Goal: Task Accomplishment & Management: Use online tool/utility

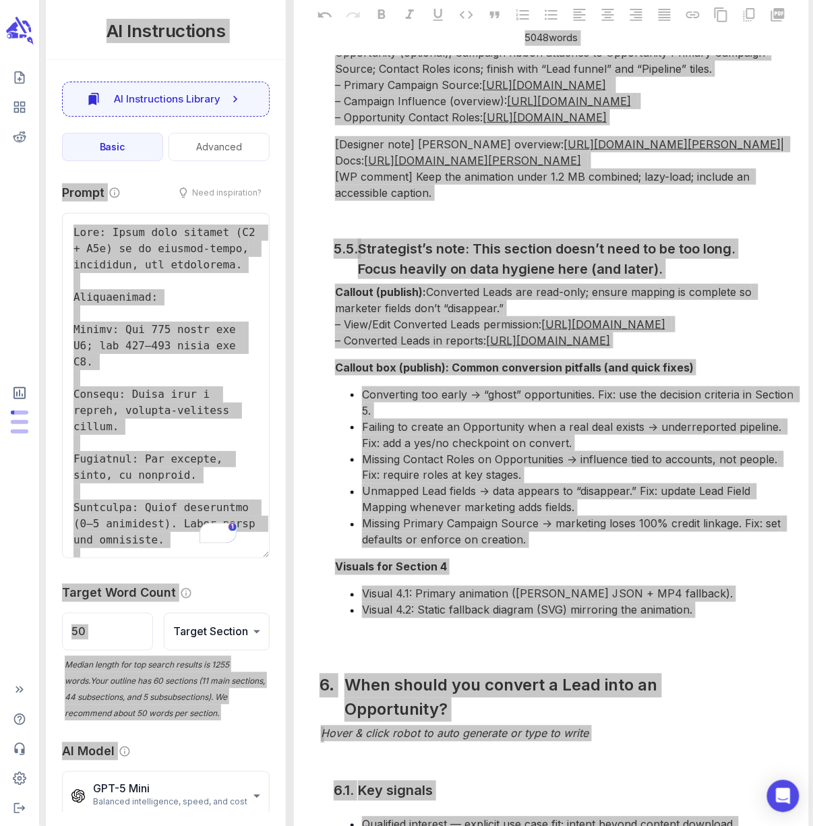
scroll to position [8670, 0]
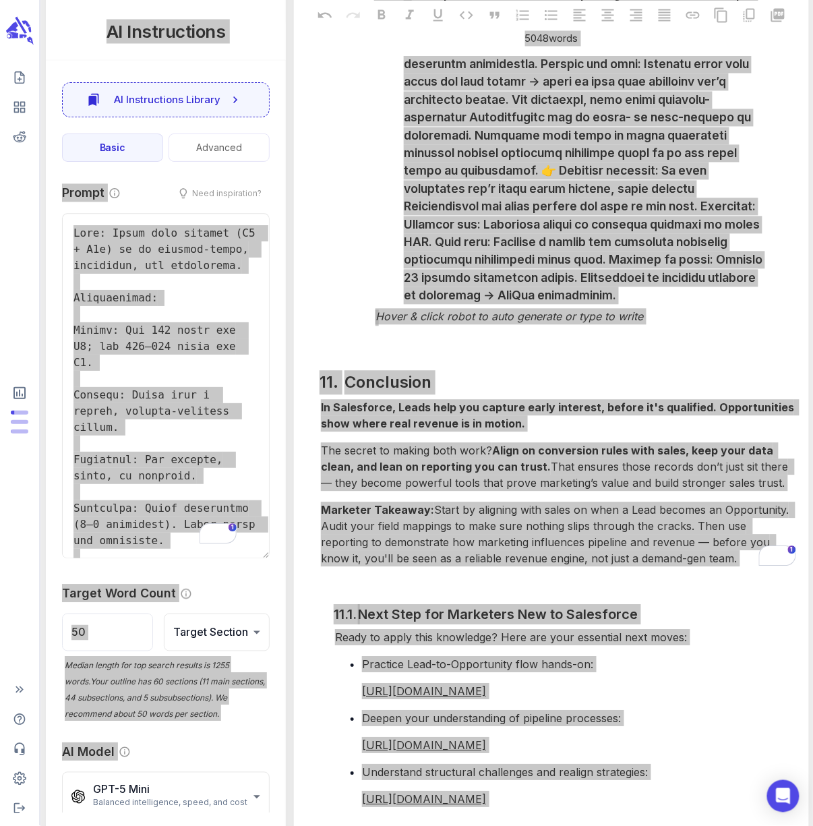
scroll to position [15408, 0]
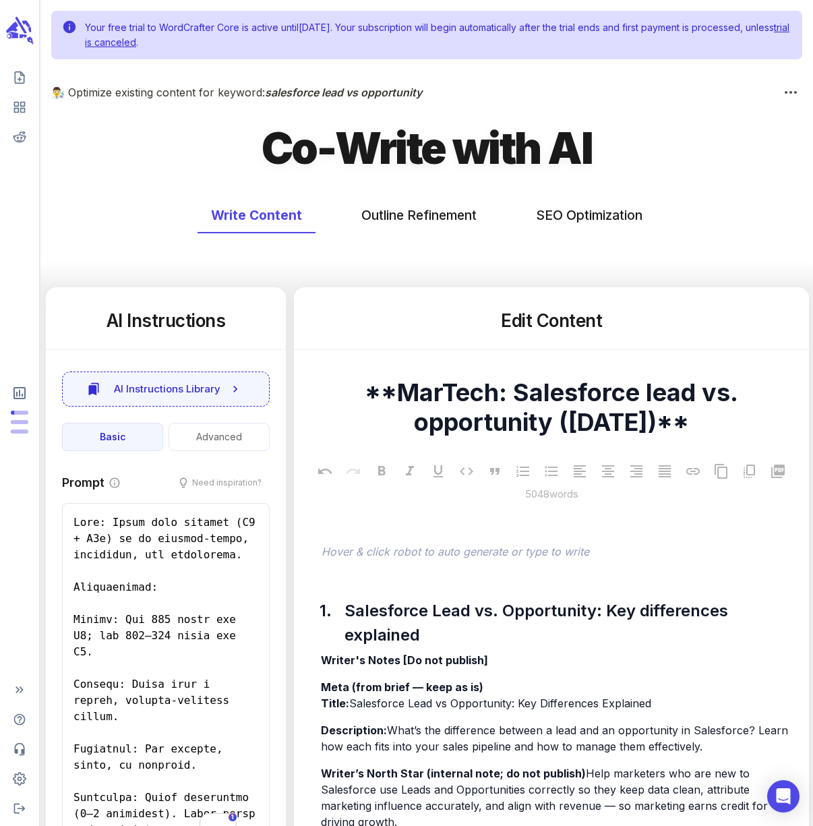
scroll to position [15408, 0]
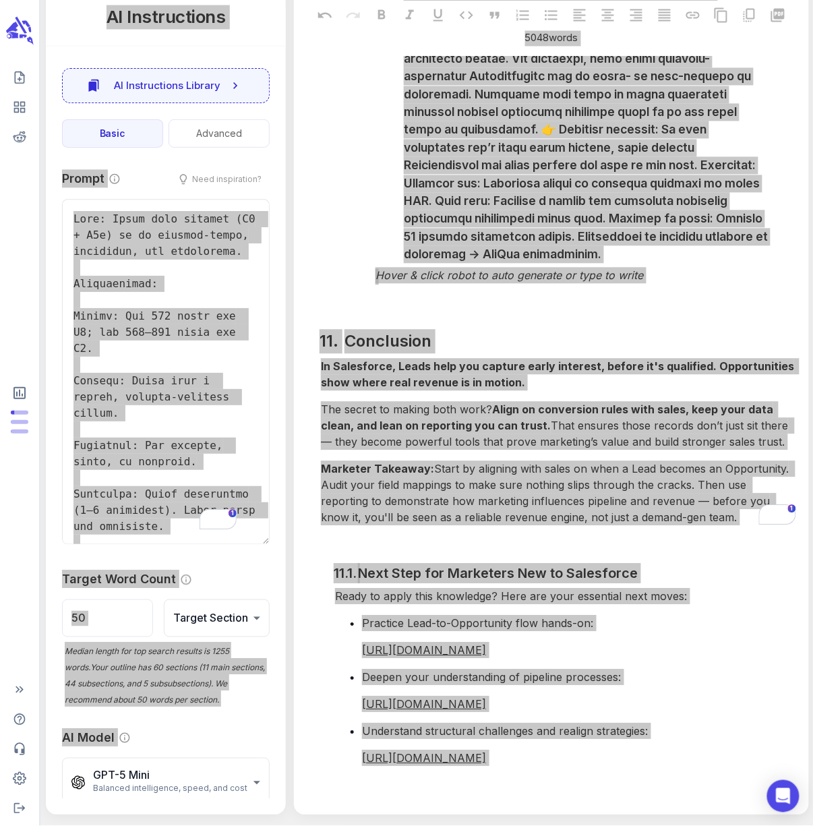
scroll to position [15983, 0]
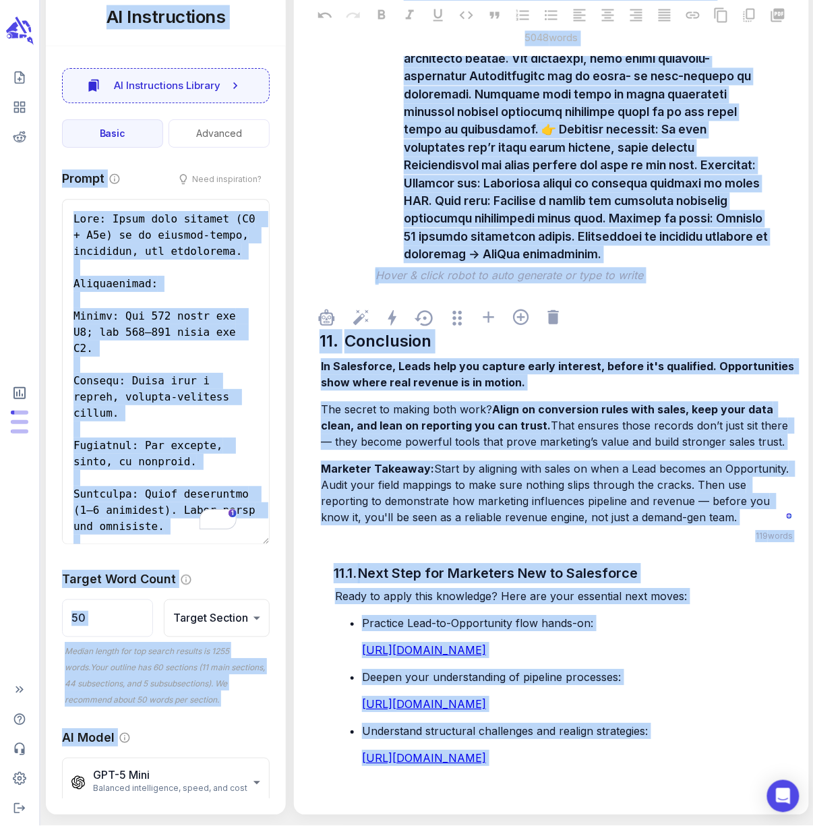
click at [604, 462] on span "Start by aligning with sales on when a Lead becomes an Opportunity. Audit your …" at bounding box center [556, 493] width 471 height 62
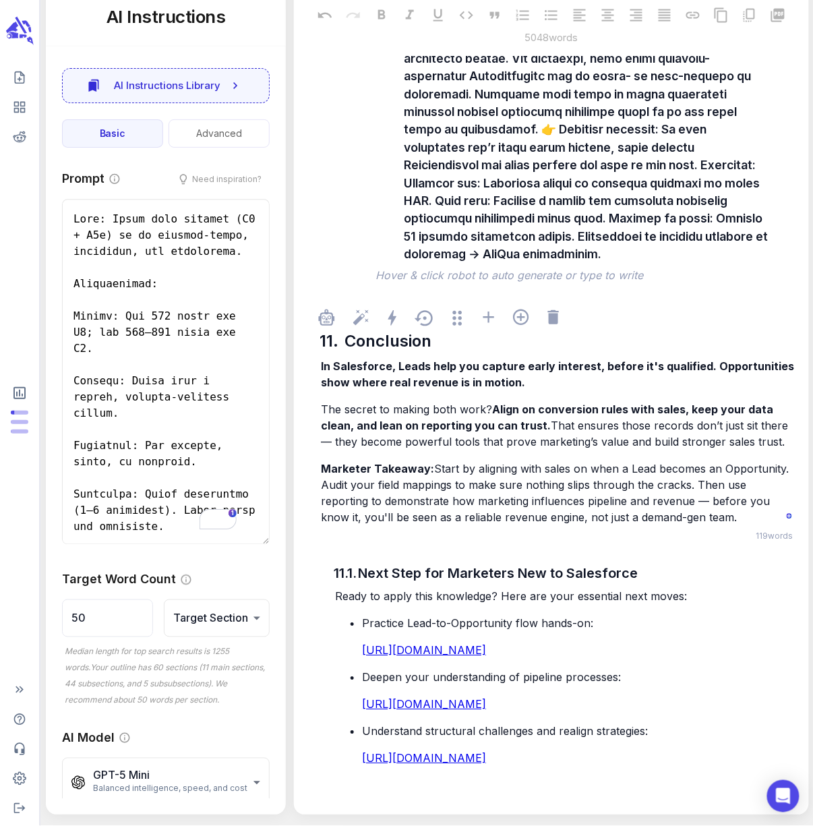
click at [689, 469] on p "Marketer Takeaway: Start by aligning with sales on when a Lead becomes an Oppor…" at bounding box center [558, 493] width 474 height 65
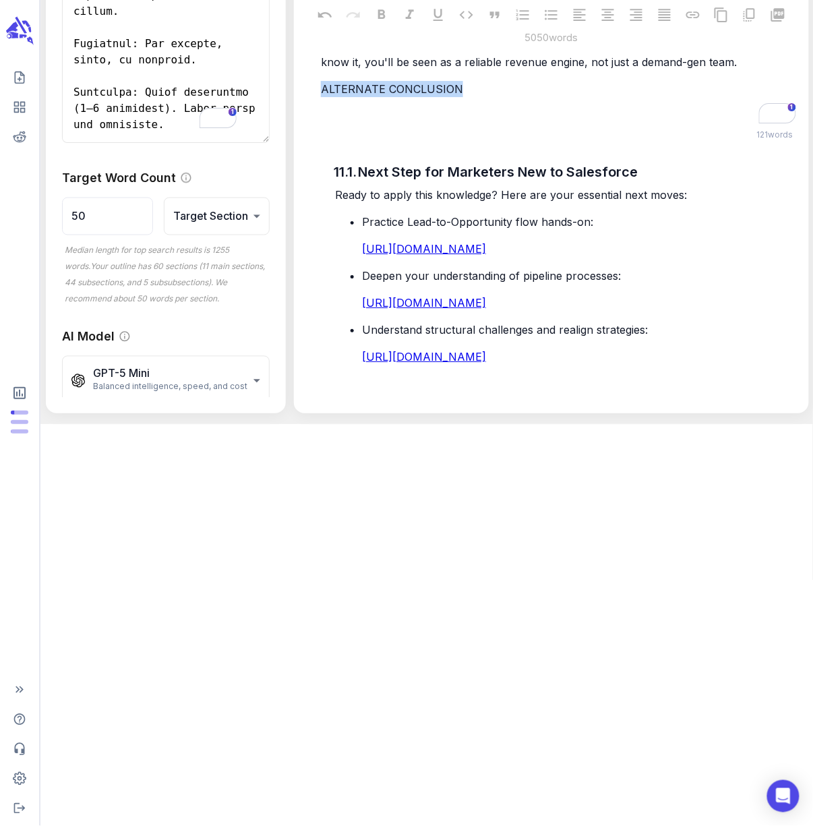
drag, startPoint x: 455, startPoint y: 502, endPoint x: 315, endPoint y: 497, distance: 140.2
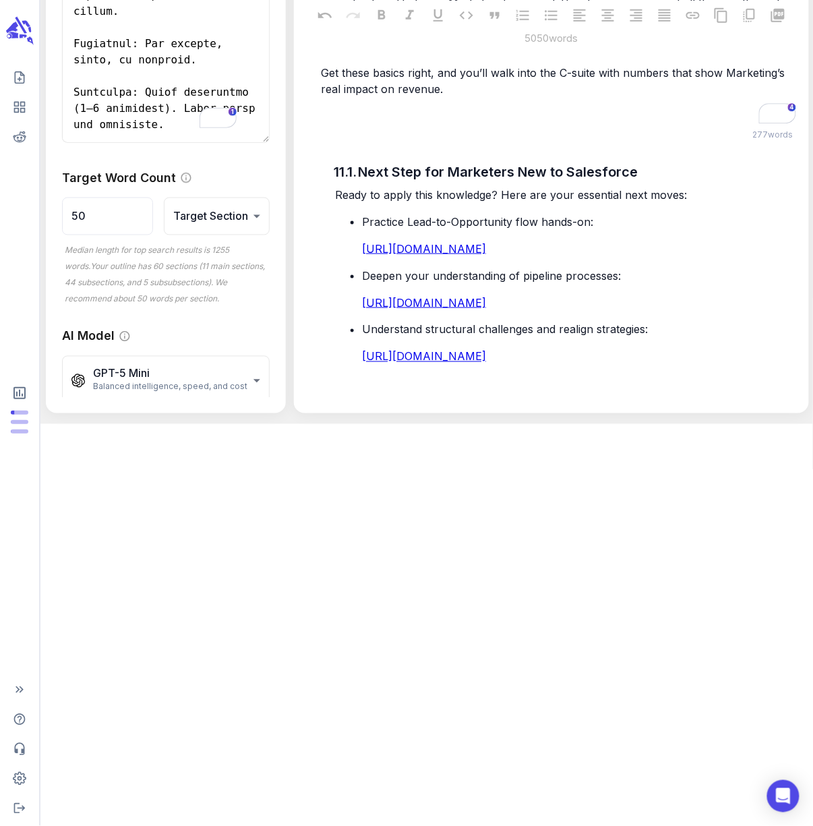
scroll to position [16251, 0]
drag, startPoint x: 379, startPoint y: 237, endPoint x: 314, endPoint y: 231, distance: 65.6
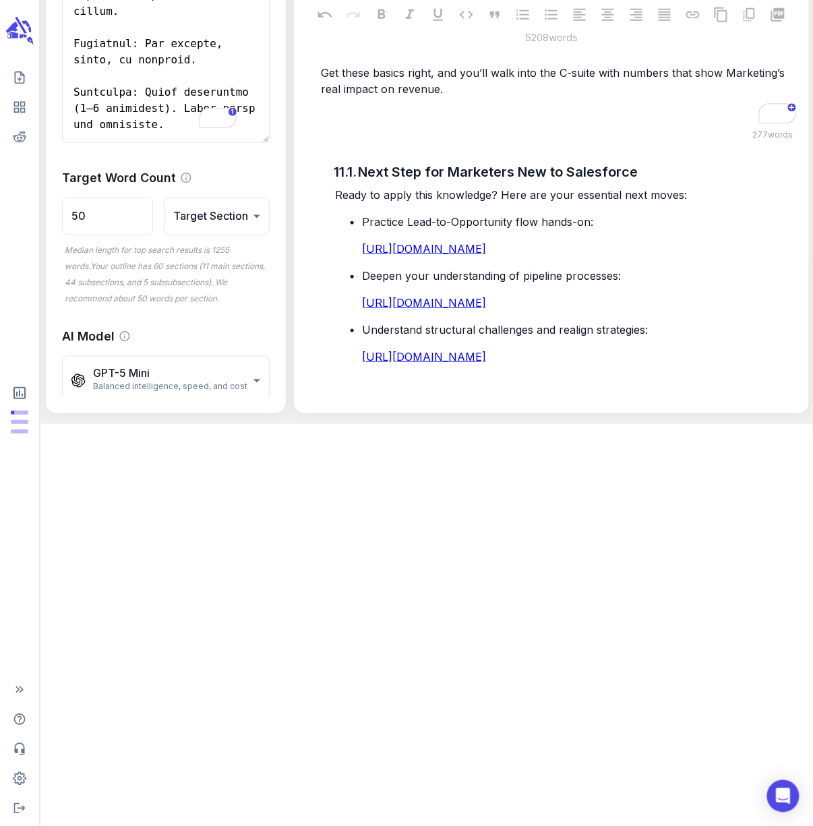
click at [323, 54] on p "﻿" at bounding box center [558, 46] width 474 height 16
click at [330, 124] on p "﻿" at bounding box center [558, 116] width 474 height 16
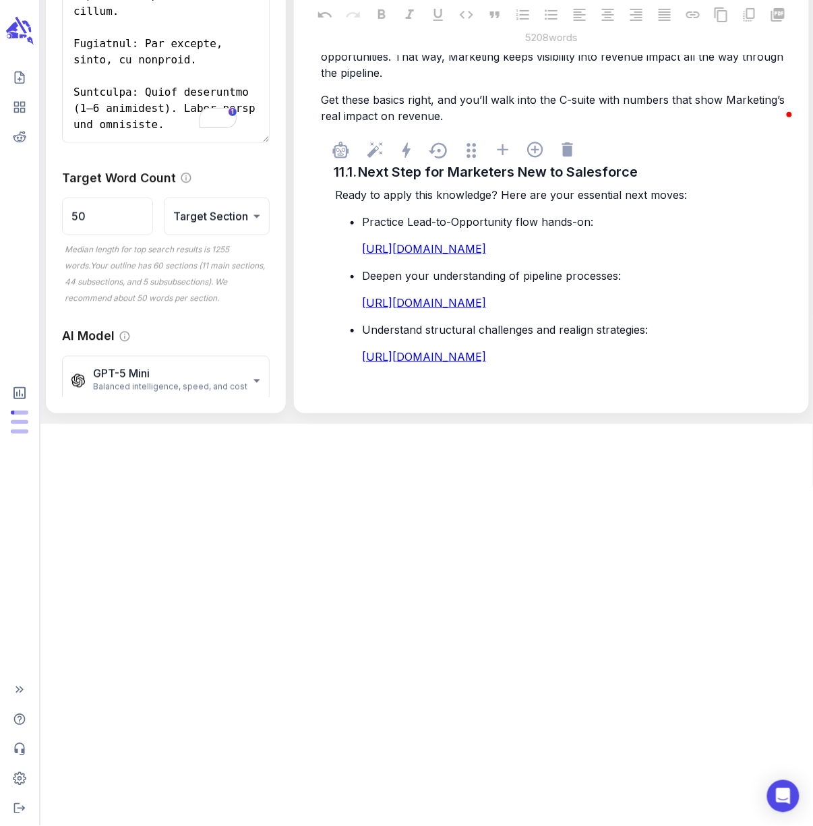
click at [462, 124] on p "Get these basics right, and you’ll walk into the C-suite with numbers that show…" at bounding box center [558, 108] width 474 height 32
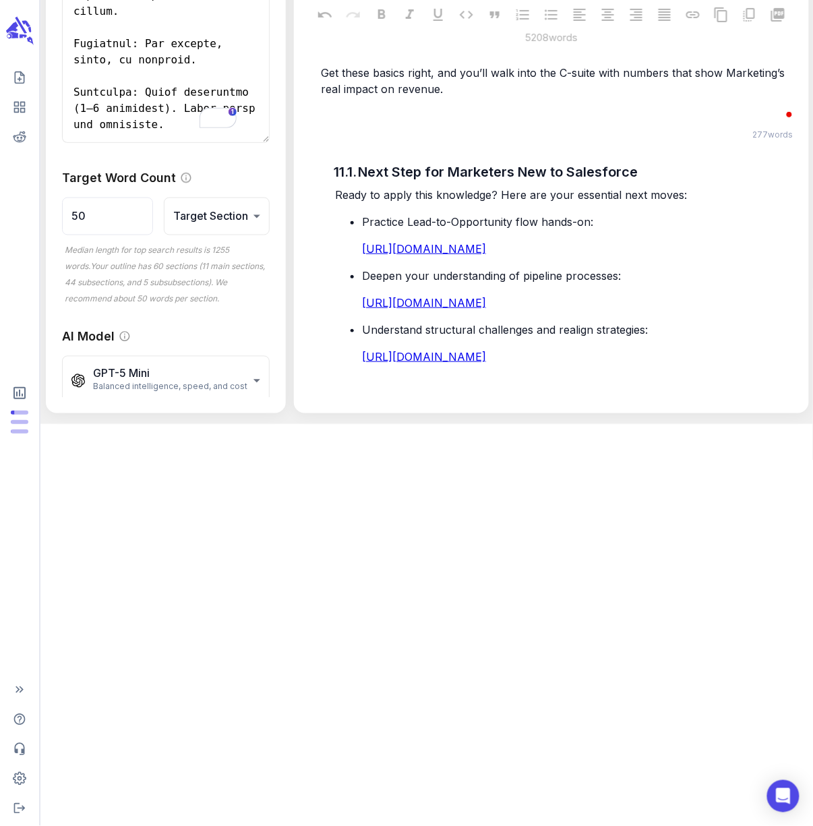
scroll to position [16813, 0]
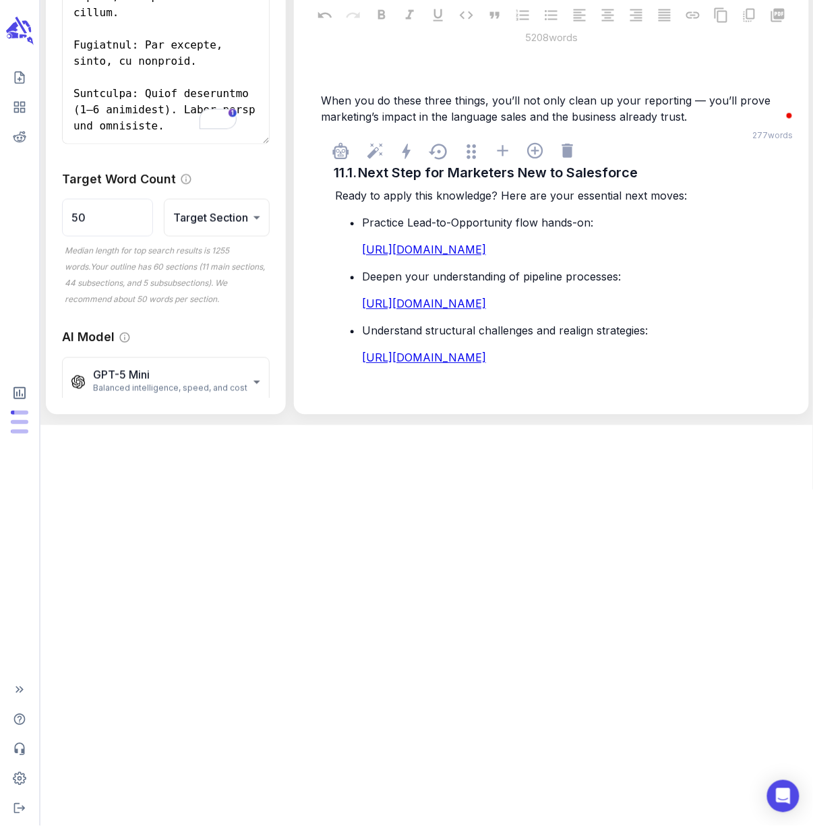
click at [347, 82] on p "﻿" at bounding box center [558, 73] width 474 height 16
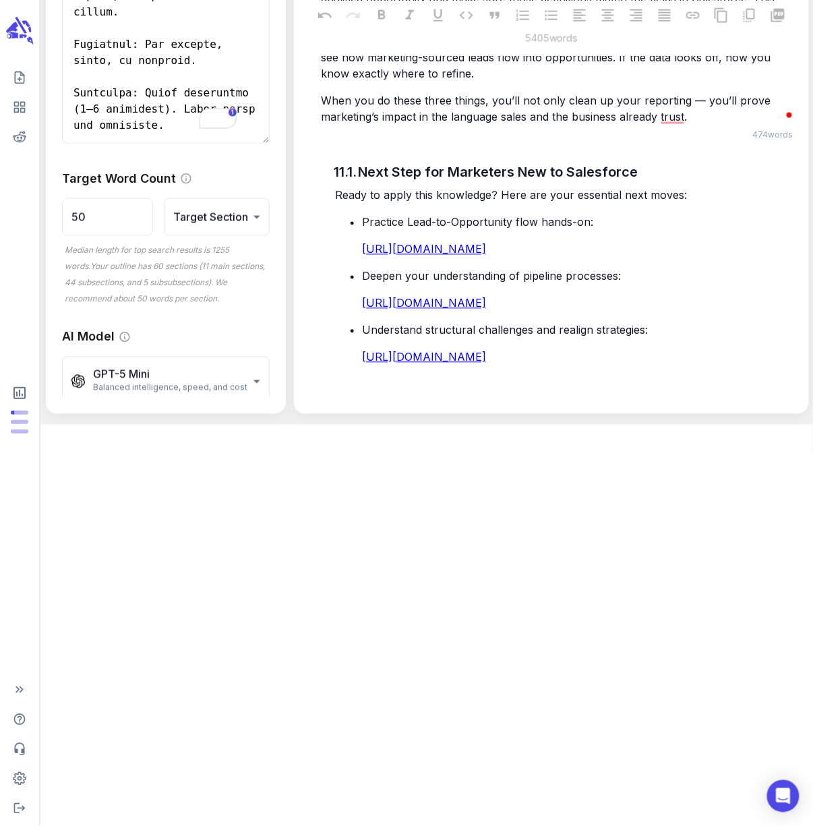
drag, startPoint x: 404, startPoint y: 177, endPoint x: 421, endPoint y: 175, distance: 16.9
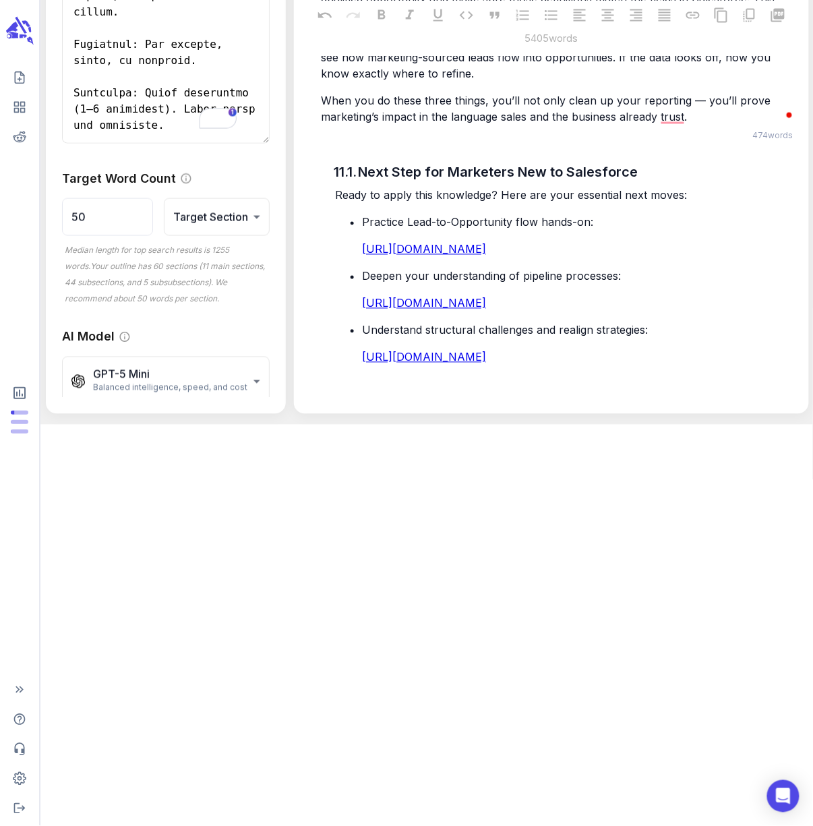
drag, startPoint x: 441, startPoint y: 205, endPoint x: 301, endPoint y: 209, distance: 139.6
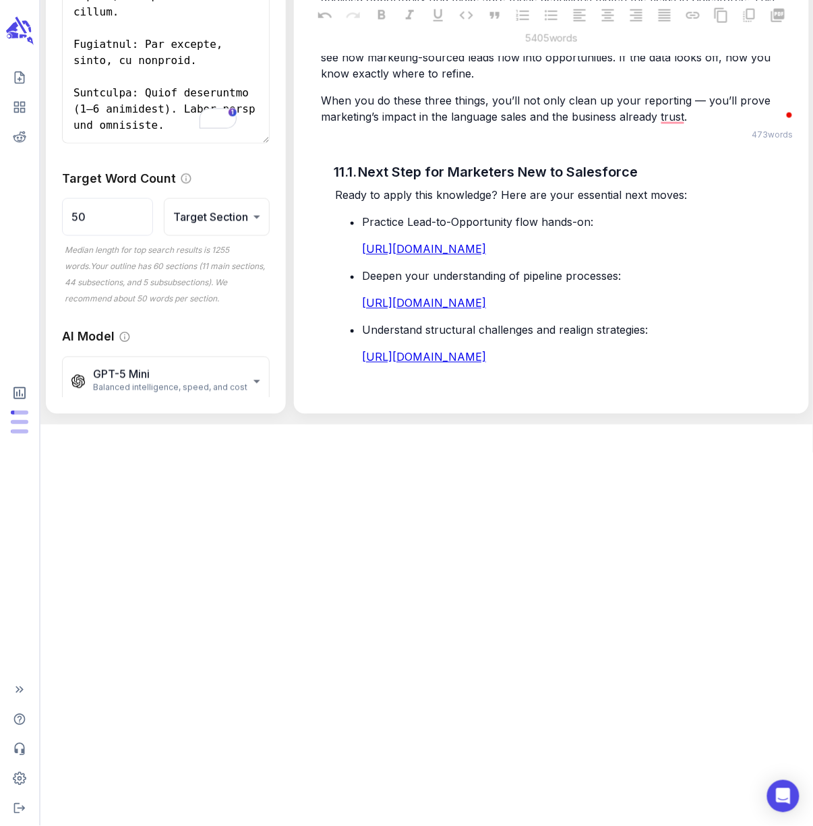
drag, startPoint x: 412, startPoint y: 198, endPoint x: 354, endPoint y: 204, distance: 58.3
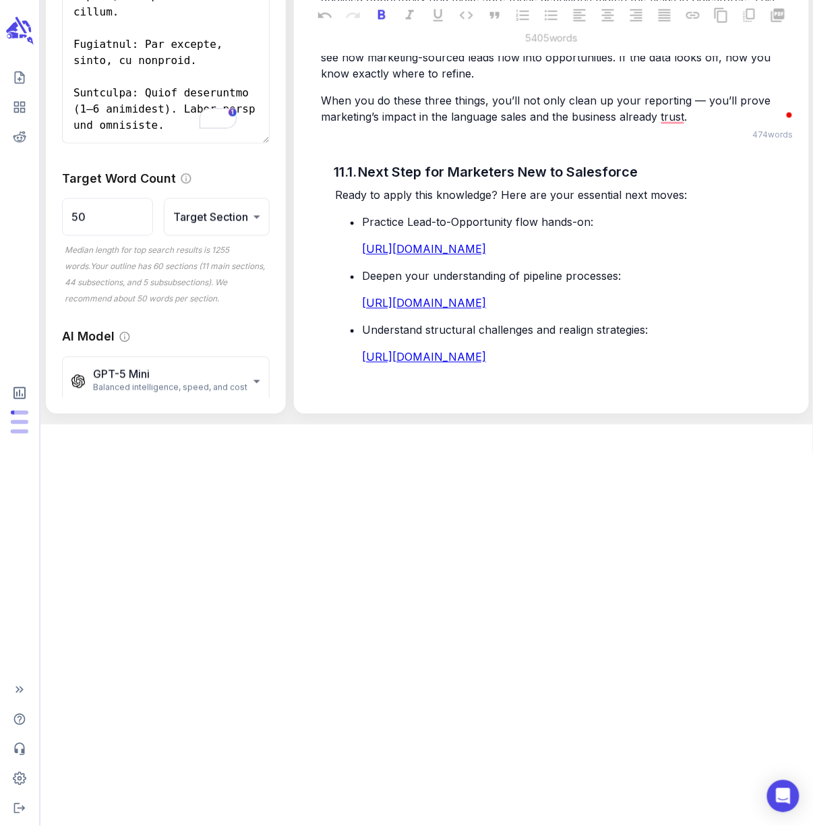
drag, startPoint x: 319, startPoint y: 202, endPoint x: 400, endPoint y: 202, distance: 81.5
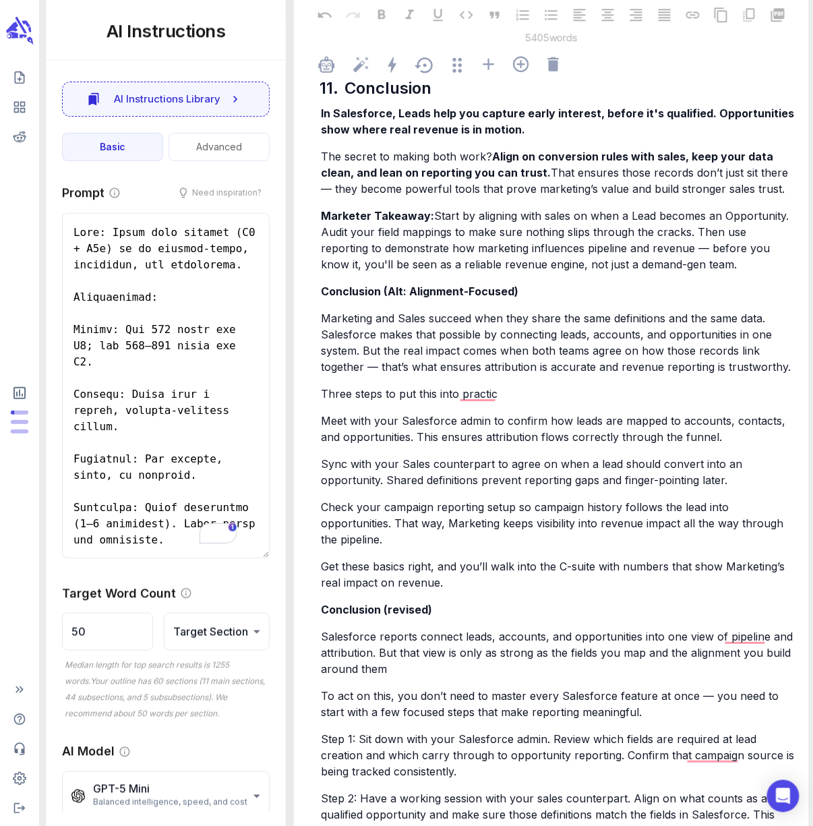
scroll to position [16652, 0]
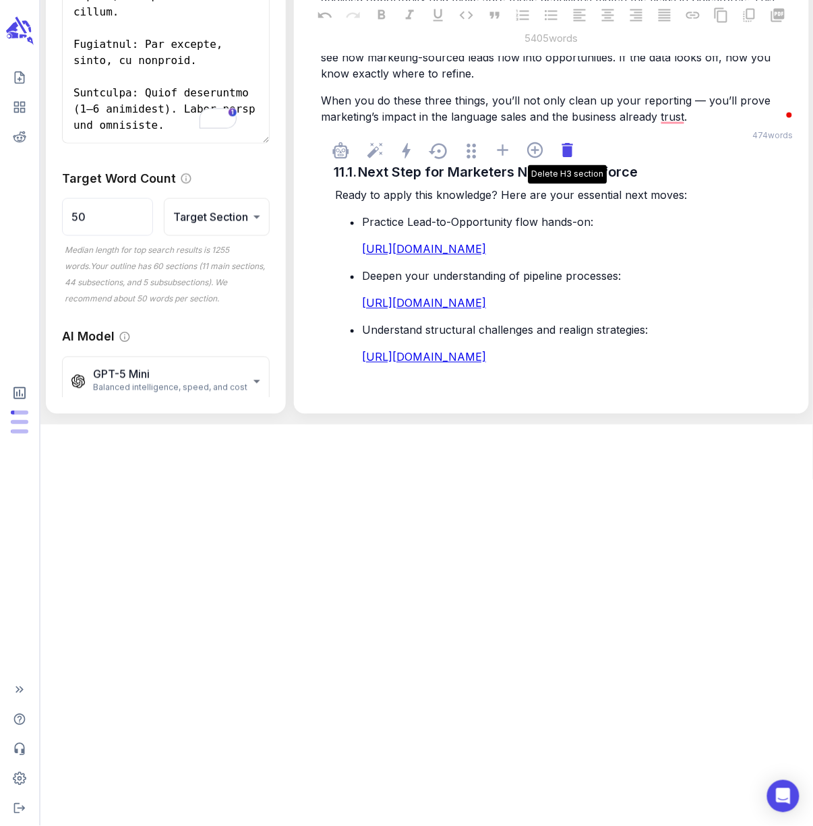
click at [566, 157] on icon at bounding box center [567, 150] width 11 height 14
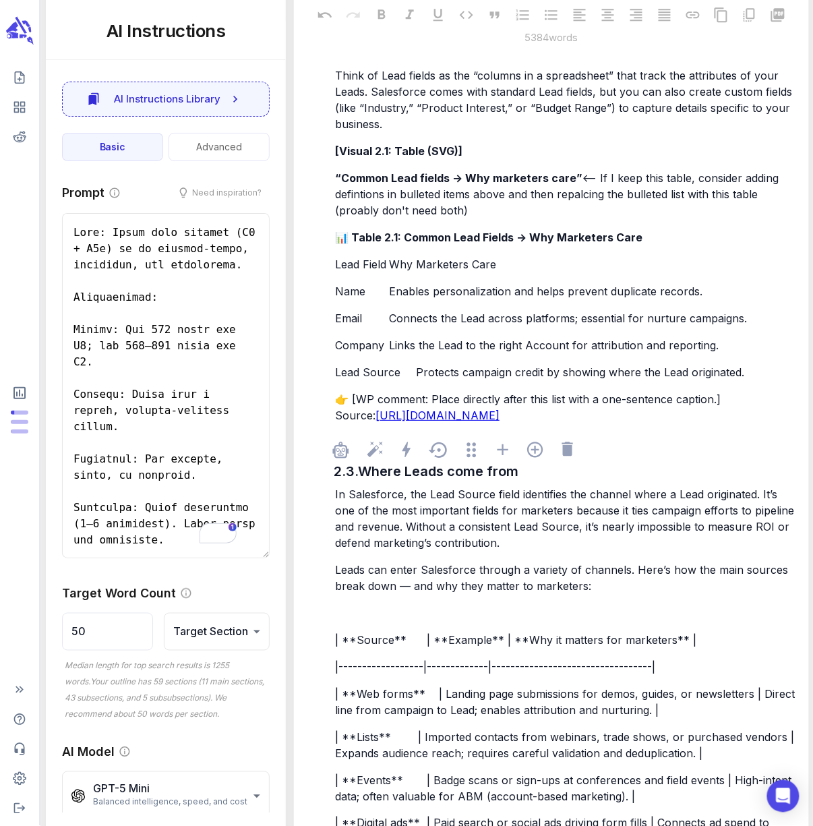
scroll to position [2958, 0]
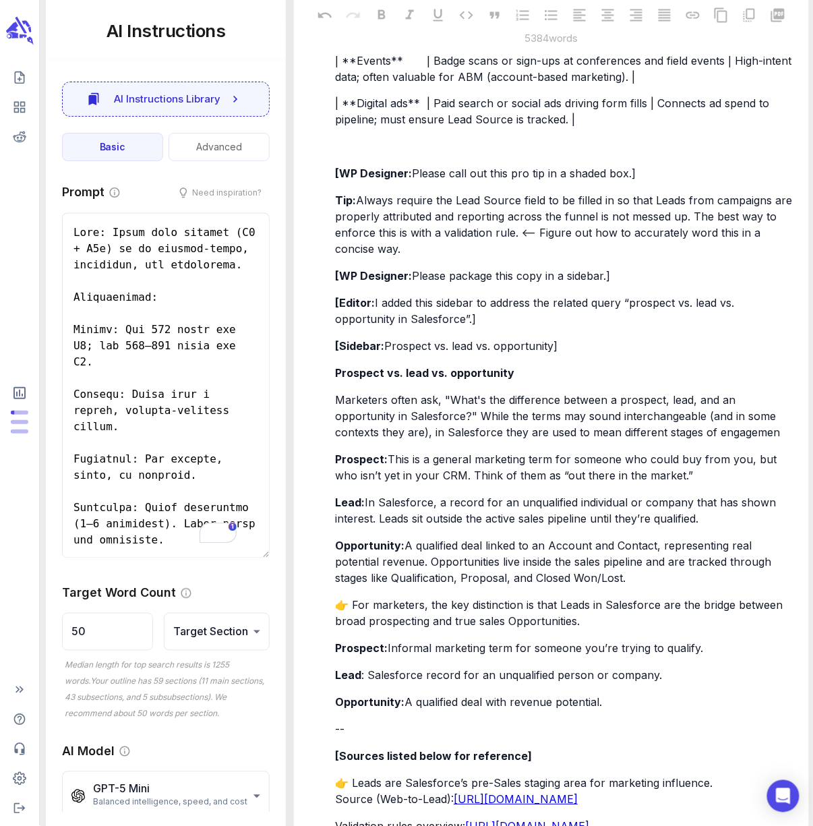
click at [515, 353] on span "Prospect vs. lead vs. opportunity]" at bounding box center [470, 346] width 173 height 13
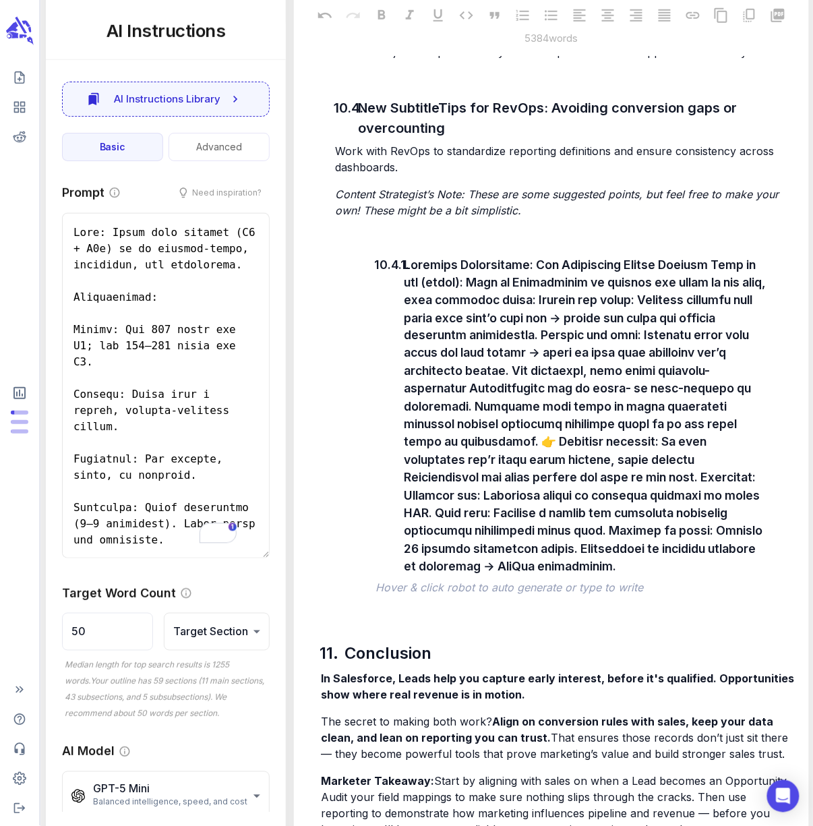
scroll to position [15021, 0]
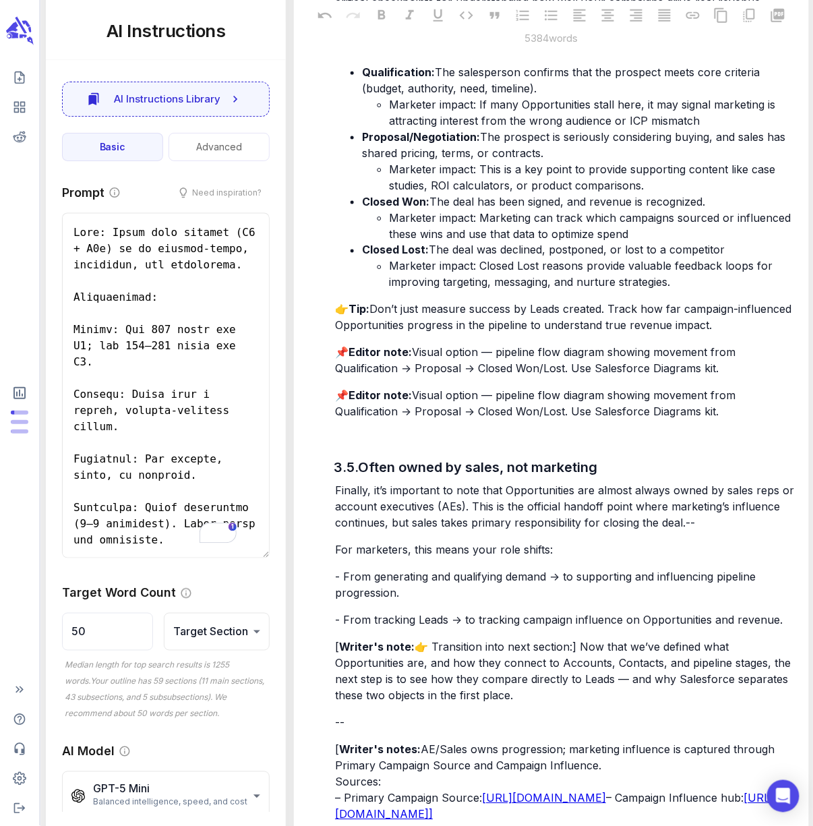
scroll to position [0, 0]
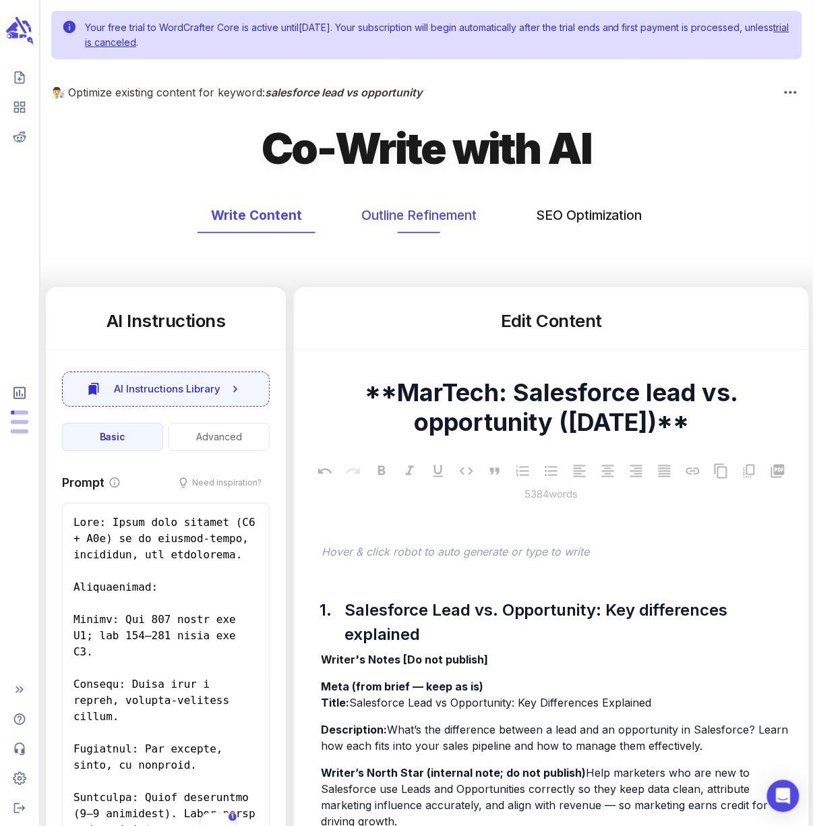
click at [415, 209] on button "Outline Refinement" at bounding box center [419, 215] width 142 height 36
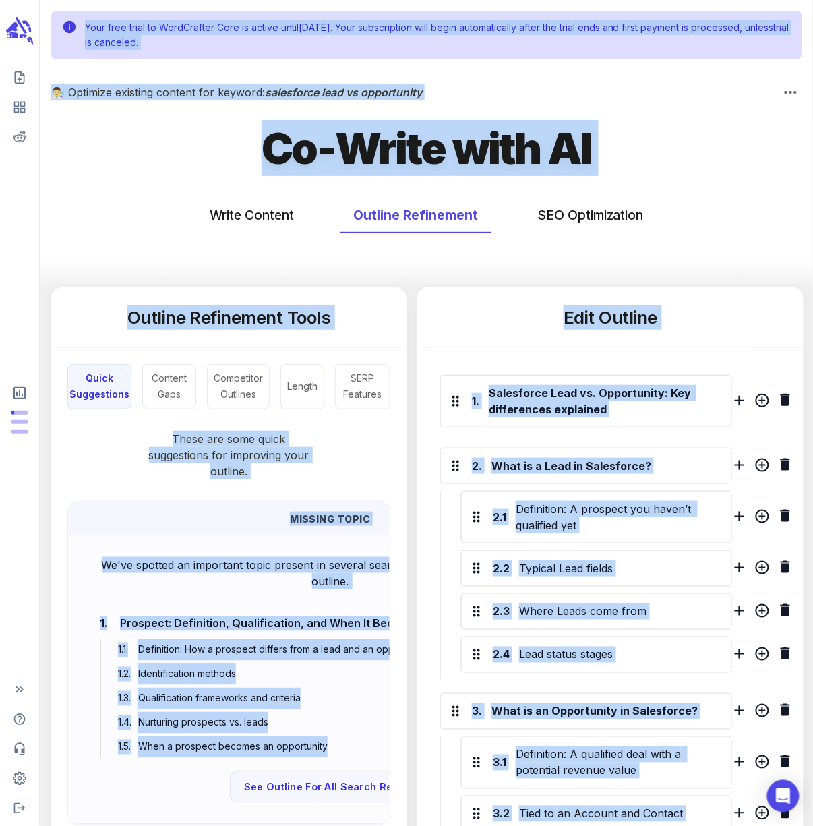
copy body "Your free trial to WordCrafter Core is active until September 02, 2025 . Your s…"
click at [247, 217] on button "Write Content" at bounding box center [251, 215] width 111 height 36
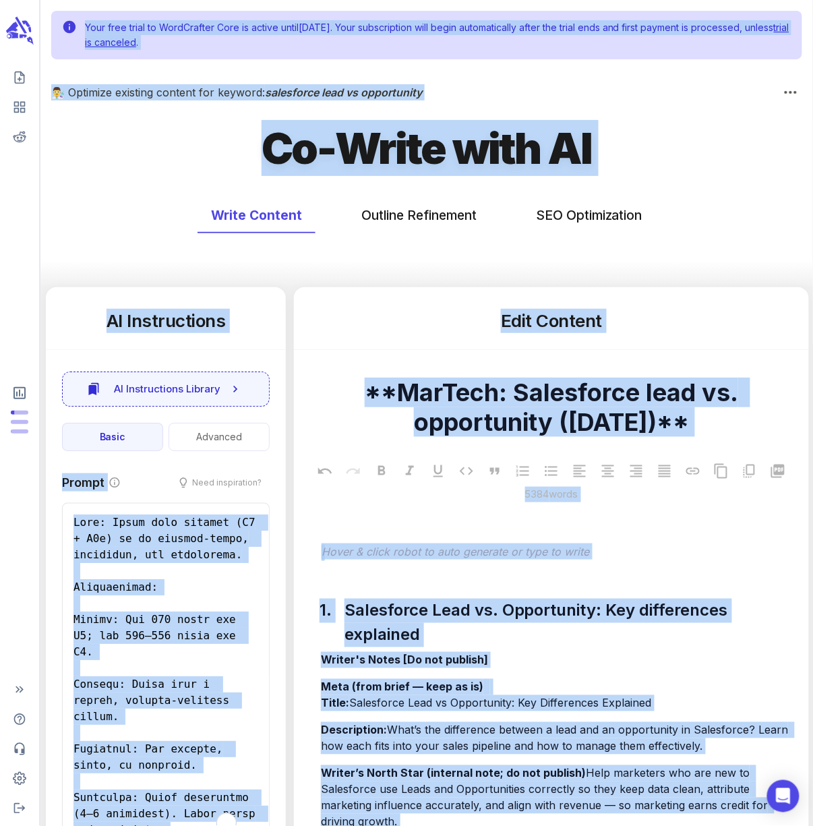
scroll to position [125, 0]
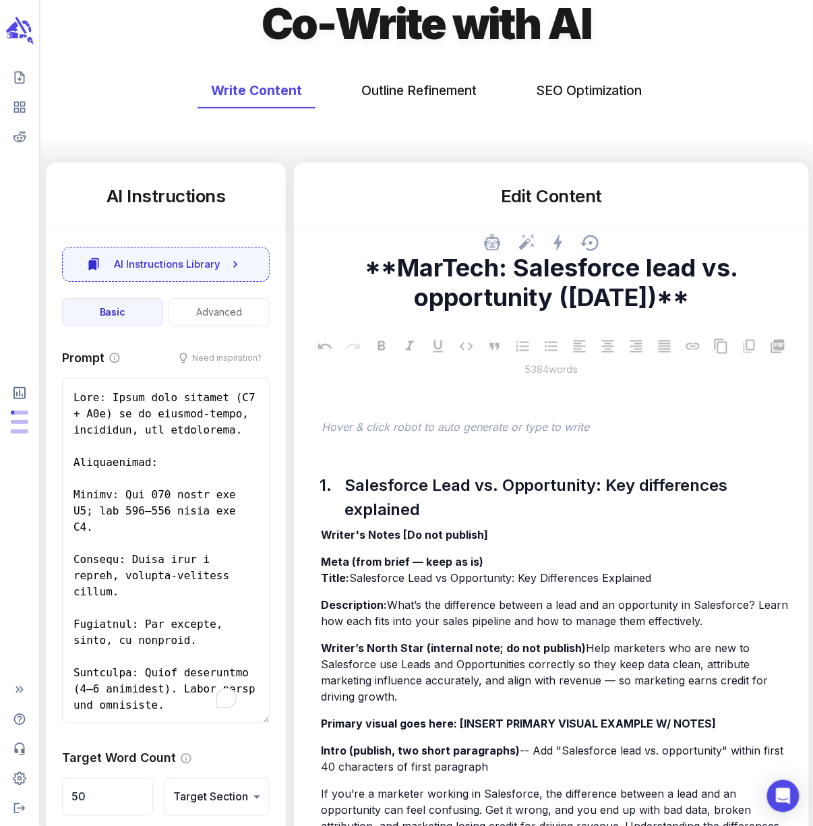
click at [385, 239] on div at bounding box center [551, 244] width 493 height 25
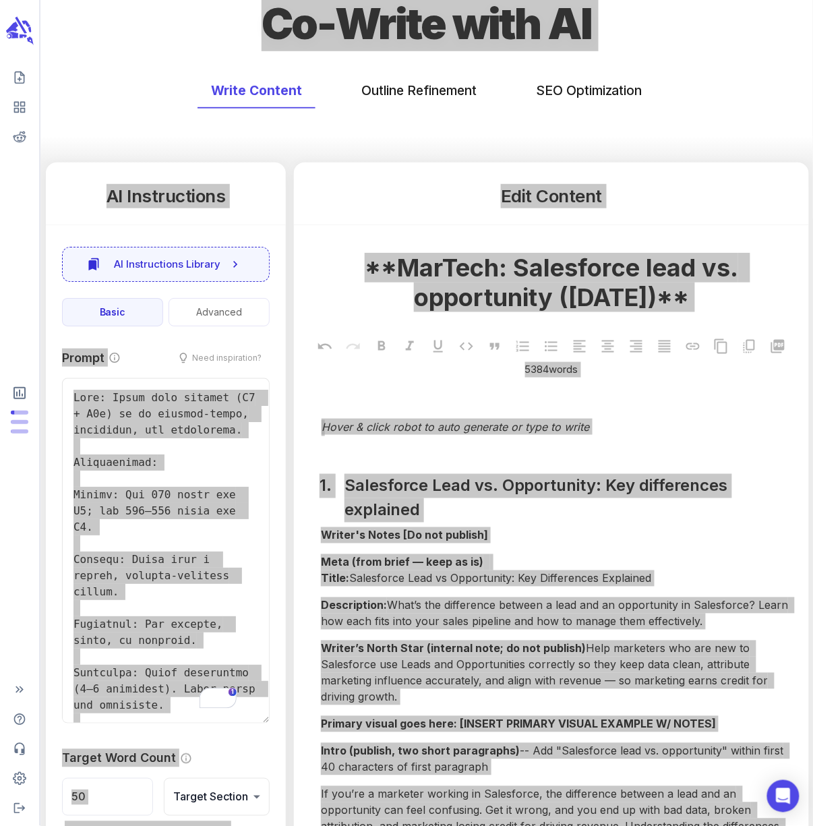
type textarea "x"
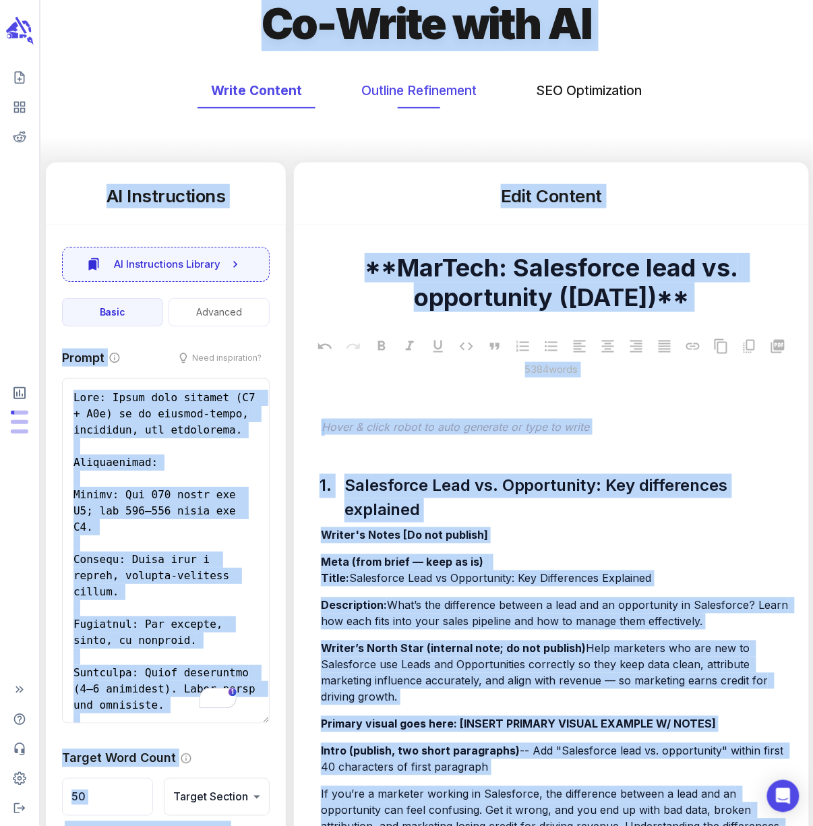
click at [404, 85] on button "Outline Refinement" at bounding box center [419, 91] width 142 height 36
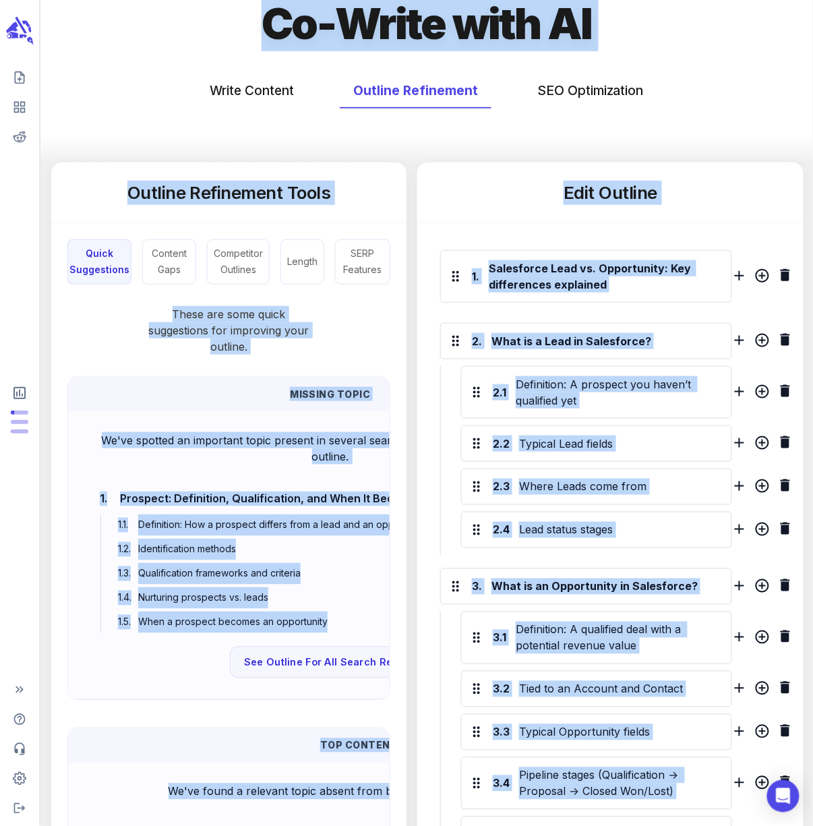
click at [270, 85] on button "Write Content" at bounding box center [251, 91] width 111 height 36
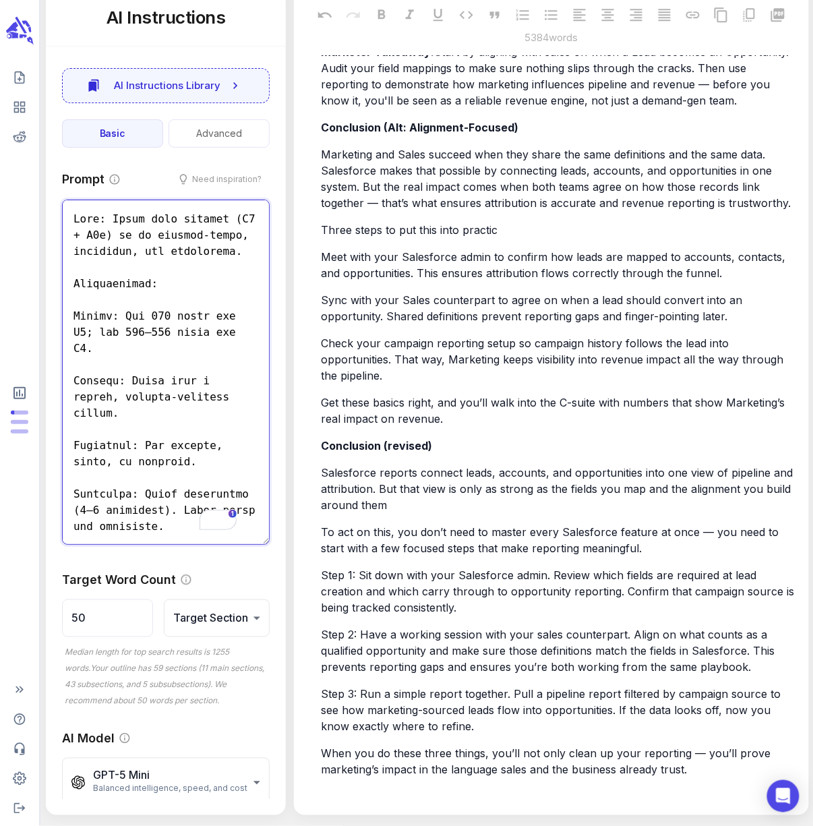
scroll to position [16078, 0]
drag, startPoint x: 320, startPoint y: 222, endPoint x: 344, endPoint y: 234, distance: 26.2
click at [404, 245] on div "In Salesforce, Leads help you capture early interest, before it's qualified. Op…" at bounding box center [558, 359] width 480 height 838
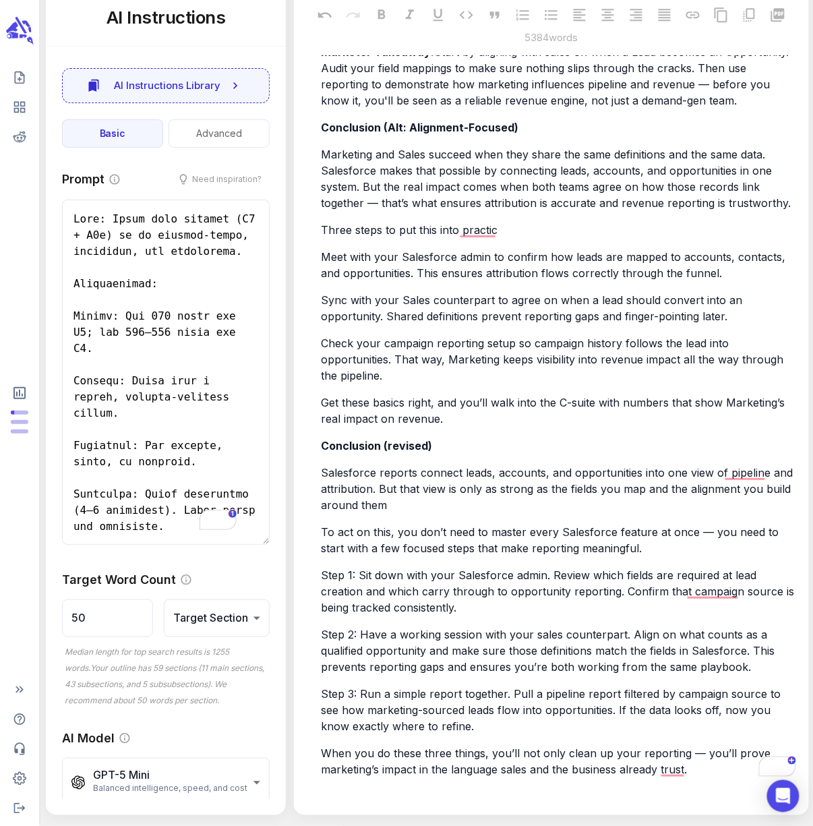
click at [499, 238] on p "Three steps to put this into practic" at bounding box center [558, 230] width 474 height 16
click at [495, 238] on p "Three steps to put this into practic" at bounding box center [558, 230] width 474 height 16
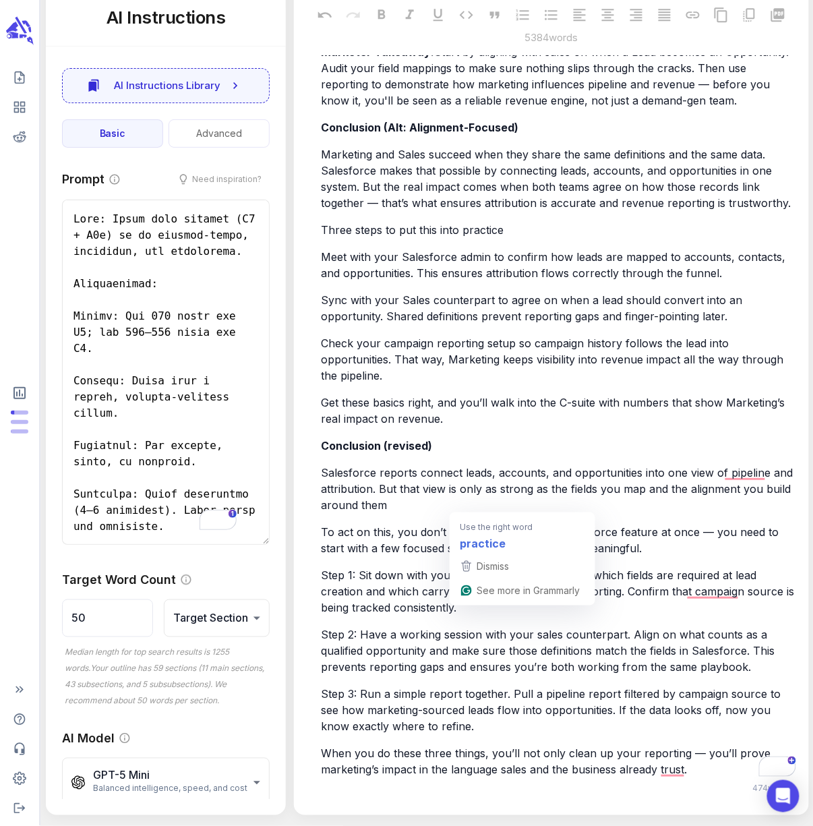
type textarea "x"
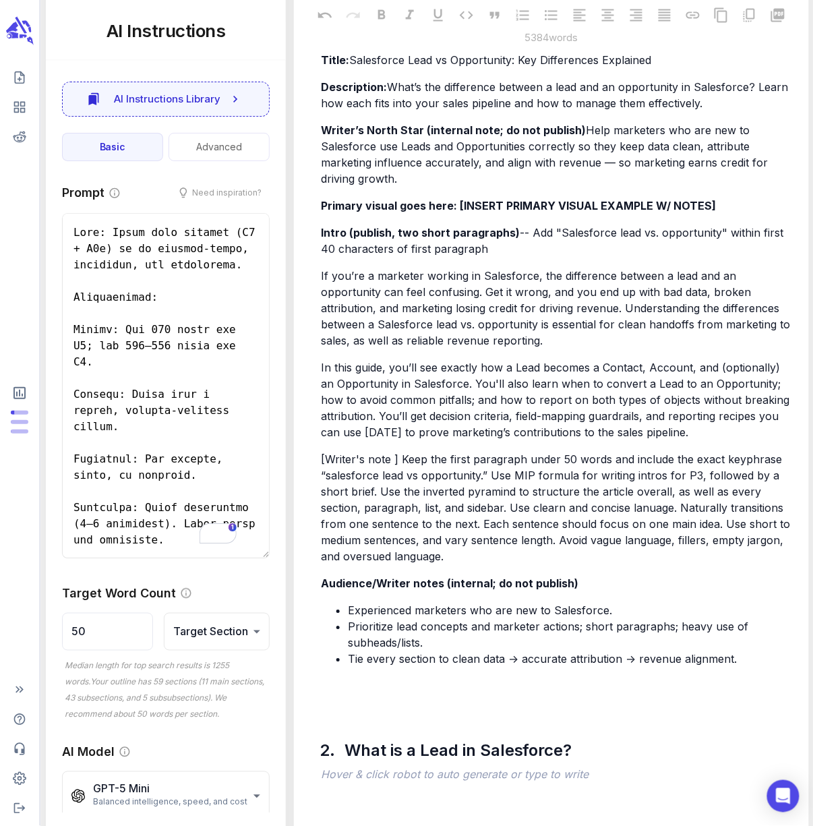
scroll to position [726, 0]
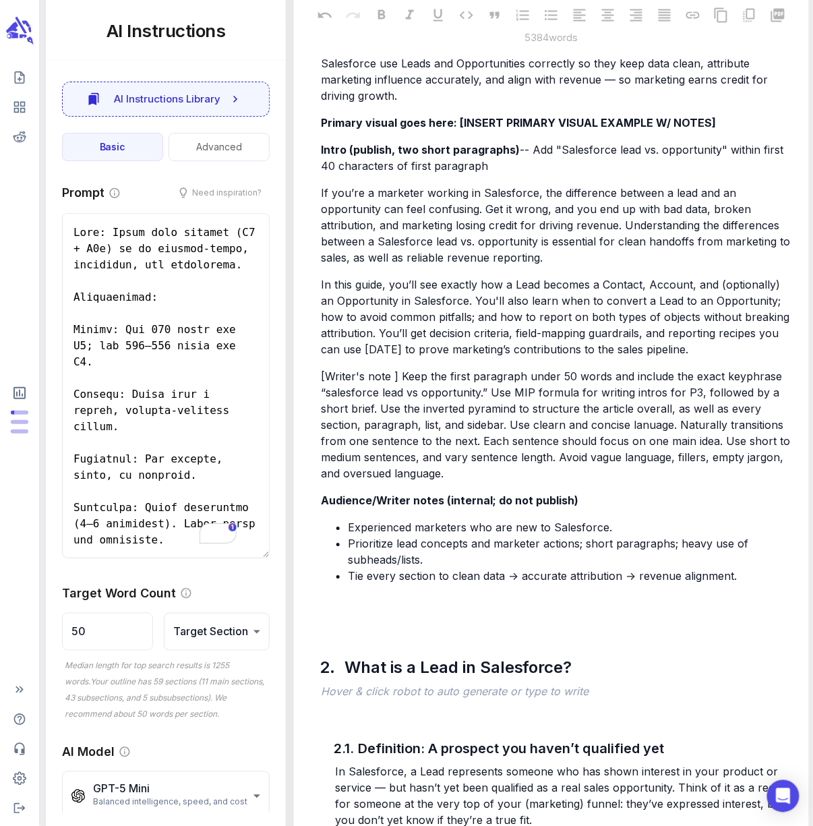
click at [456, 323] on p "In this guide, you’ll see exactly how a Lead becomes a Contact, Account, and (o…" at bounding box center [558, 316] width 474 height 81
type textarea "x"
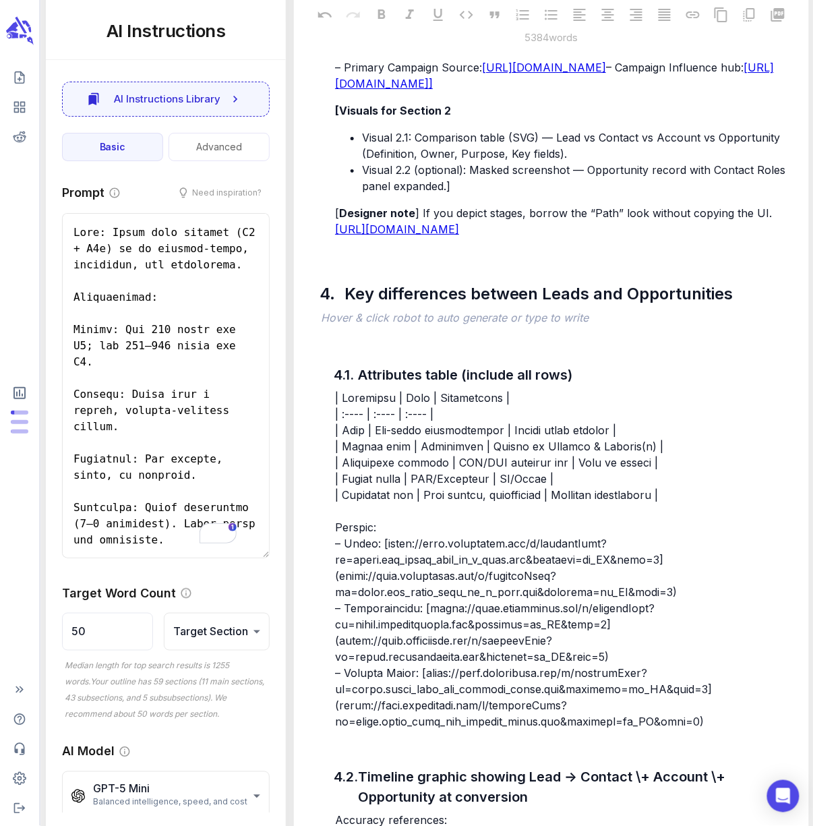
scroll to position [7197, 0]
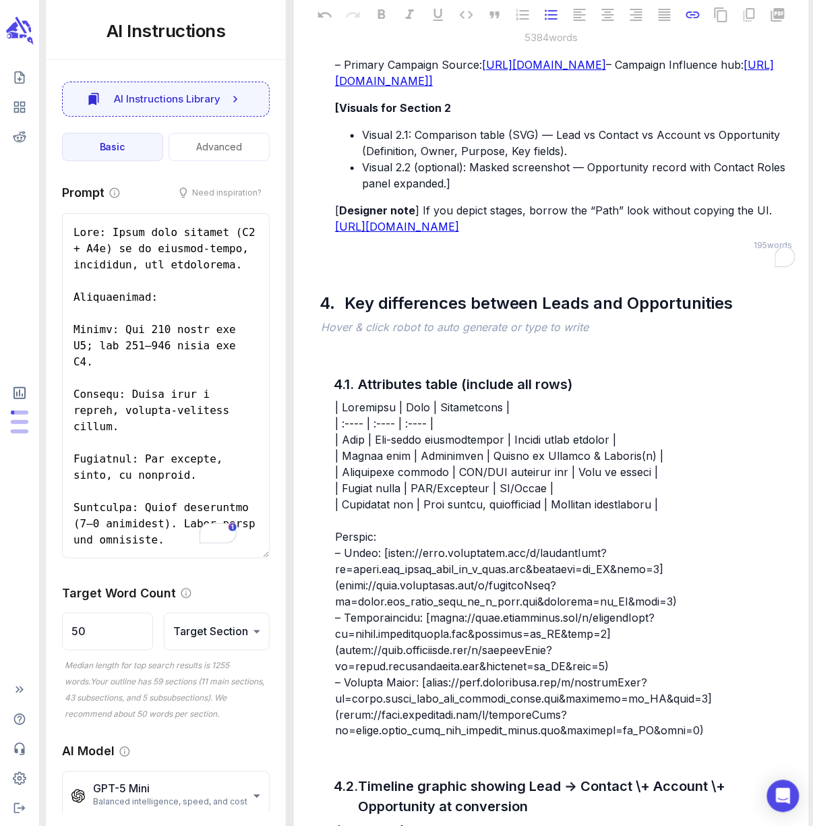
drag, startPoint x: 662, startPoint y: 433, endPoint x: 557, endPoint y: 385, distance: 115.2
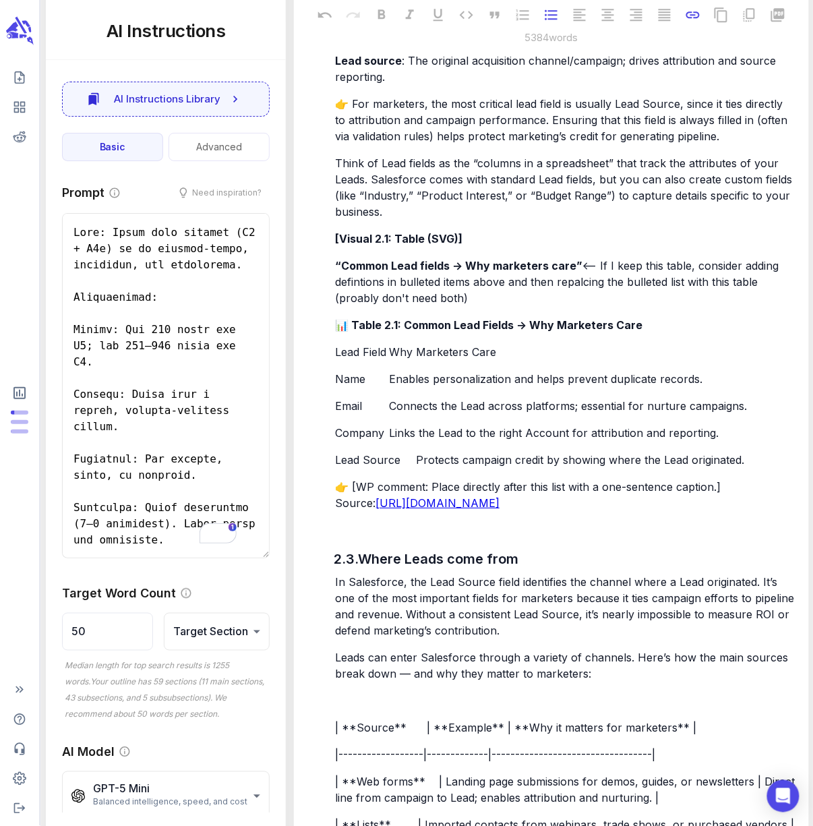
scroll to position [736, 0]
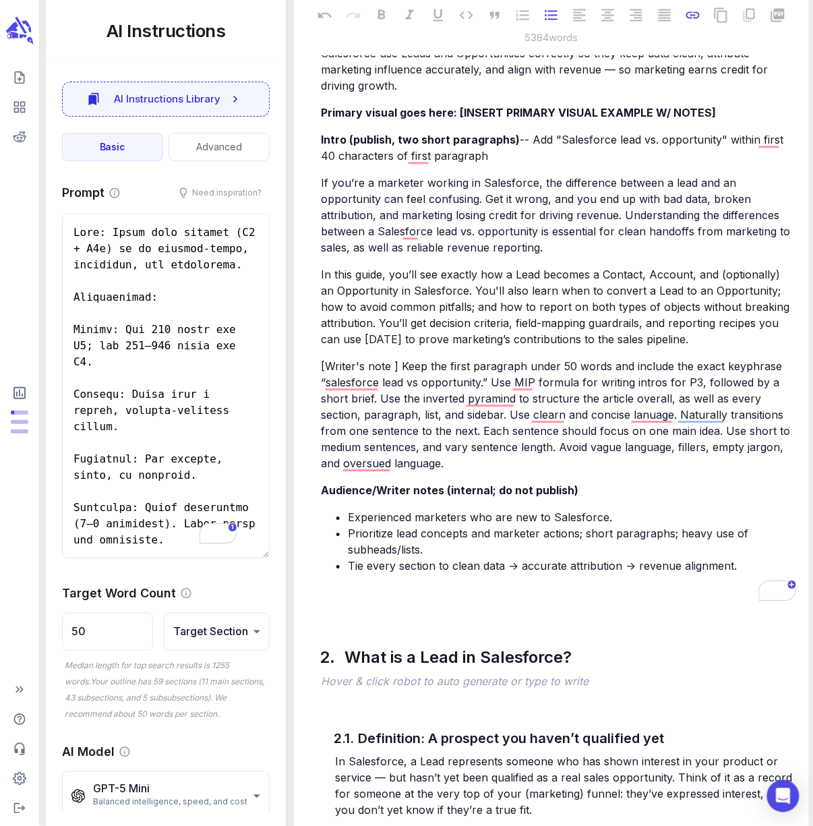
click at [440, 247] on span "If you’re a marketer working in Salesforce, the difference between a lead and a…" at bounding box center [557, 215] width 472 height 78
click at [398, 271] on span "In this guide, you’ll see exactly how a Lead becomes a Contact, Account, and (o…" at bounding box center [557, 307] width 472 height 78
click at [275, 90] on div "AI Instructions Library Basic Advanced" at bounding box center [166, 113] width 240 height 107
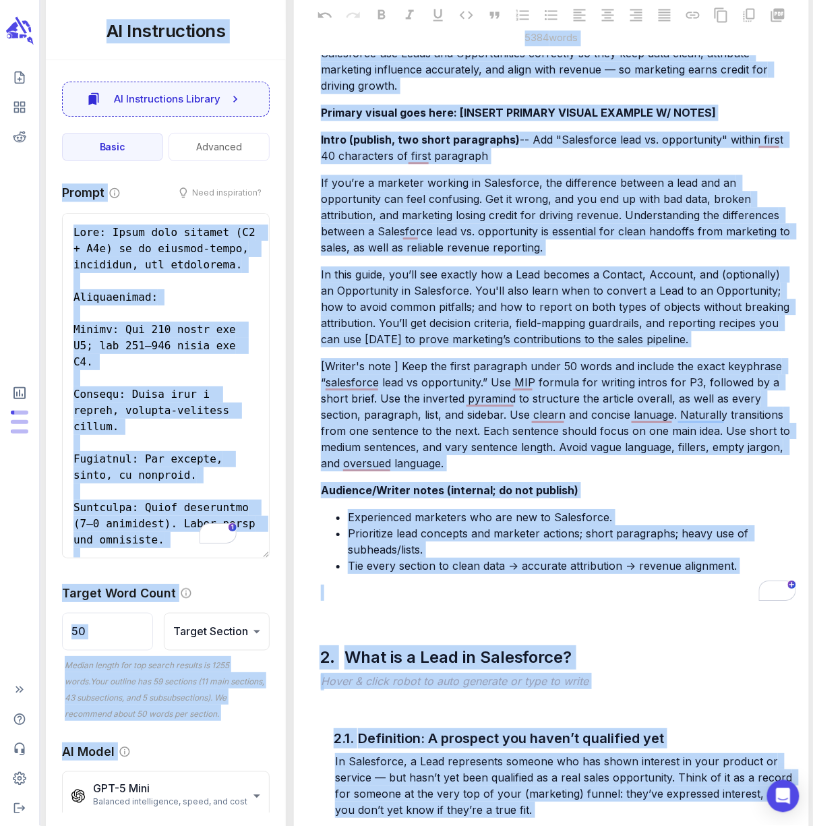
click at [312, 26] on div "5384 words" at bounding box center [551, 28] width 493 height 42
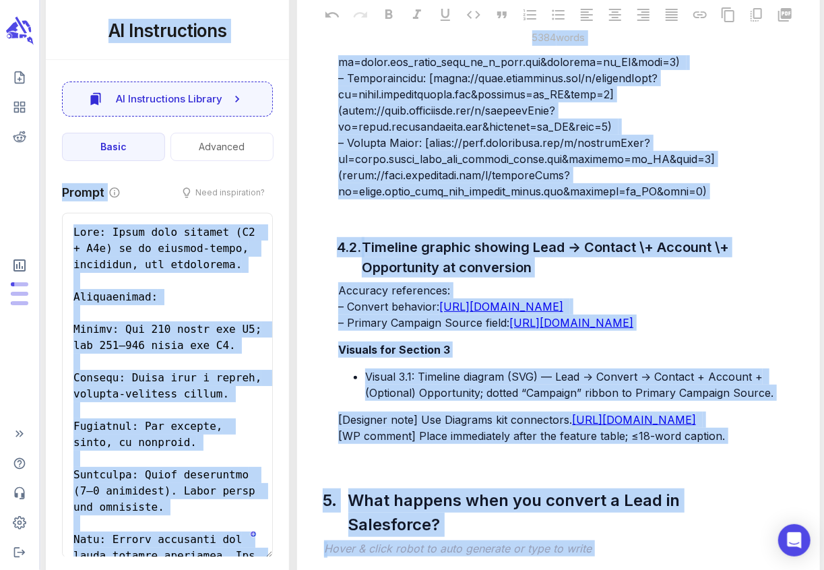
scroll to position [7560, 0]
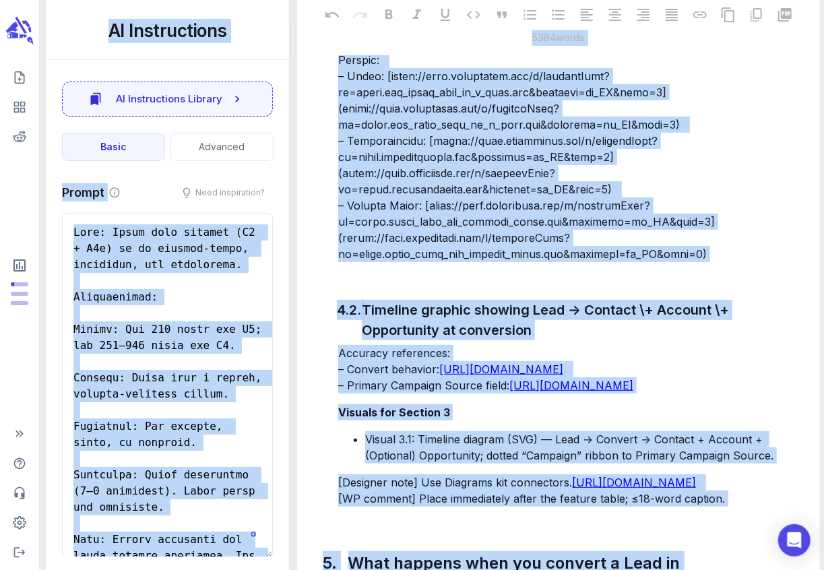
click at [368, 181] on p at bounding box center [571, 93] width 467 height 340
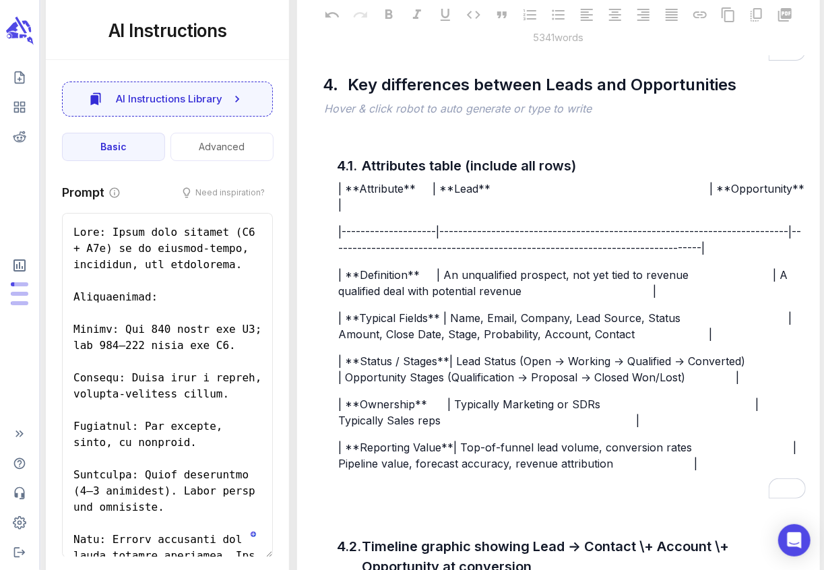
scroll to position [7326, 0]
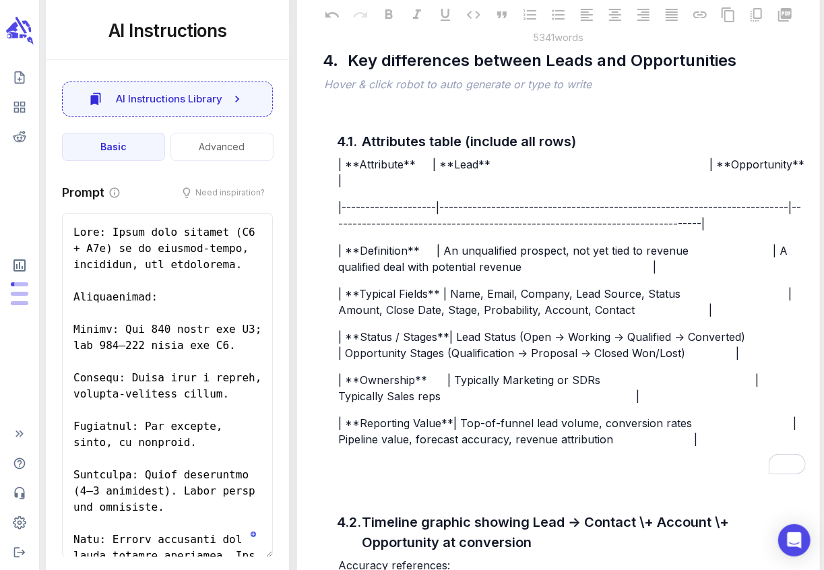
click at [364, 94] on p "﻿" at bounding box center [565, 85] width 482 height 16
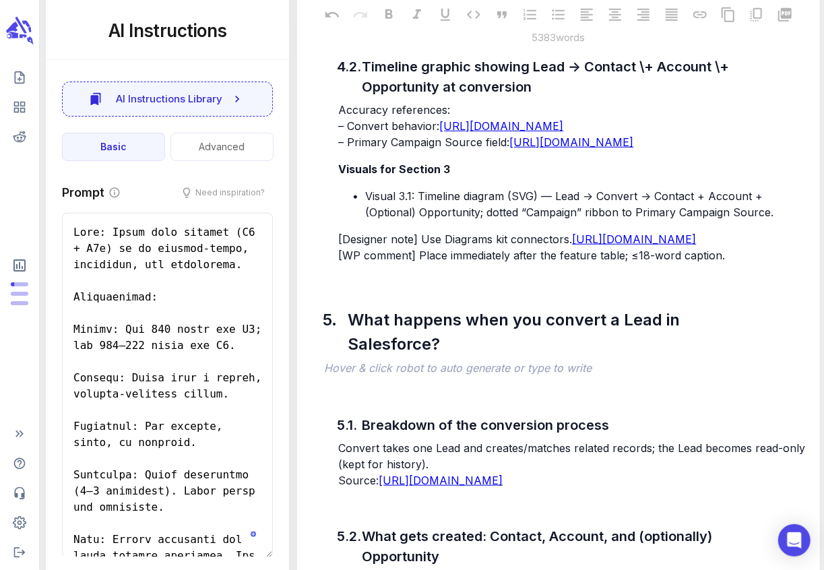
scroll to position [7950, 0]
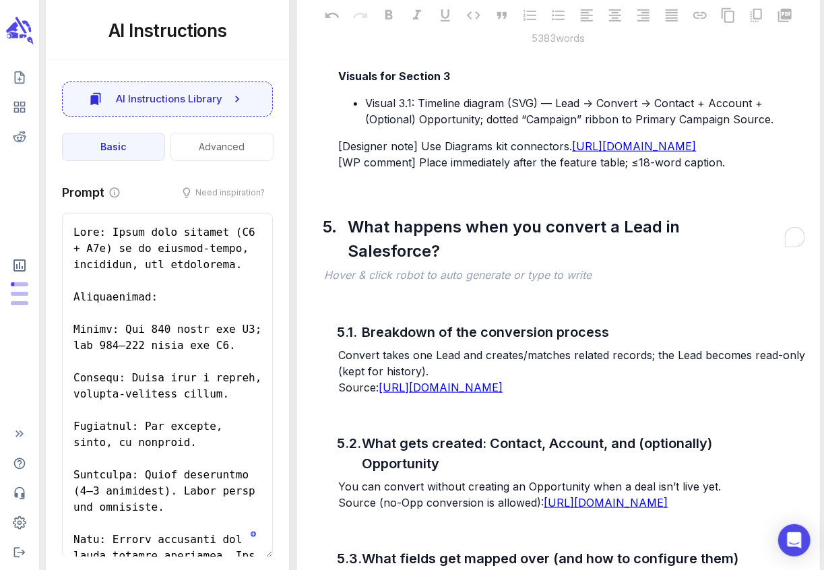
click at [340, 24] on span "Accuracy references:" at bounding box center [394, 16] width 112 height 13
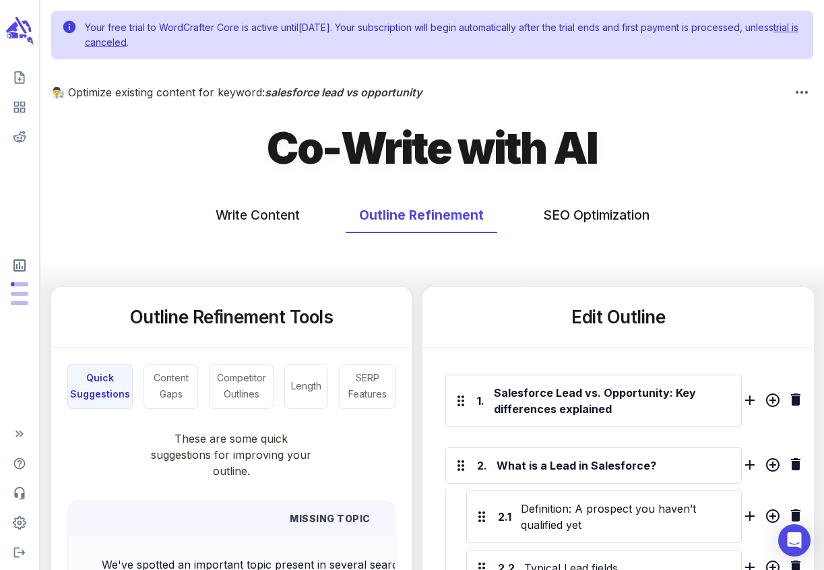
scroll to position [885, 0]
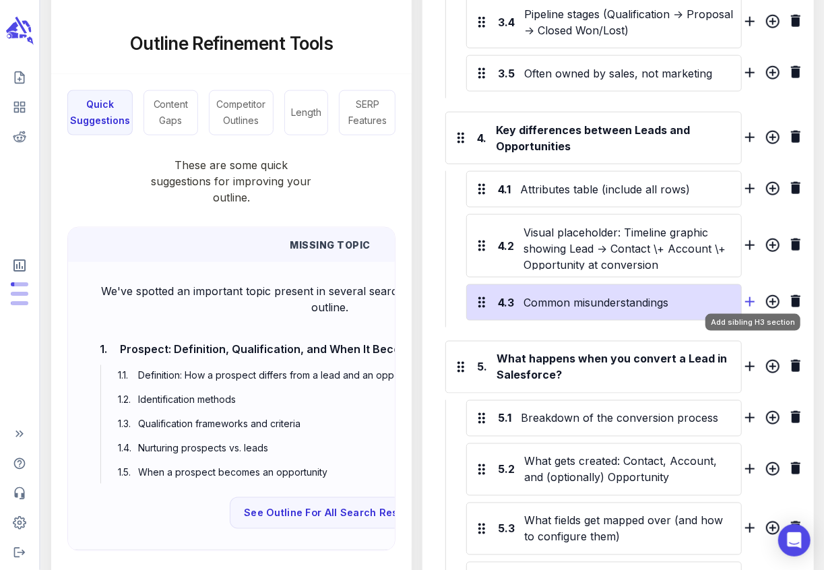
click at [749, 297] on icon "Add sibling H3 section" at bounding box center [749, 301] width 9 height 9
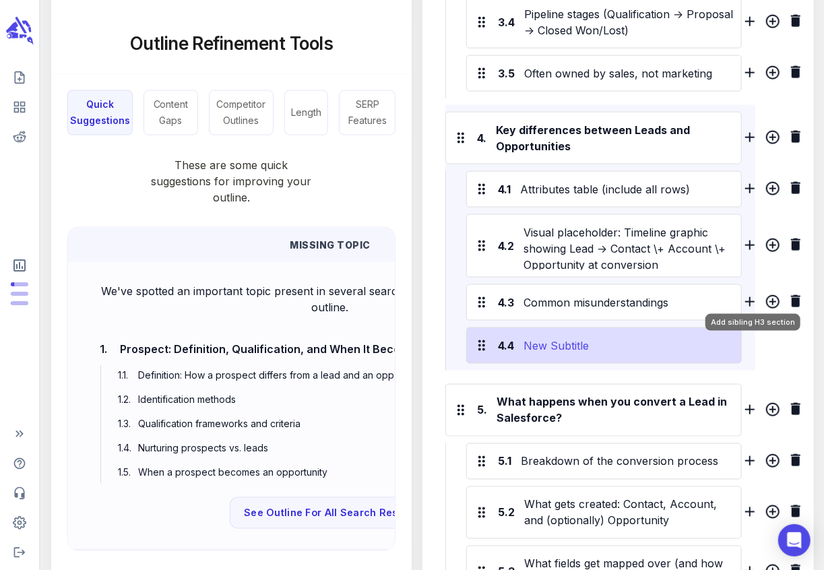
click at [628, 338] on div "New Subtitle" at bounding box center [629, 346] width 216 height 22
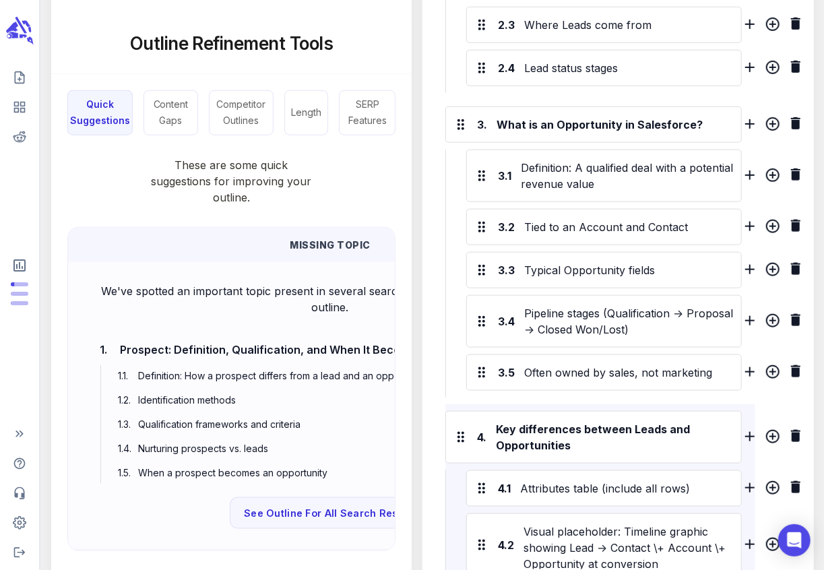
scroll to position [0, 0]
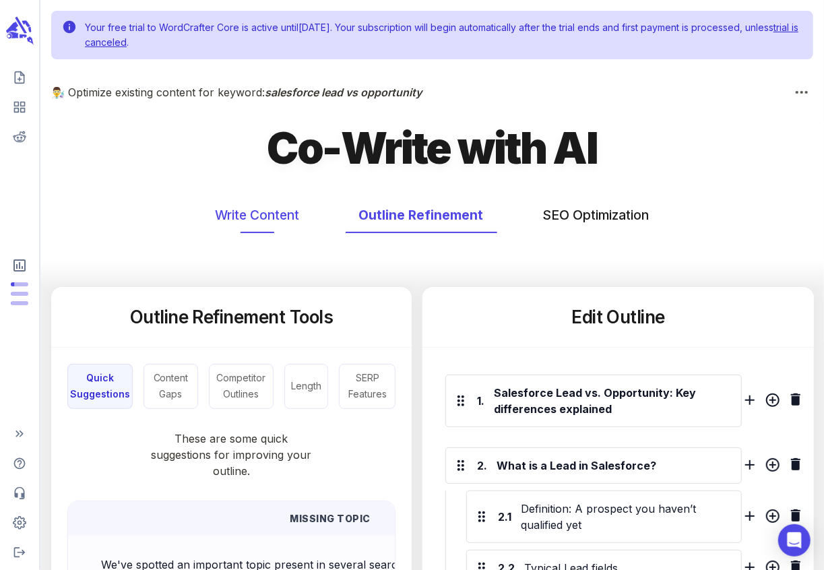
click at [253, 211] on button "Write Content" at bounding box center [257, 215] width 111 height 36
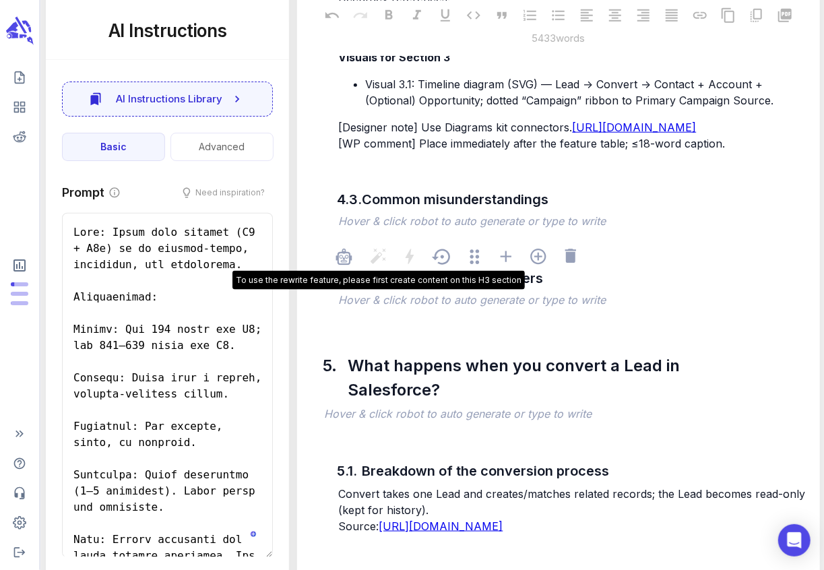
scroll to position [8393, 0]
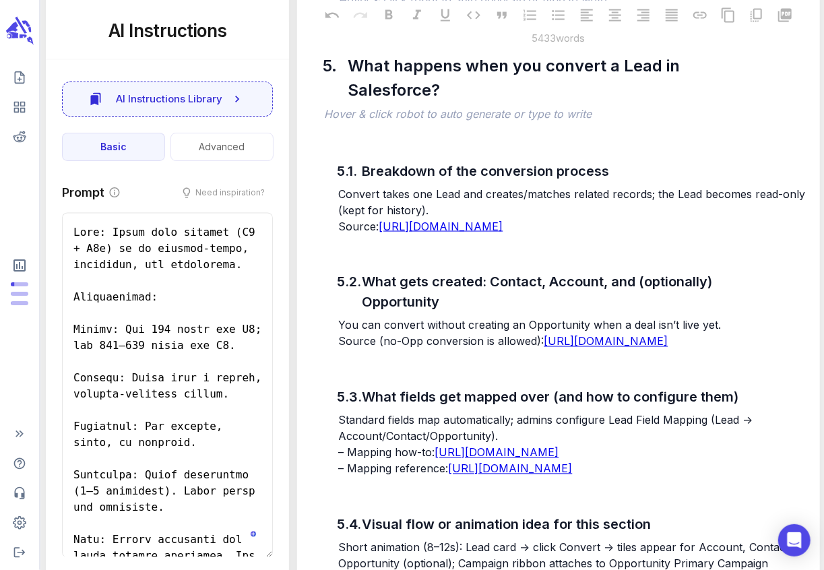
click at [398, 9] on p "﻿" at bounding box center [571, 1] width 467 height 16
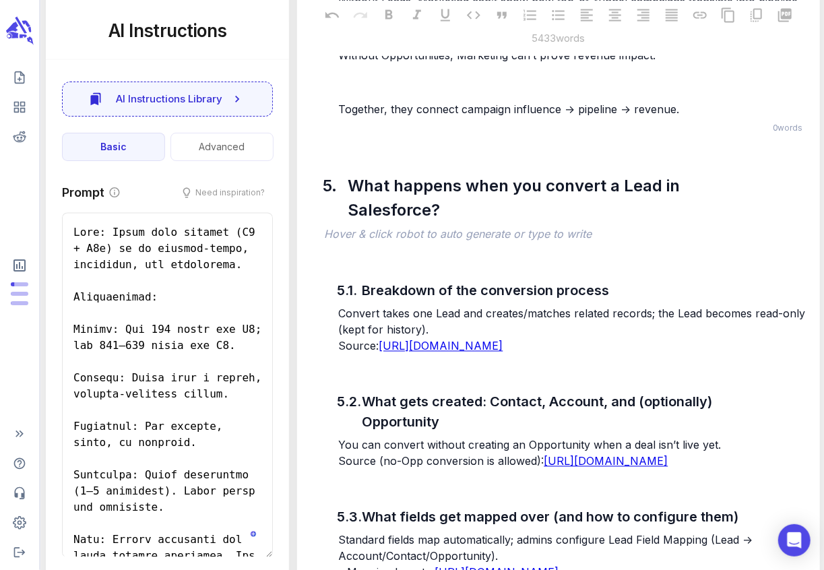
click at [367, 36] on p "﻿" at bounding box center [571, 28] width 467 height 16
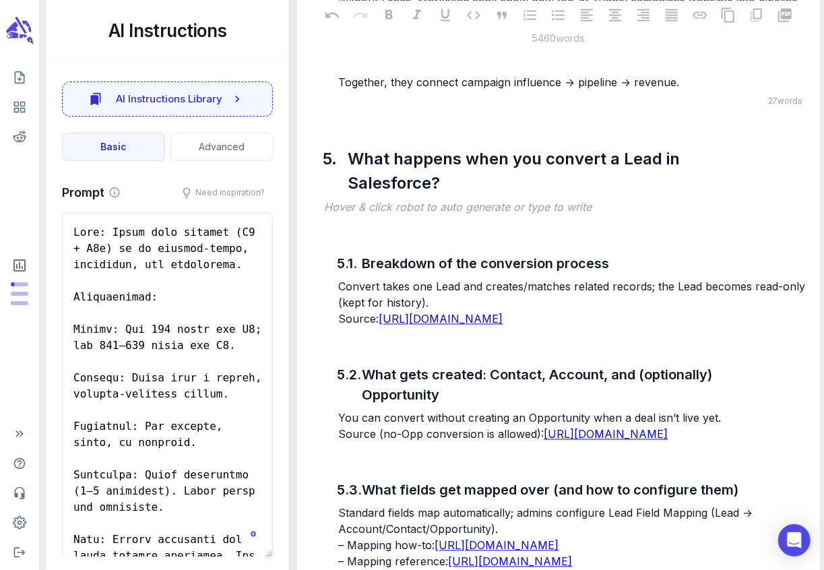
click at [355, 63] on p "﻿" at bounding box center [571, 55] width 467 height 16
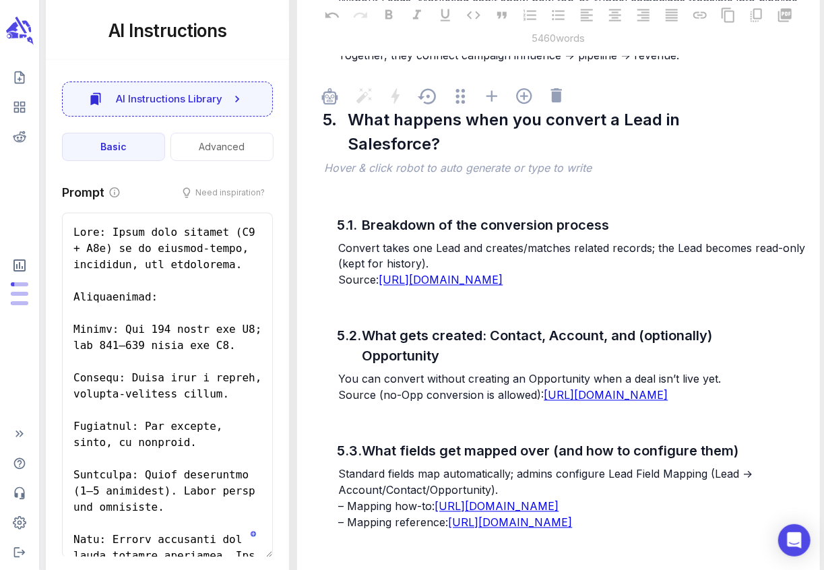
click at [356, 179] on div "5. What happens when you convert a Lead in Salesforce? ﻿ Hover & click robot to…" at bounding box center [558, 128] width 501 height 100
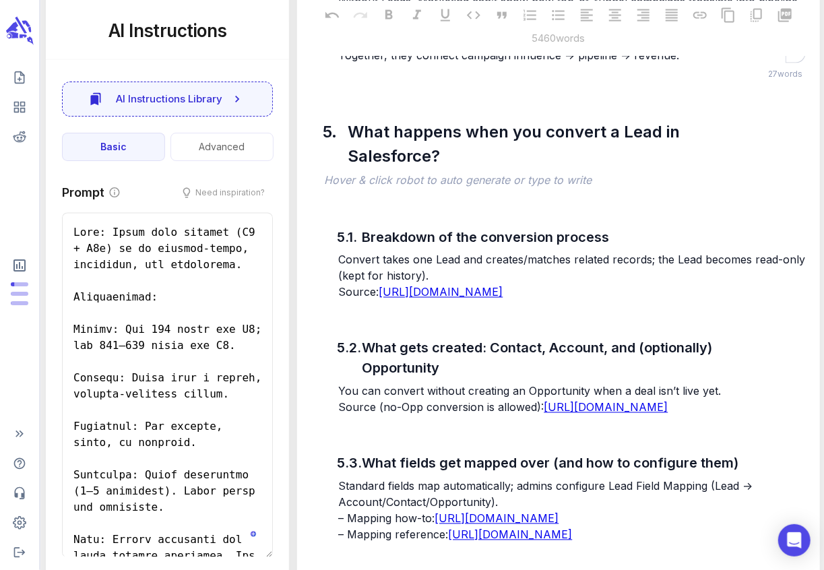
click at [681, 63] on p "Together, they connect campaign influence → pipeline → revenue." at bounding box center [571, 55] width 467 height 16
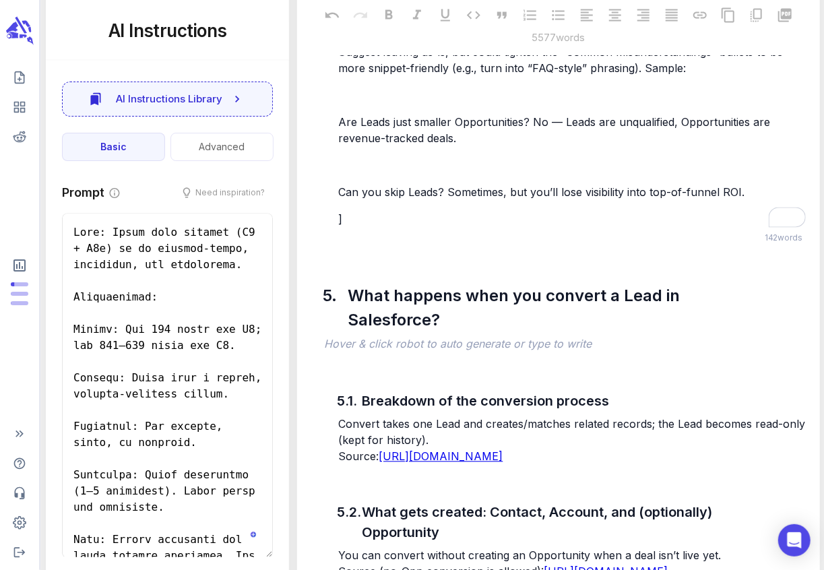
scroll to position [8584, 0]
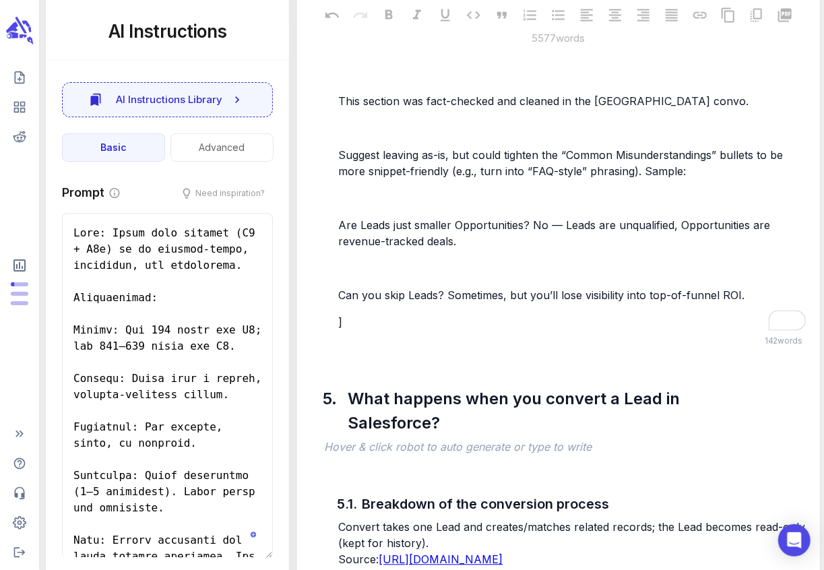
drag, startPoint x: 416, startPoint y: 274, endPoint x: 345, endPoint y: 267, distance: 71.1
click at [341, 55] on span "Copy here already aligns with inverted pyramid (definition and table first for …" at bounding box center [573, 40] width 470 height 30
click at [363, 13] on p "﻿" at bounding box center [571, 5] width 467 height 16
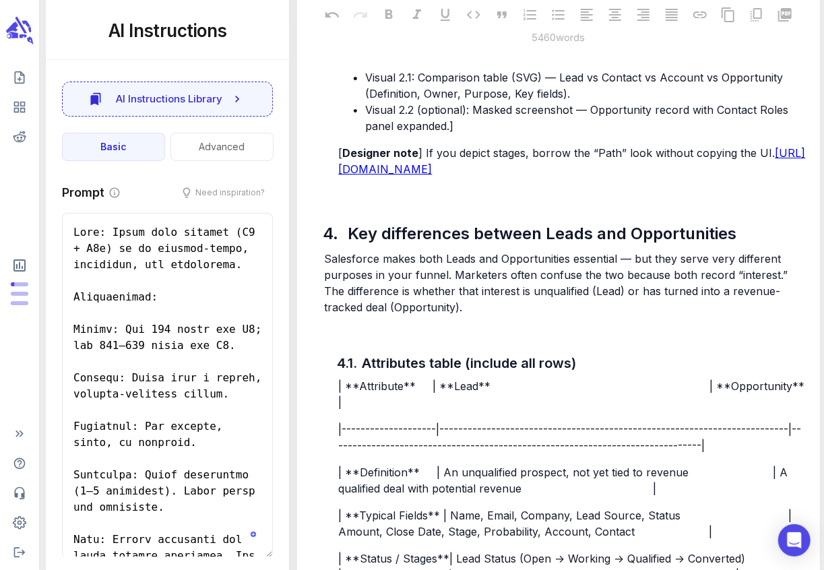
scroll to position [7425, 0]
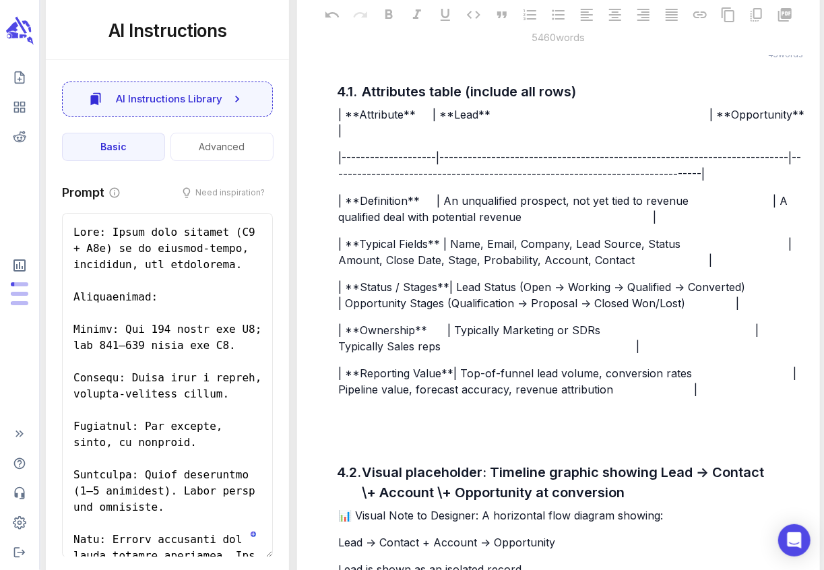
click at [433, 44] on p "Salesforce makes both Leads and Opportunities essential — but they serve very d…" at bounding box center [565, 11] width 482 height 65
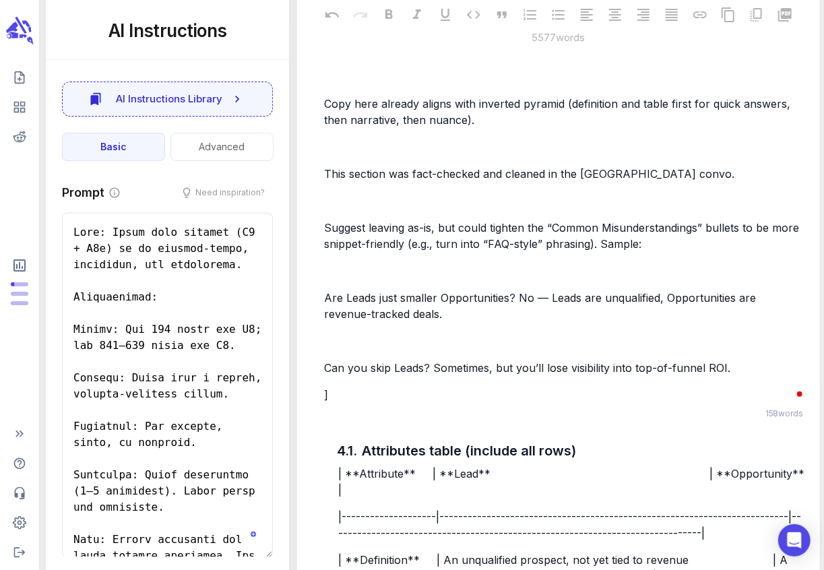
scroll to position [7383, 0]
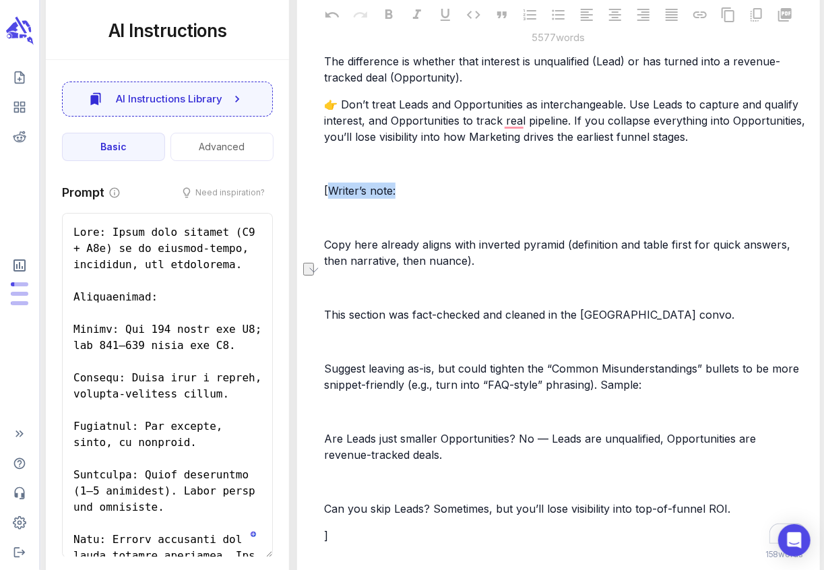
drag, startPoint x: 363, startPoint y: 433, endPoint x: 333, endPoint y: 433, distance: 29.7
click at [332, 199] on p "[Writer’s note:" at bounding box center [565, 191] width 482 height 16
click at [332, 226] on p "﻿" at bounding box center [565, 218] width 482 height 16
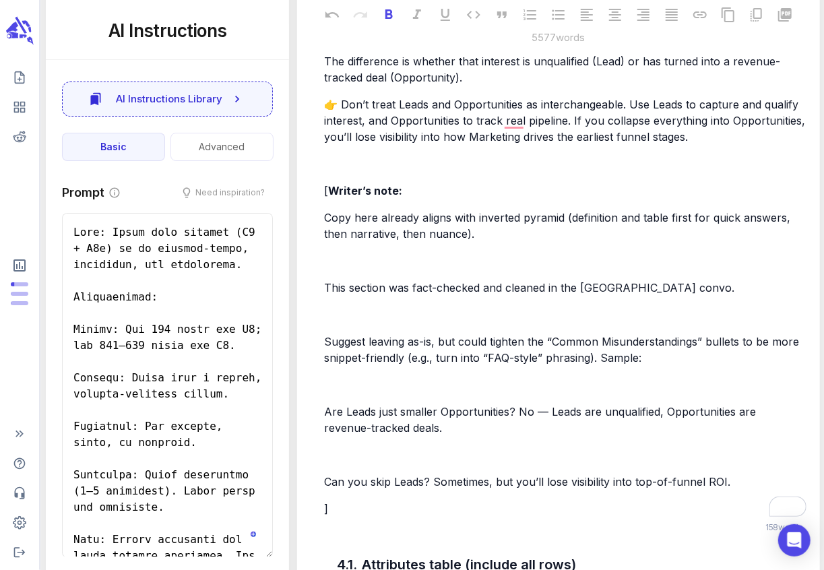
click at [324, 241] on span "Copy here already aligns with inverted pyramid (definition and table first for …" at bounding box center [559, 226] width 470 height 30
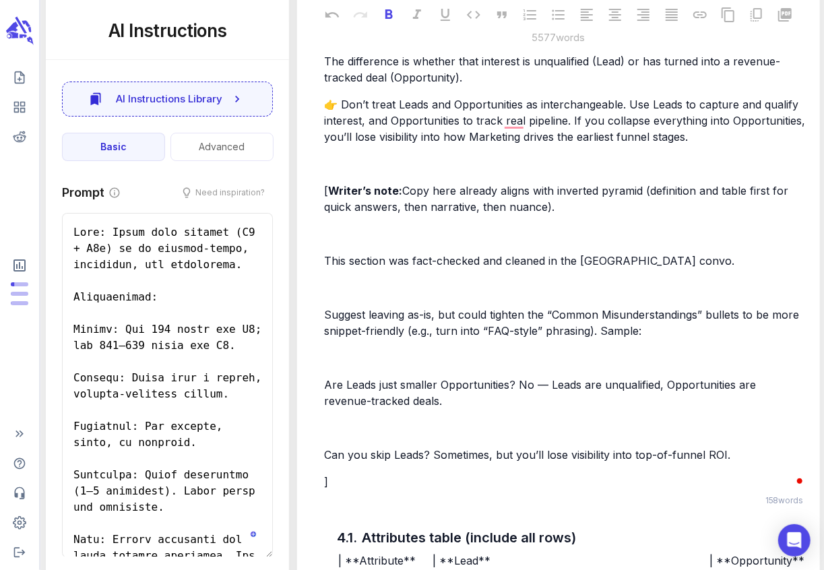
type textarea "x"
click at [332, 242] on p "﻿" at bounding box center [565, 234] width 482 height 16
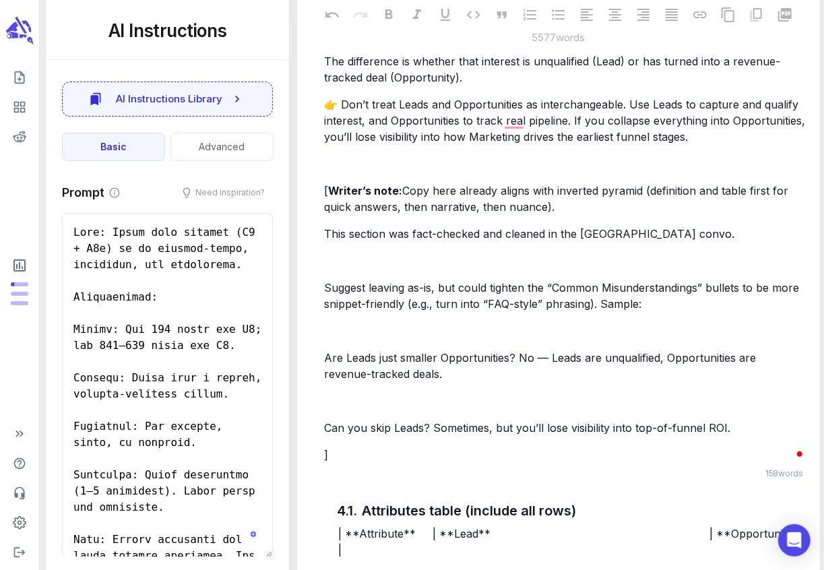
click at [354, 269] on p "﻿" at bounding box center [565, 261] width 482 height 16
click at [356, 269] on p "﻿" at bounding box center [565, 261] width 482 height 16
drag, startPoint x: 670, startPoint y: 472, endPoint x: 637, endPoint y: 480, distance: 34.0
click at [637, 242] on p "This section was fact-checked and cleaned in the ChatJeep convo." at bounding box center [565, 234] width 482 height 16
drag, startPoint x: 680, startPoint y: 480, endPoint x: 481, endPoint y: 484, distance: 198.8
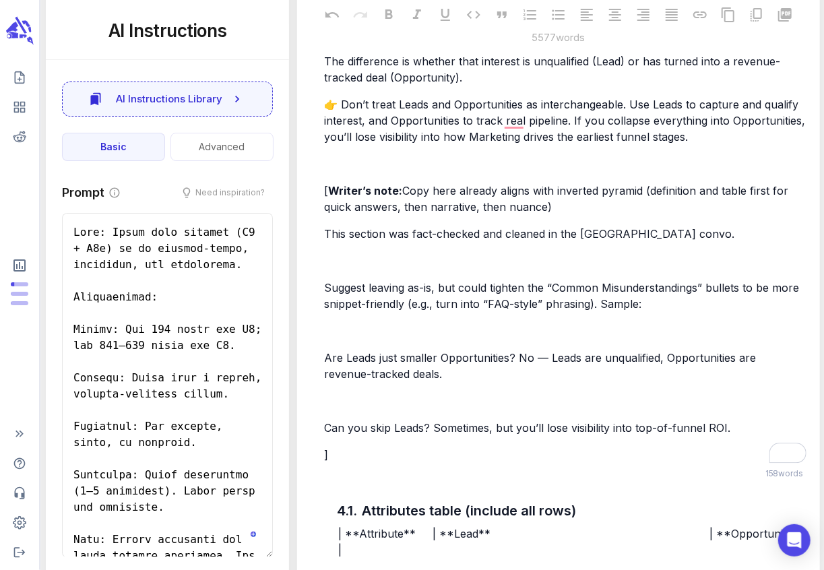
click at [481, 242] on p "This section was fact-checked and cleaned in the ChatJeep convo." at bounding box center [565, 234] width 482 height 16
click at [421, 269] on p "﻿" at bounding box center [565, 261] width 482 height 16
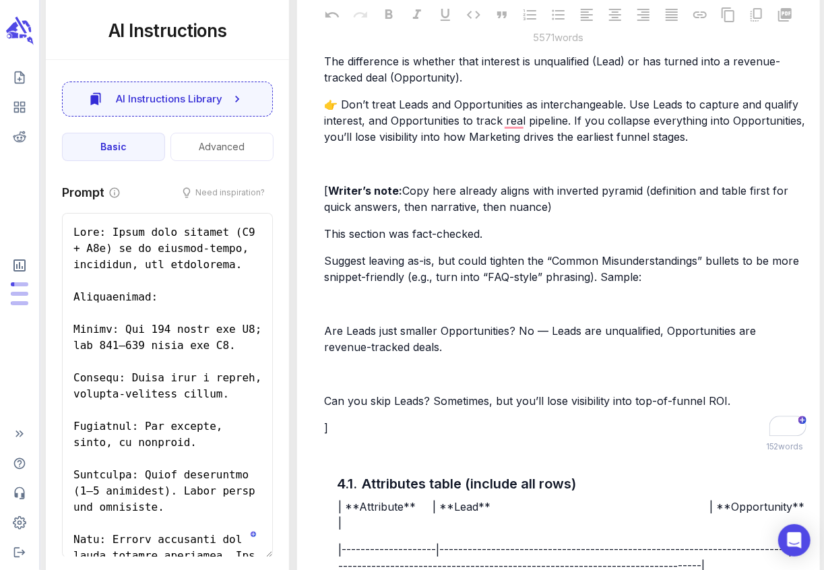
click at [396, 312] on p "﻿" at bounding box center [565, 304] width 482 height 16
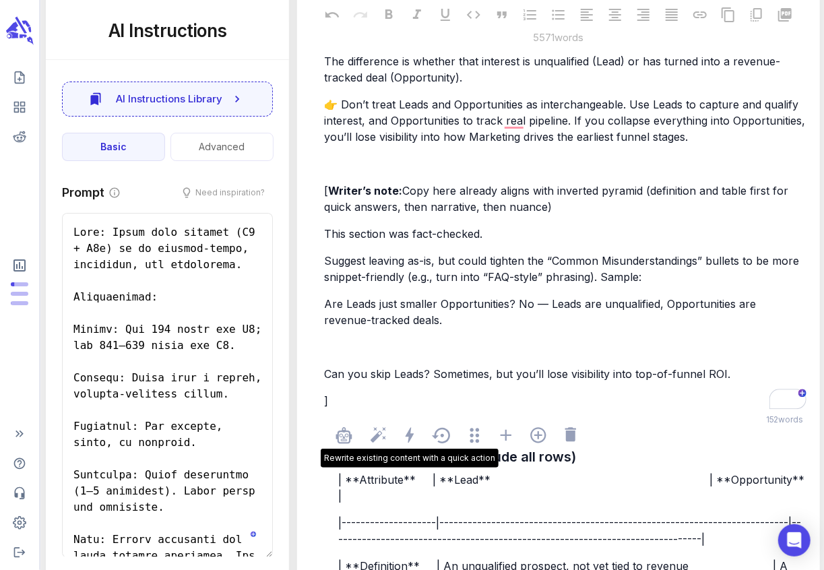
scroll to position [7619, 0]
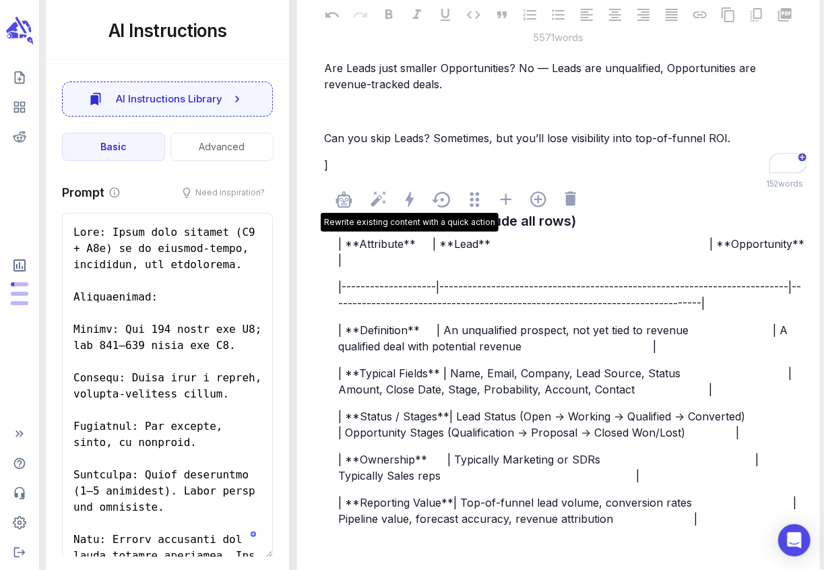
click at [348, 119] on p "﻿" at bounding box center [565, 111] width 482 height 16
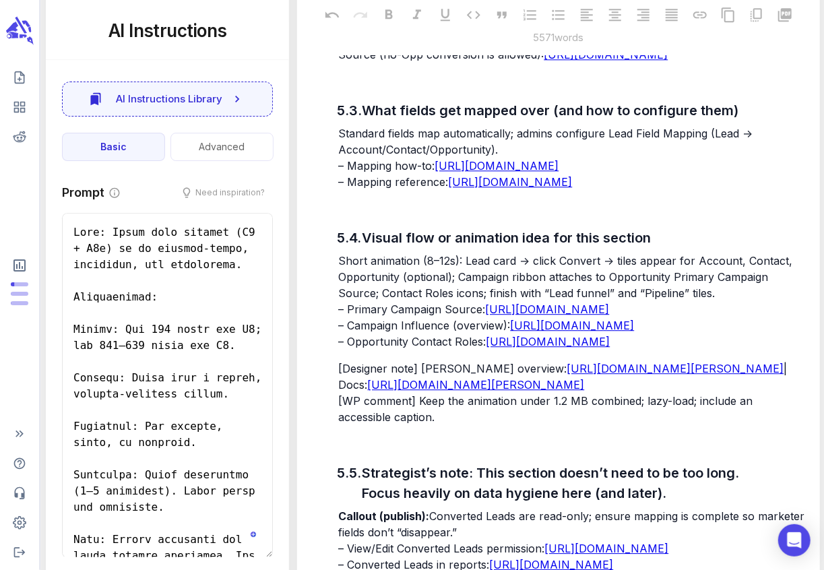
scroll to position [9004, 0]
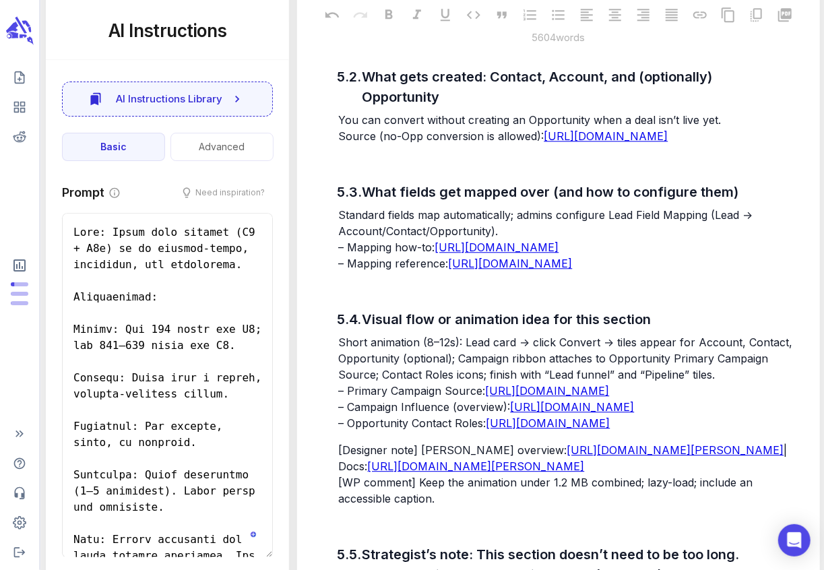
drag, startPoint x: 341, startPoint y: 265, endPoint x: 442, endPoint y: 283, distance: 102.7
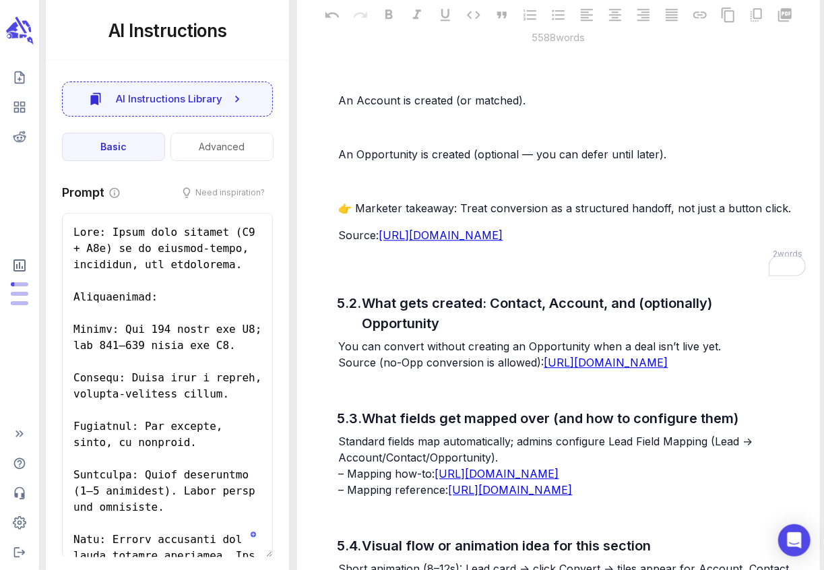
click at [363, 28] on p "﻿" at bounding box center [571, 19] width 467 height 16
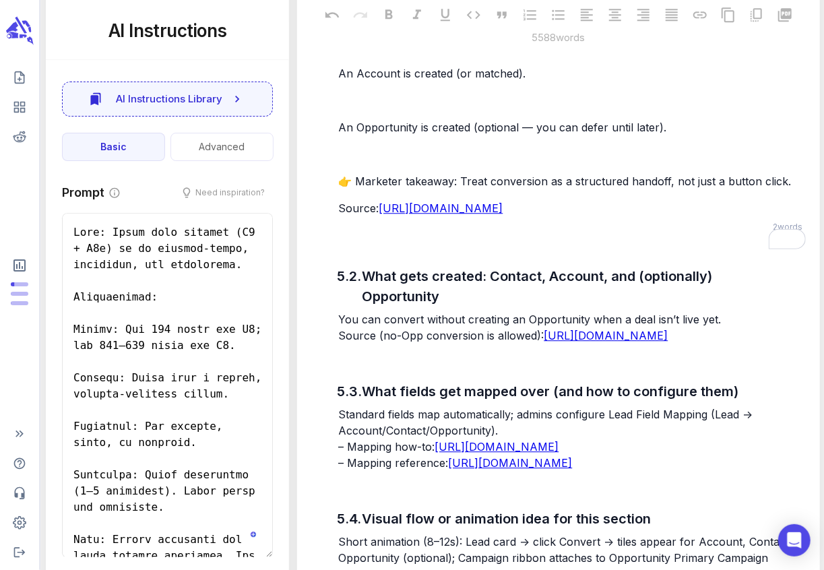
click at [338, 218] on div "When you hit Convert on a Lead record, Salesforce walks you through a wizard (o…" at bounding box center [572, 92] width 472 height 251
type textarea "x"
click at [339, 80] on span "An Account is created (or matched)." at bounding box center [431, 73] width 187 height 13
click at [346, 55] on p "﻿" at bounding box center [571, 46] width 467 height 16
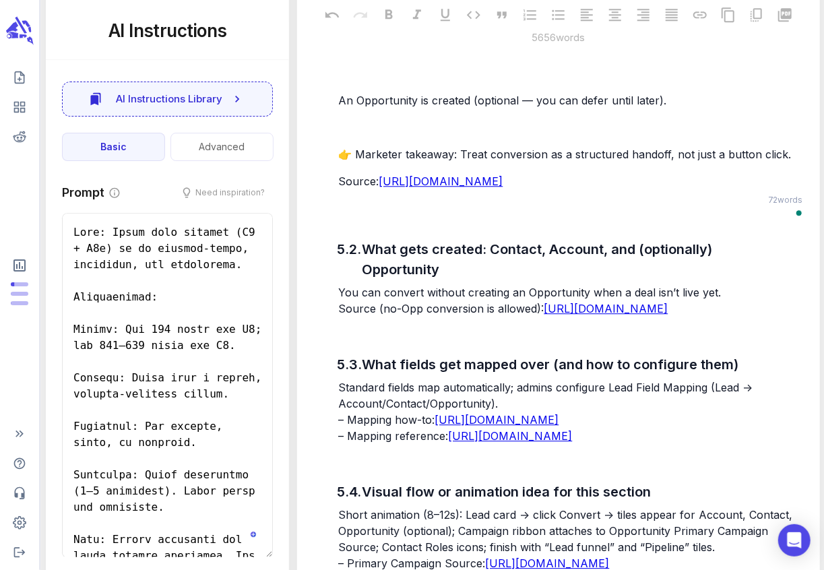
click at [346, 82] on p "﻿" at bounding box center [571, 73] width 467 height 16
click at [339, 107] on span "An Opportunity is created (optional — you can defer until later)." at bounding box center [502, 100] width 328 height 13
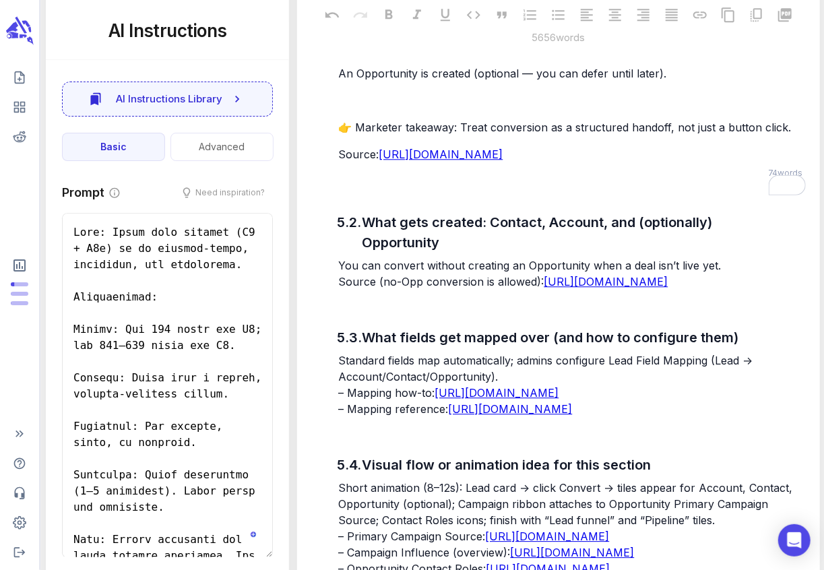
click at [340, 80] on span "An Opportunity is created (optional — you can defer until later)." at bounding box center [502, 73] width 328 height 13
click at [346, 108] on p "﻿" at bounding box center [571, 100] width 467 height 16
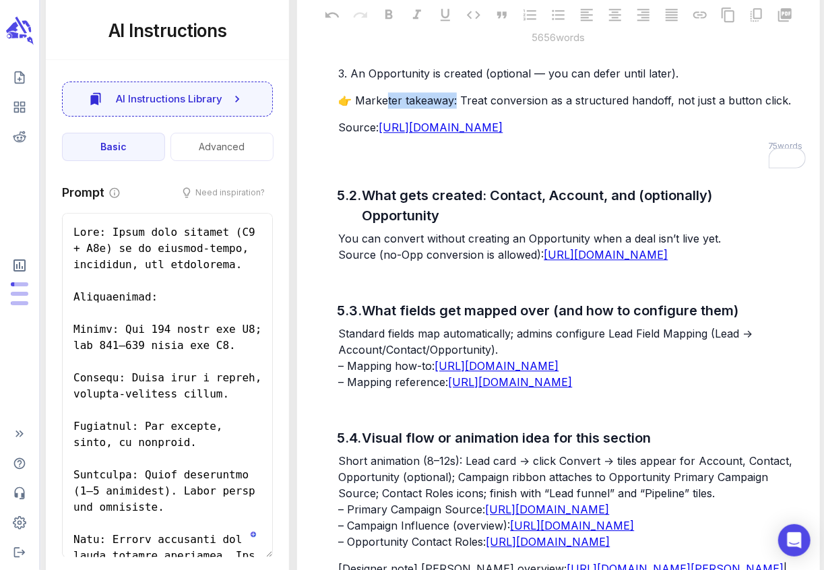
drag, startPoint x: 453, startPoint y: 395, endPoint x: 352, endPoint y: 388, distance: 100.6
click at [352, 107] on span "👉 Marketer takeaway: Treat conversion as a structured handoff, not just a butto…" at bounding box center [564, 100] width 453 height 13
click at [352, 135] on p "Source: https://help.salesforce.com/s/articleView?id=sales.faq_leads_what_happe…" at bounding box center [571, 127] width 467 height 16
click at [338, 137] on div "When you hit Convert on a Lead record, Salesforce walks you through a wizard (o…" at bounding box center [572, 52] width 472 height 170
drag, startPoint x: 712, startPoint y: 452, endPoint x: 593, endPoint y: 440, distance: 119.8
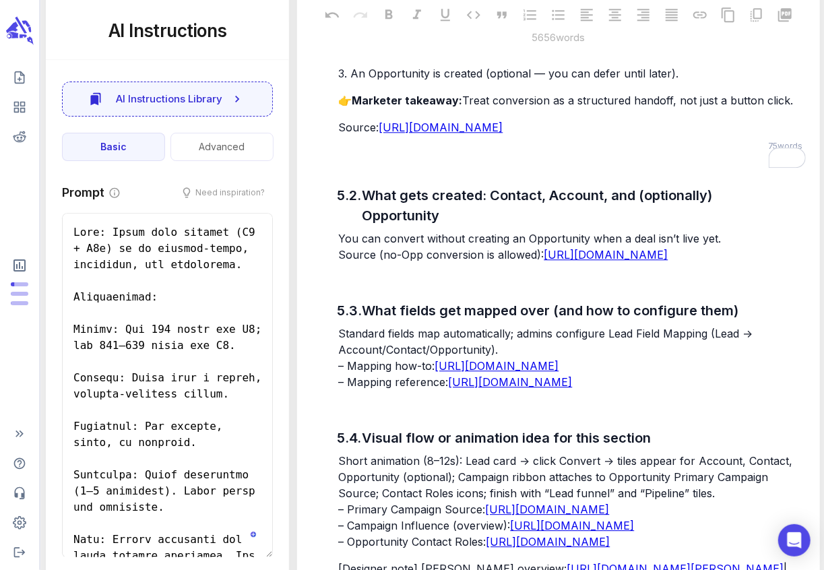
click at [593, 135] on p "Source: https://help.salesforce.com/s/articleView?id=sales.faq_leads_what_happe…" at bounding box center [571, 127] width 467 height 16
drag, startPoint x: 706, startPoint y: 449, endPoint x: 476, endPoint y: 420, distance: 231.6
click at [476, 135] on p "Source: https://help.salesforce.com/s/articleView?id=sales.faq_leads_what_happe…" at bounding box center [571, 127] width 467 height 16
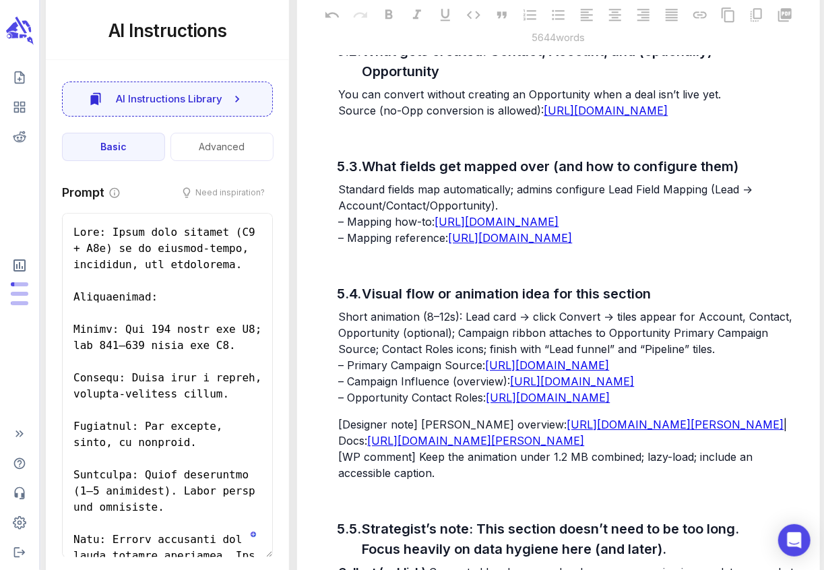
scroll to position [9165, 0]
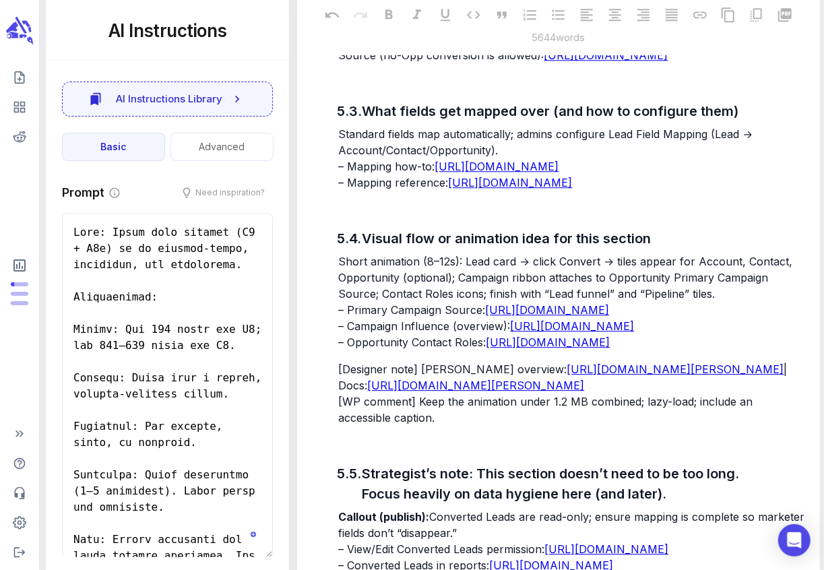
click at [339, 46] on span "You can convert without creating an Opportunity when a deal isn’t live yet." at bounding box center [529, 38] width 383 height 13
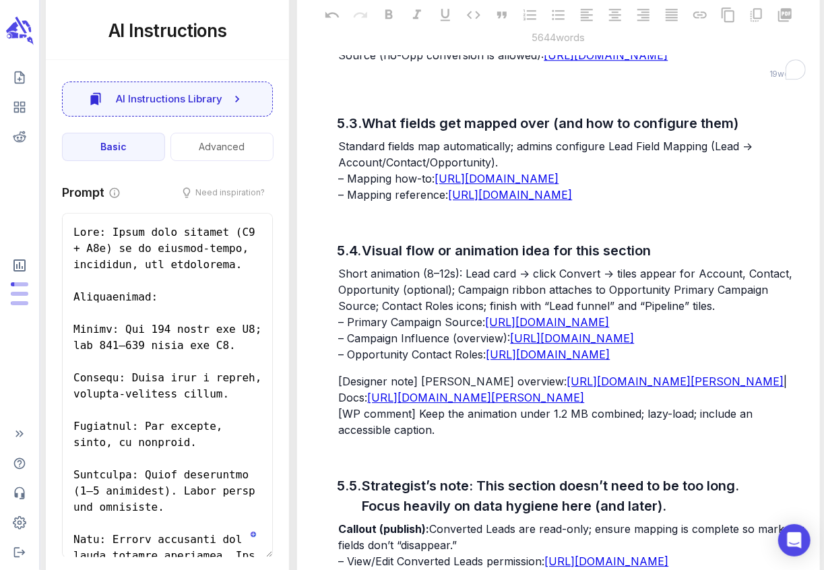
drag, startPoint x: 339, startPoint y: 330, endPoint x: 543, endPoint y: 392, distance: 213.4
click at [543, 392] on div "5.1. Breakdown of the conversion process When you hit Convert on a Lead record,…" at bounding box center [558, 310] width 501 height 1114
type textarea "x"
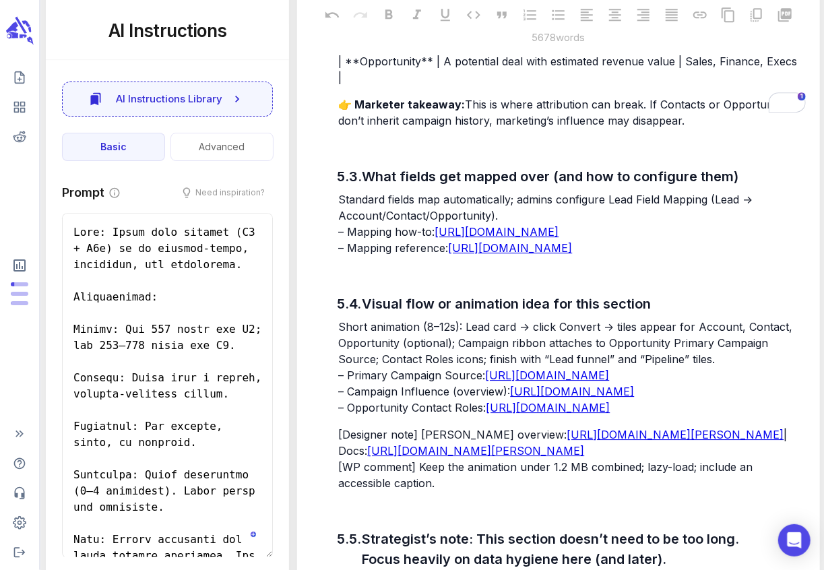
scroll to position [9285, 0]
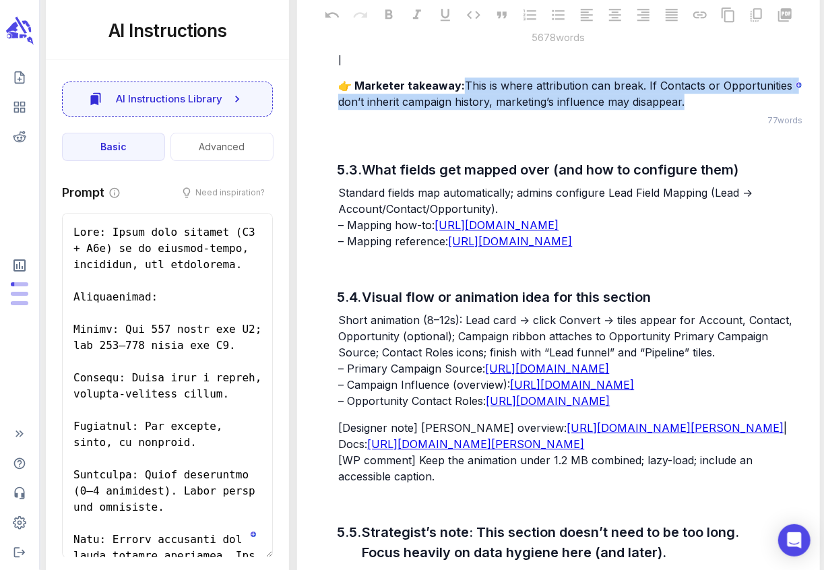
drag, startPoint x: 460, startPoint y: 357, endPoint x: 618, endPoint y: 400, distance: 164.0
click at [618, 400] on div "5.1. Breakdown of the conversion process When you hit Convert on a Lead record,…" at bounding box center [558, 273] width 501 height 1281
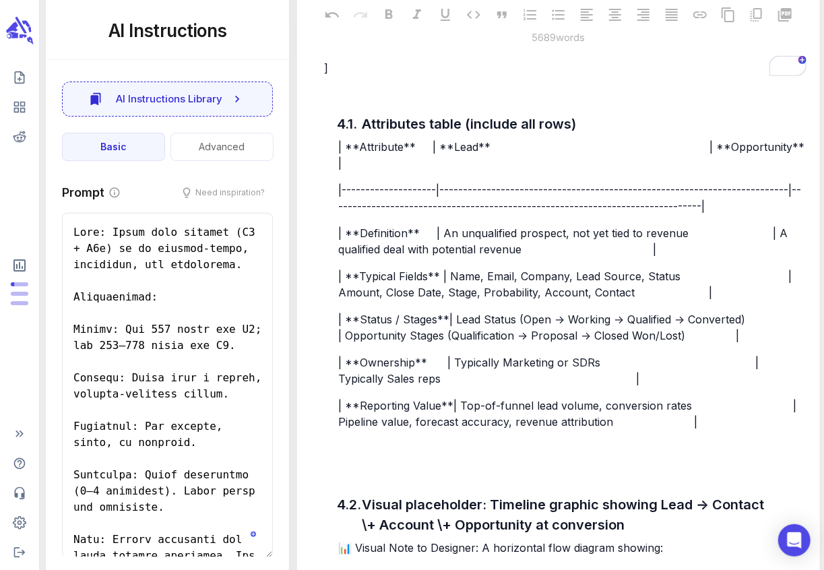
scroll to position [7692, 0]
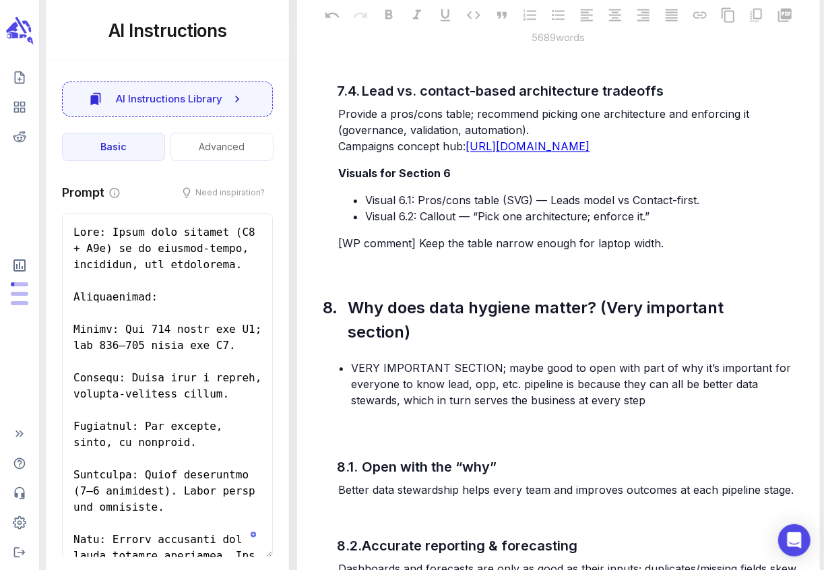
scroll to position [11346, 0]
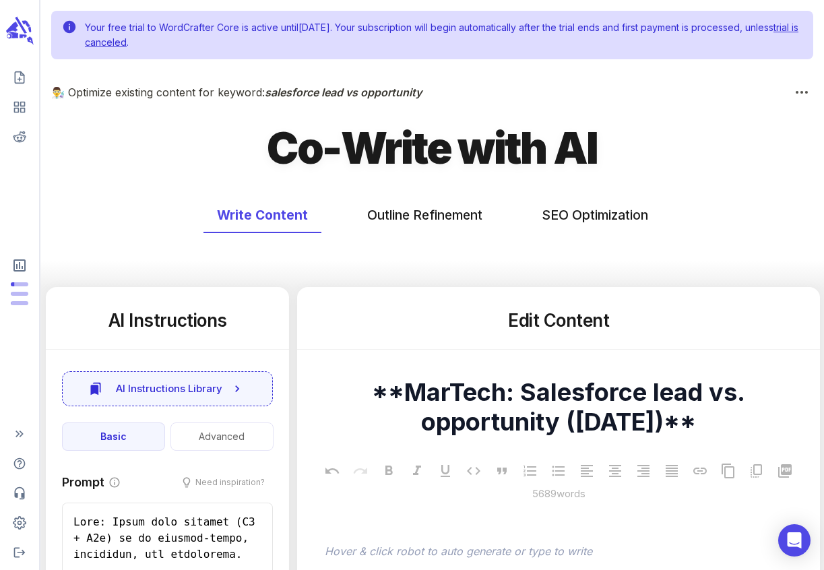
scroll to position [11346, 0]
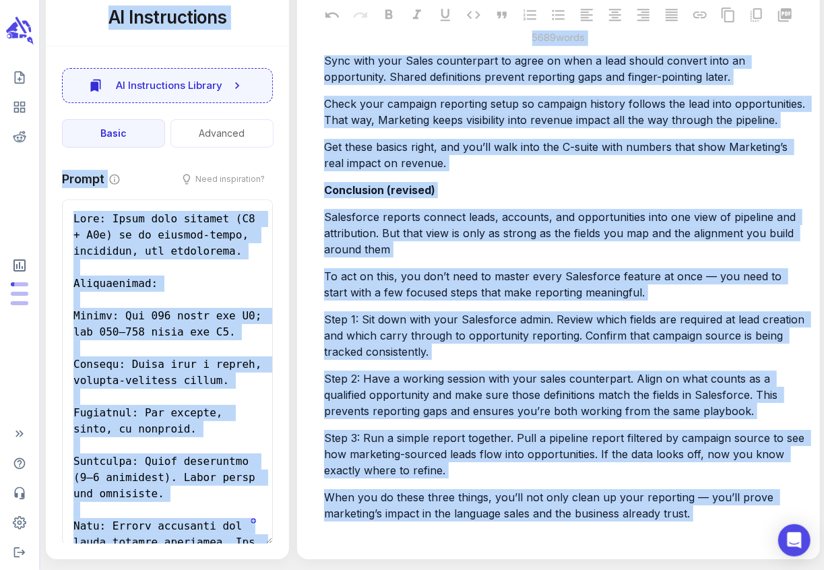
scroll to position [17402, 0]
click at [487, 410] on span "Step 2: Have a working session with your sales counterpart. Align on what count…" at bounding box center [552, 395] width 457 height 46
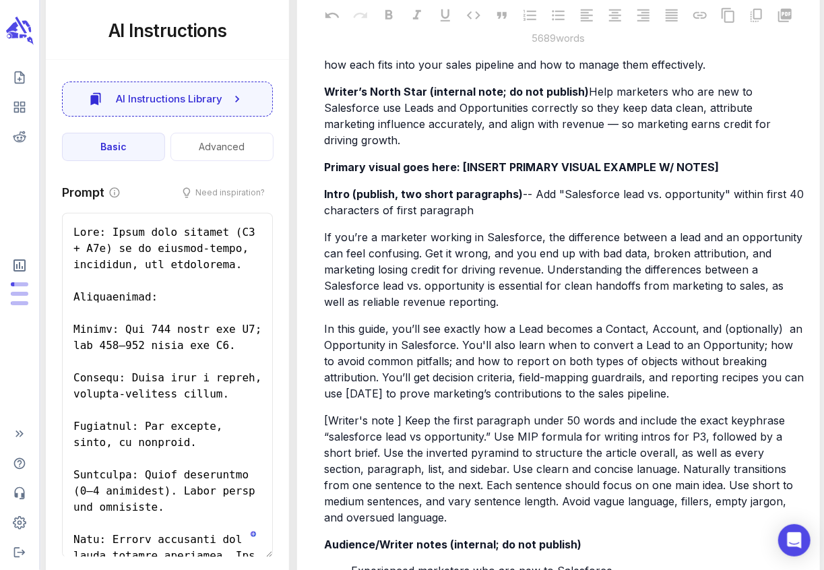
scroll to position [682, 0]
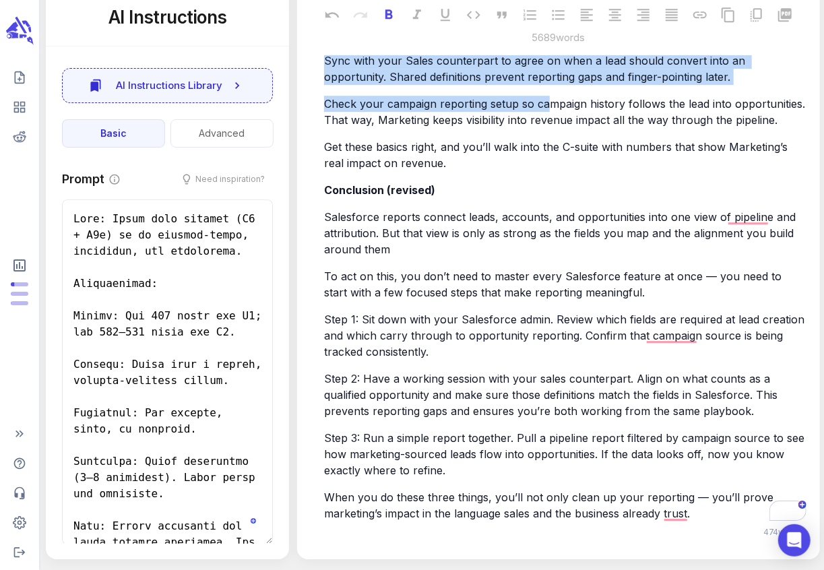
scroll to position [17402, 0]
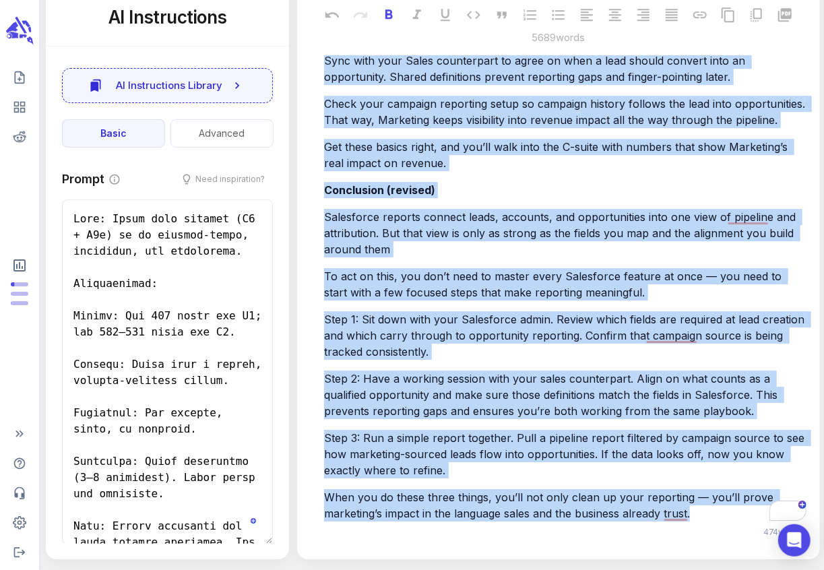
drag, startPoint x: 325, startPoint y: 147, endPoint x: 657, endPoint y: 615, distance: 573.3
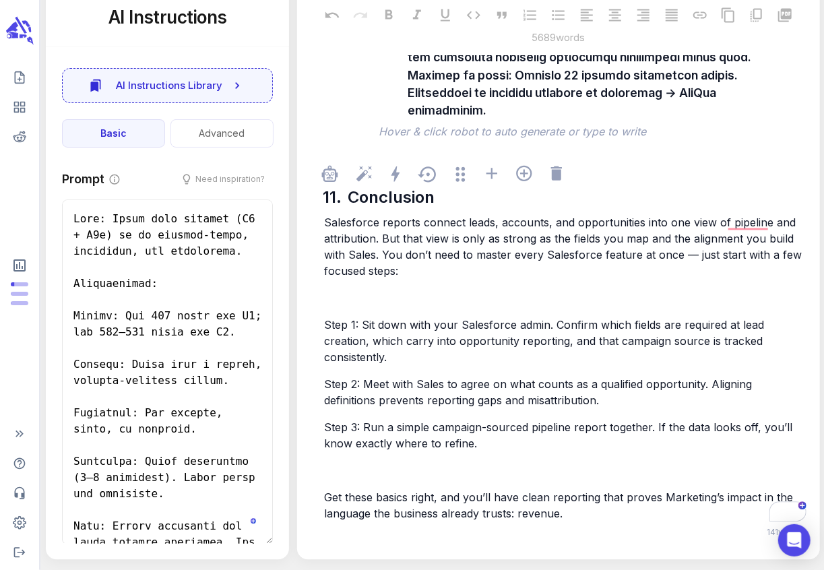
click at [363, 295] on p "﻿" at bounding box center [565, 298] width 482 height 16
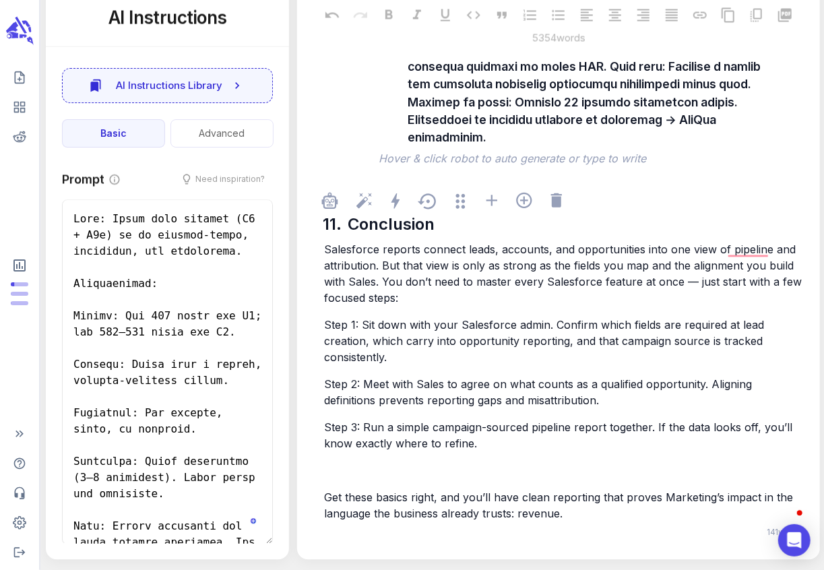
scroll to position [16863, 0]
drag, startPoint x: 359, startPoint y: 327, endPoint x: 325, endPoint y: 327, distance: 33.0
click at [325, 327] on span "Step 1: Sit down with your Salesforce admin. Confirm which fields are required …" at bounding box center [545, 341] width 443 height 46
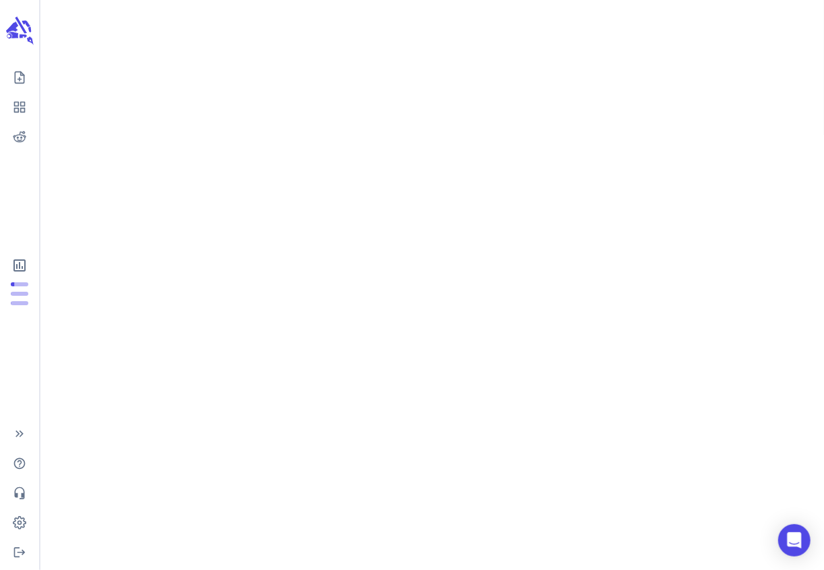
drag, startPoint x: 359, startPoint y: 323, endPoint x: 350, endPoint y: 326, distance: 8.5
drag, startPoint x: 360, startPoint y: 328, endPoint x: 328, endPoint y: 321, distance: 33.0
drag, startPoint x: 328, startPoint y: 321, endPoint x: 356, endPoint y: 327, distance: 28.9
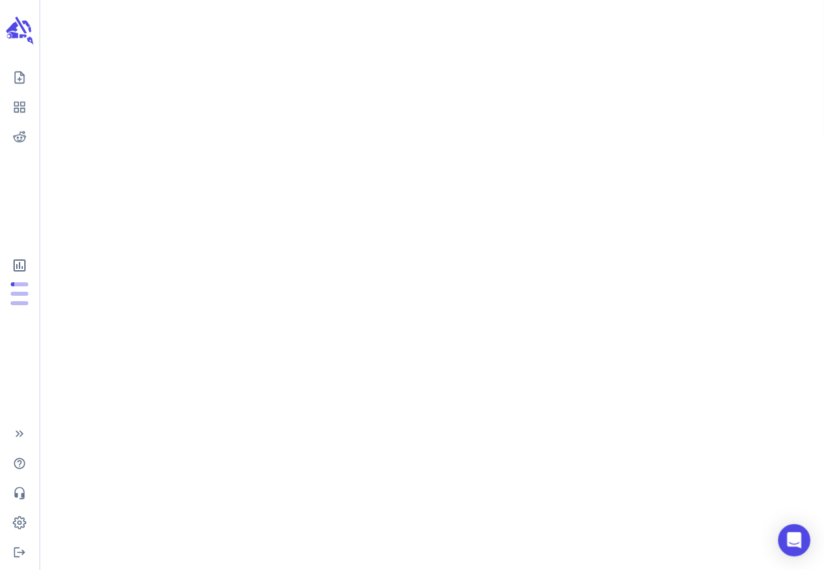
drag, startPoint x: 363, startPoint y: 383, endPoint x: 325, endPoint y: 385, distance: 37.8
drag, startPoint x: 330, startPoint y: 429, endPoint x: 354, endPoint y: 429, distance: 24.3
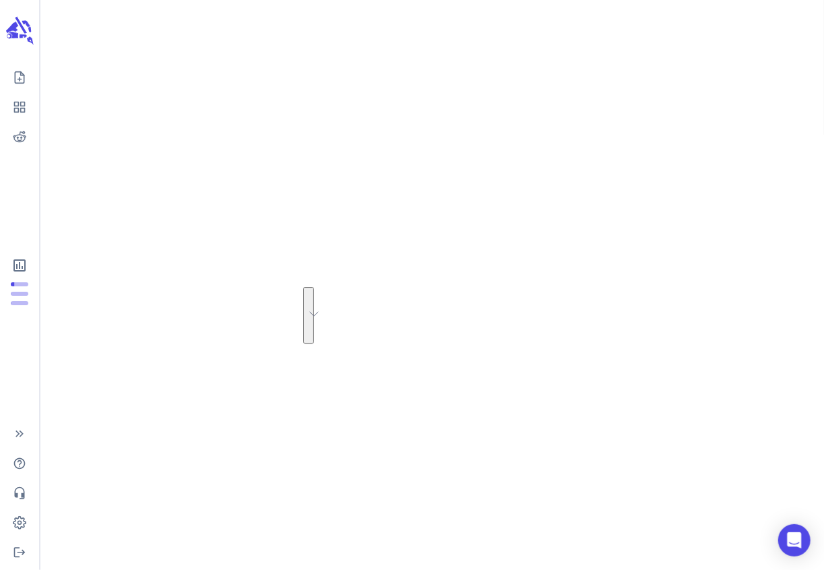
drag, startPoint x: 340, startPoint y: 430, endPoint x: 325, endPoint y: 429, distance: 14.2
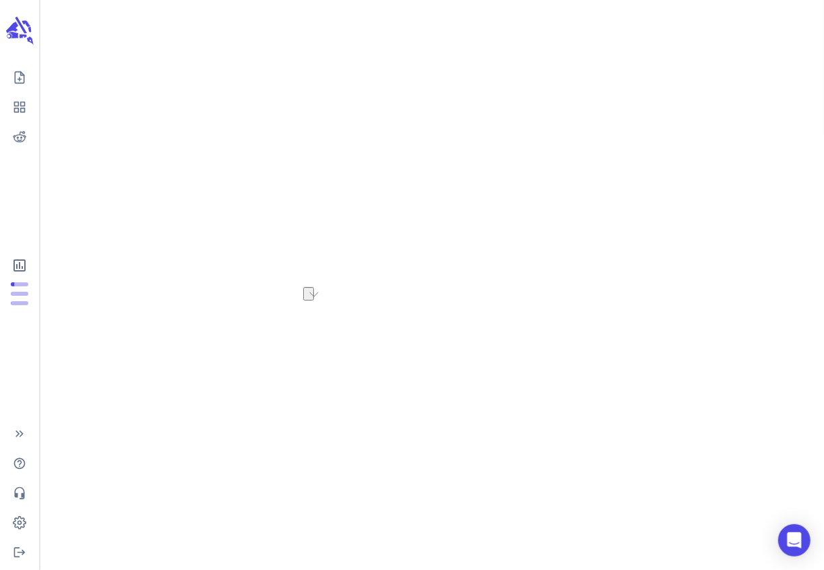
drag, startPoint x: 324, startPoint y: 427, endPoint x: 366, endPoint y: 433, distance: 42.2
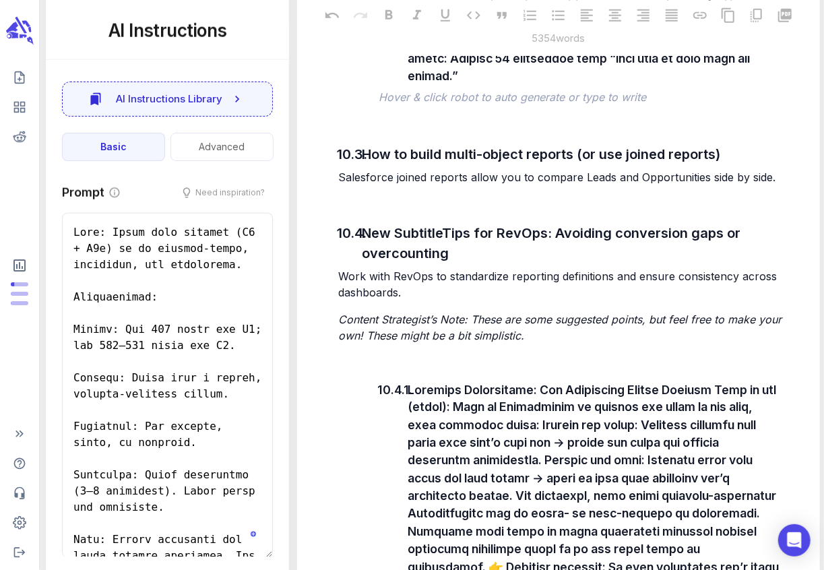
scroll to position [15690, 0]
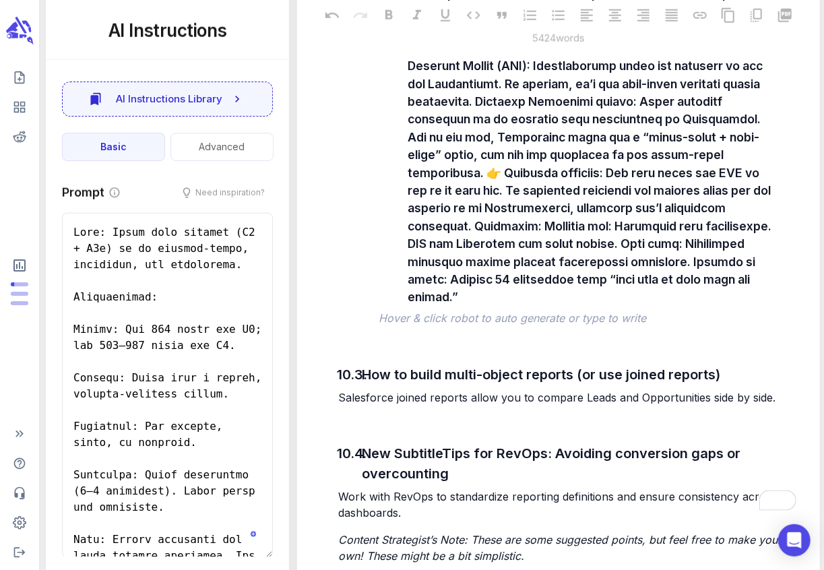
scroll to position [15703, 0]
drag, startPoint x: 326, startPoint y: 363, endPoint x: 579, endPoint y: 487, distance: 281.5
click at [579, 487] on div "10. How to report on Leads and Opportunities separately (and together) Marketer…" at bounding box center [558, 181] width 501 height 1528
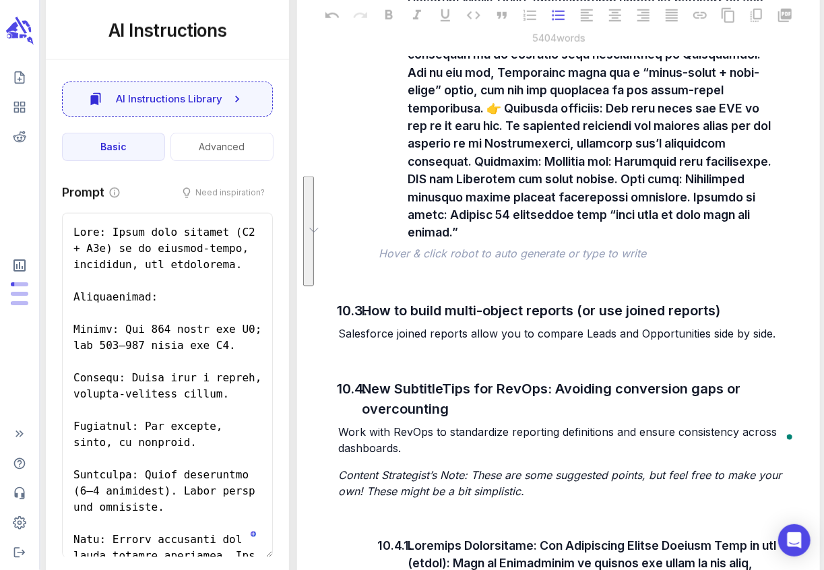
drag, startPoint x: 326, startPoint y: 187, endPoint x: 698, endPoint y: 387, distance: 422.7
click at [698, 387] on div "10. How to report on Leads and Opportunities separately (and together) Marketer…" at bounding box center [558, 148] width 501 height 1463
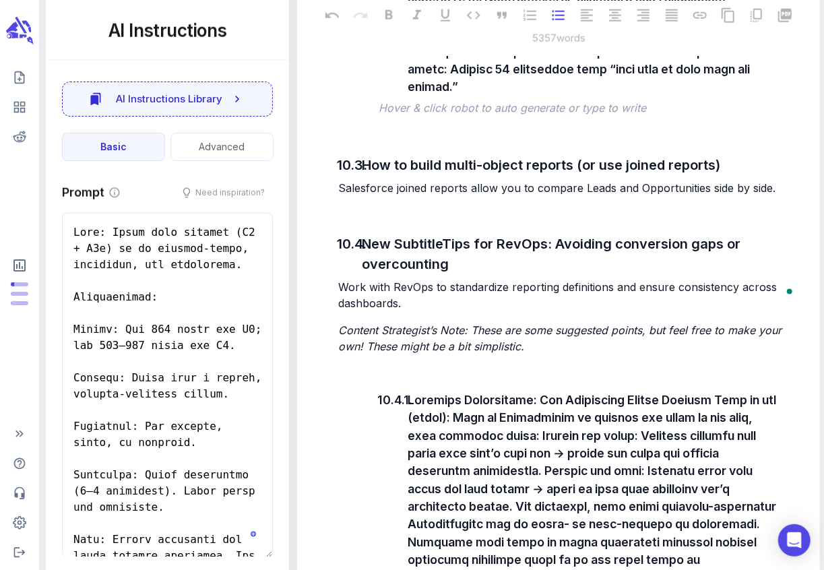
drag, startPoint x: 338, startPoint y: 200, endPoint x: 387, endPoint y: 204, distance: 50.0
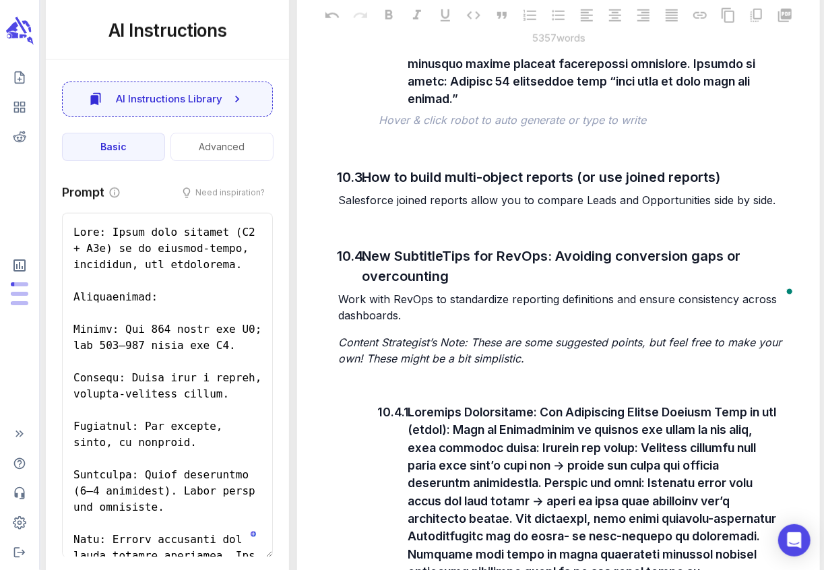
drag, startPoint x: 342, startPoint y: 313, endPoint x: 502, endPoint y: 331, distance: 161.3
drag, startPoint x: 598, startPoint y: 313, endPoint x: 471, endPoint y: 305, distance: 126.9
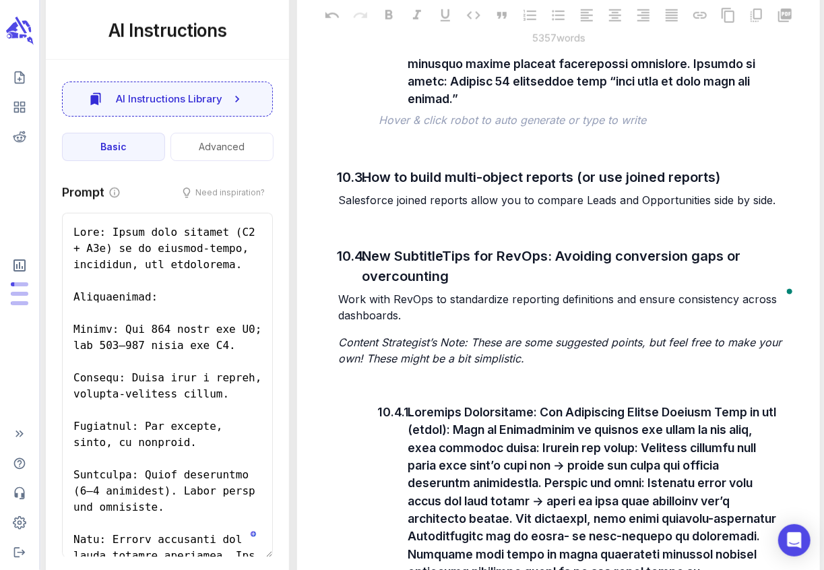
drag, startPoint x: 340, startPoint y: 314, endPoint x: 533, endPoint y: 323, distance: 193.6
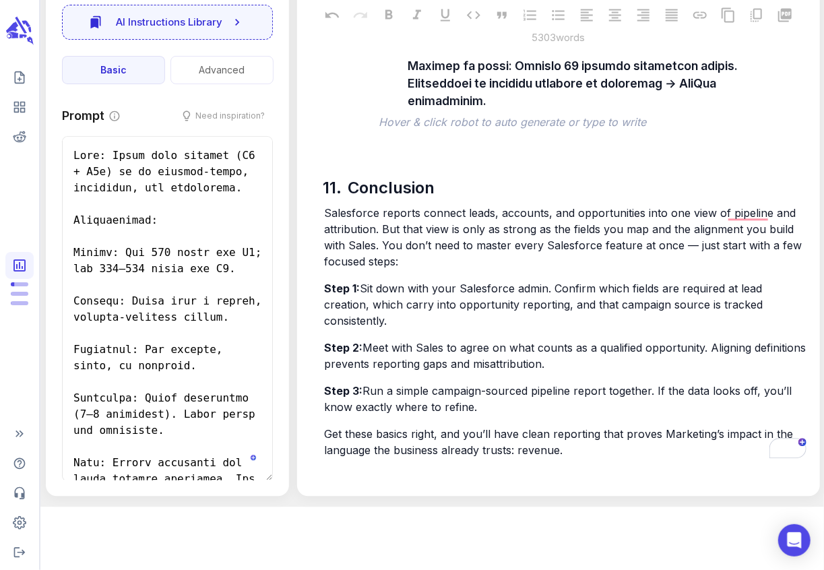
scroll to position [16286, 0]
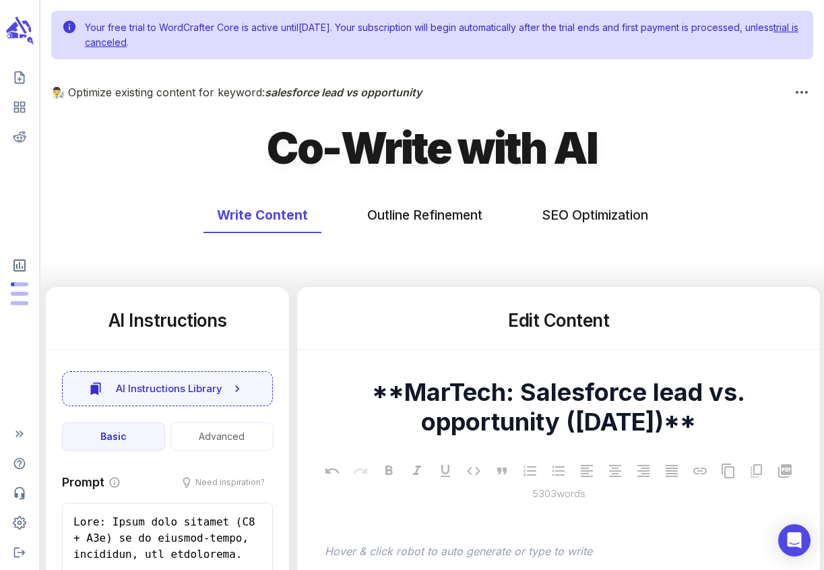
scroll to position [16286, 0]
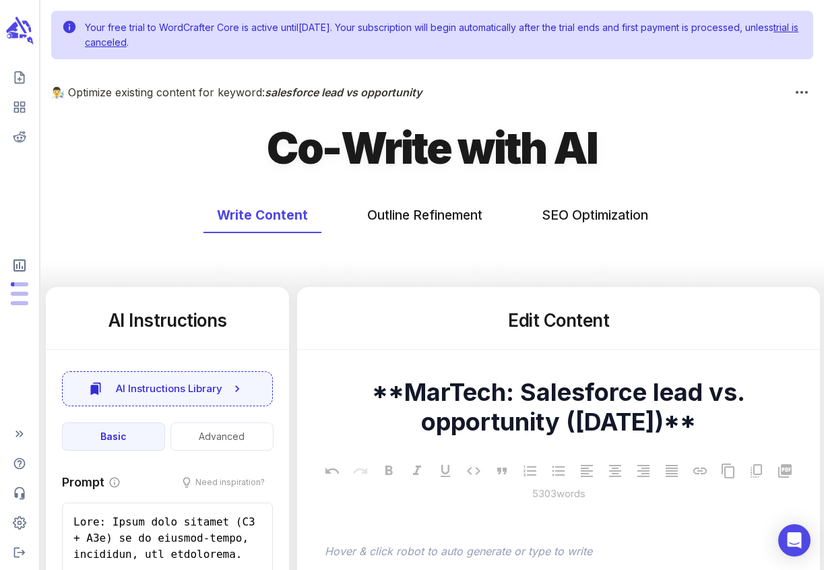
scroll to position [7460, 0]
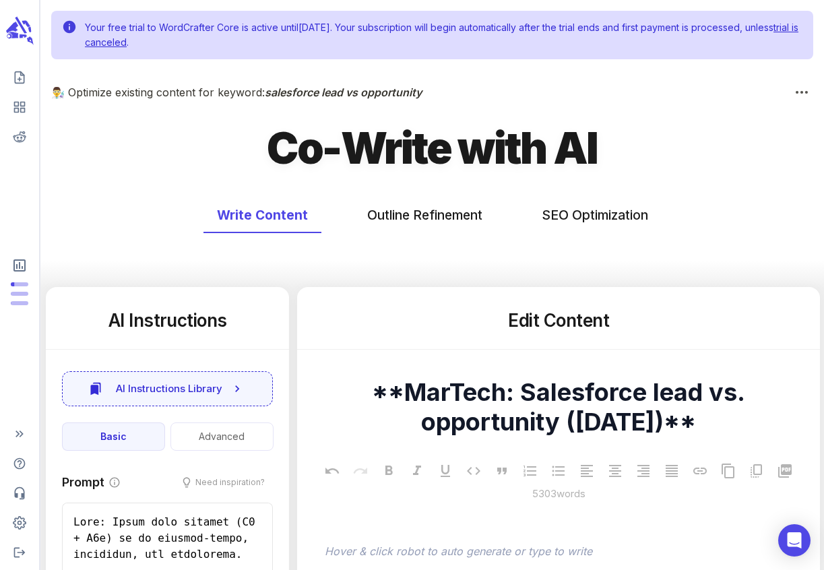
scroll to position [14278, 0]
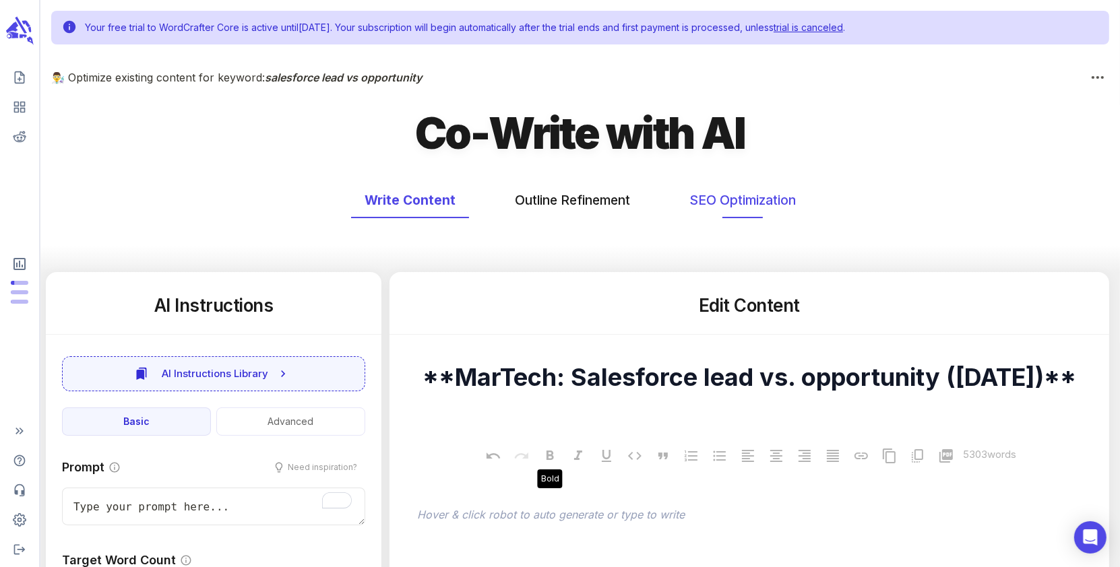
click at [706, 204] on button "SEO Optimization" at bounding box center [742, 201] width 133 height 36
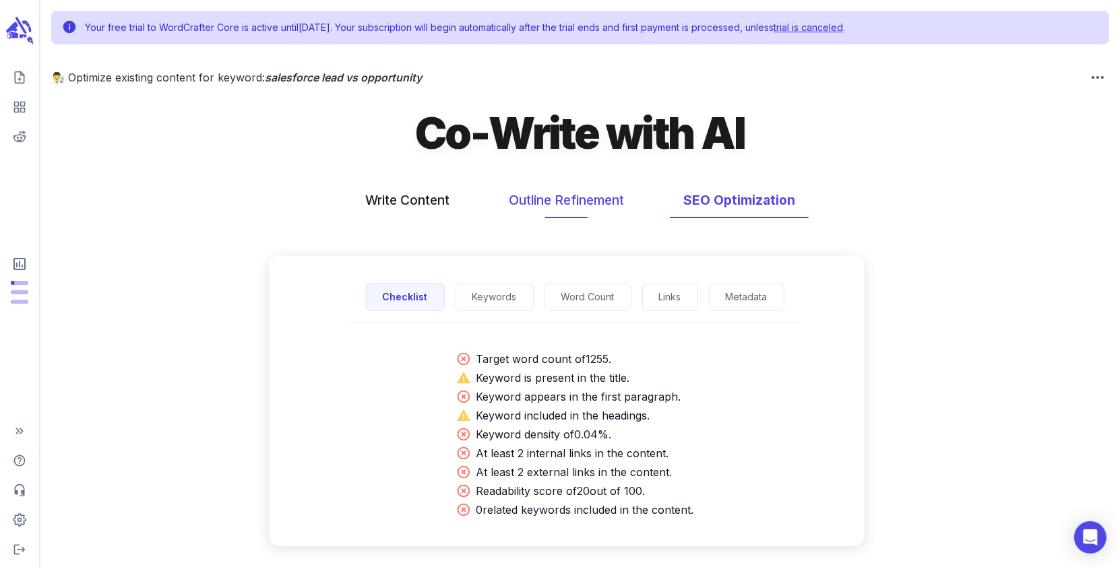
click at [604, 201] on button "Outline Refinement" at bounding box center [566, 201] width 142 height 36
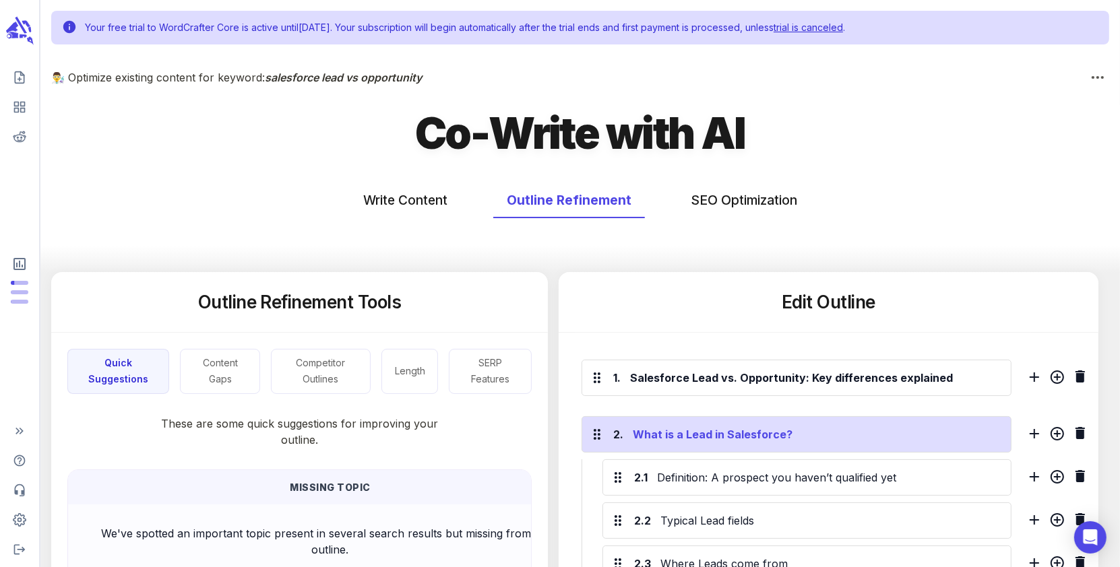
scroll to position [189, 0]
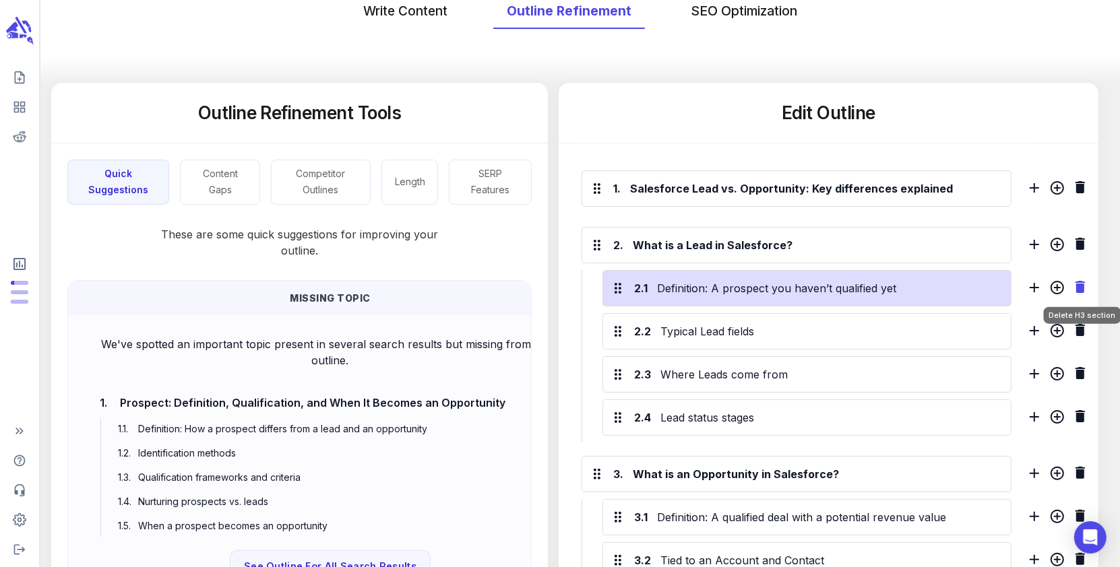
click at [1082, 286] on icon "Delete H3 section" at bounding box center [1080, 287] width 9 height 12
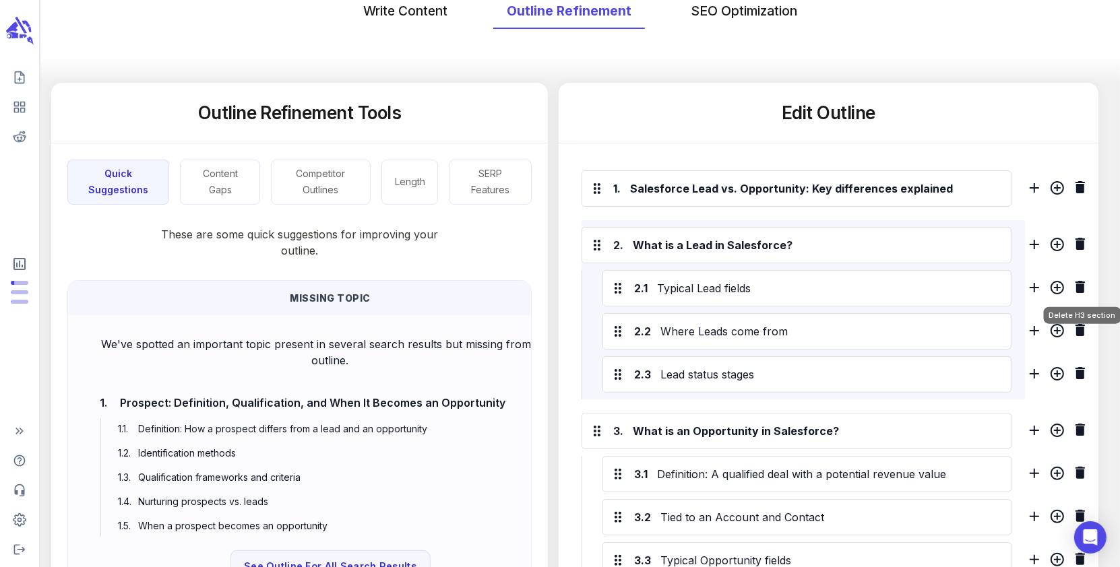
click at [1082, 286] on icon "Delete H3 section" at bounding box center [1080, 287] width 9 height 12
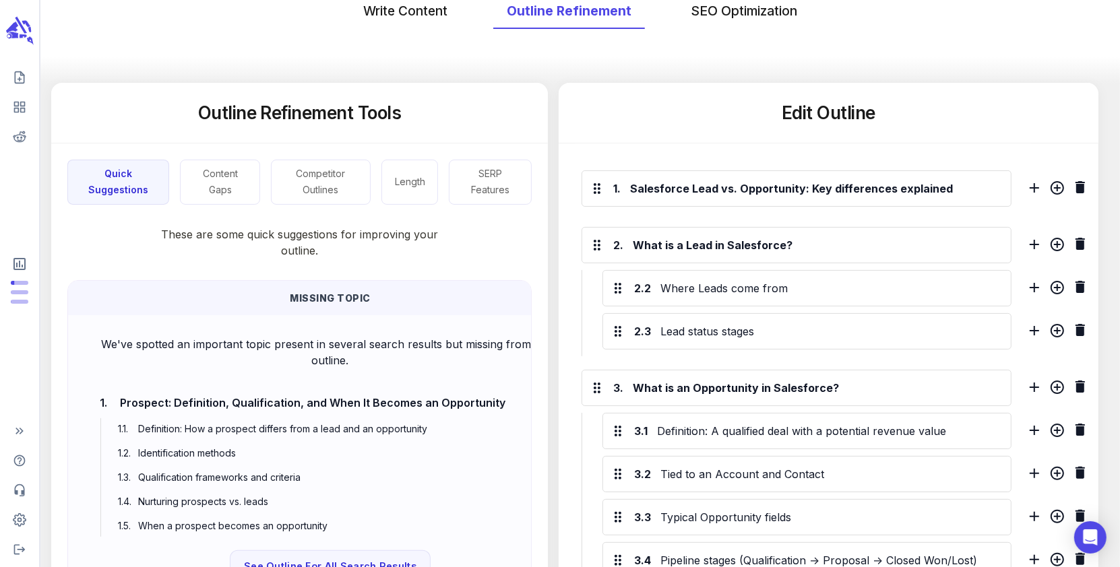
click at [1082, 286] on icon "Delete H3 section" at bounding box center [1080, 287] width 9 height 12
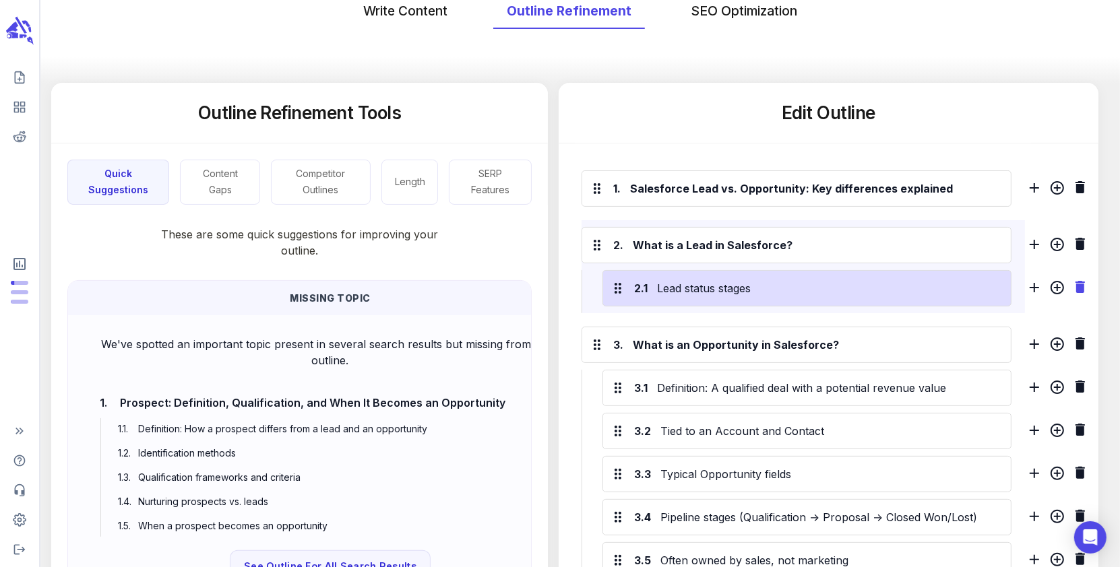
click at [1081, 285] on icon "Delete H3 section" at bounding box center [1080, 287] width 9 height 12
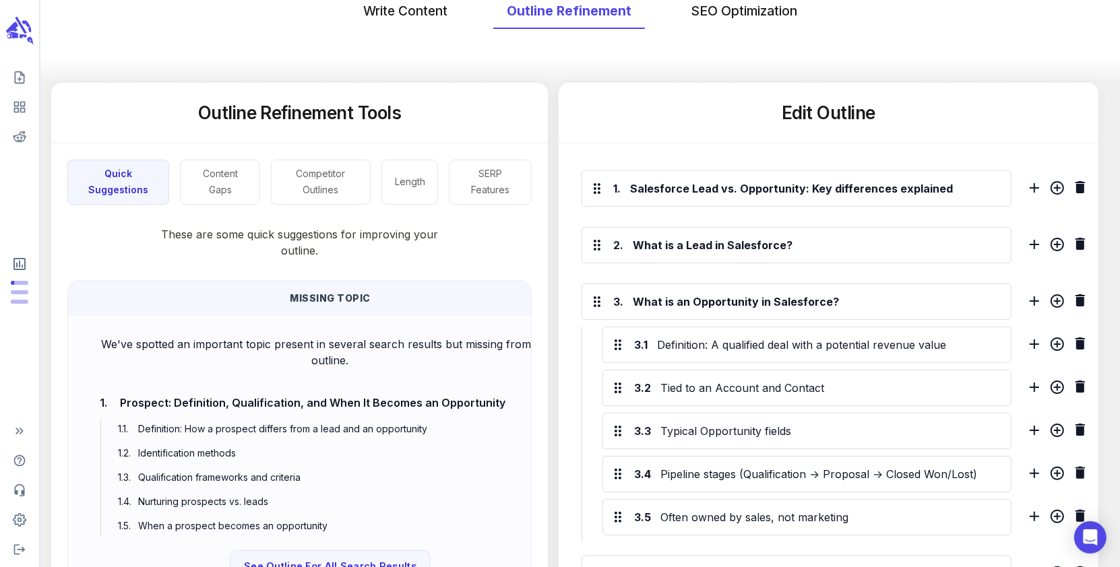
scroll to position [301, 0]
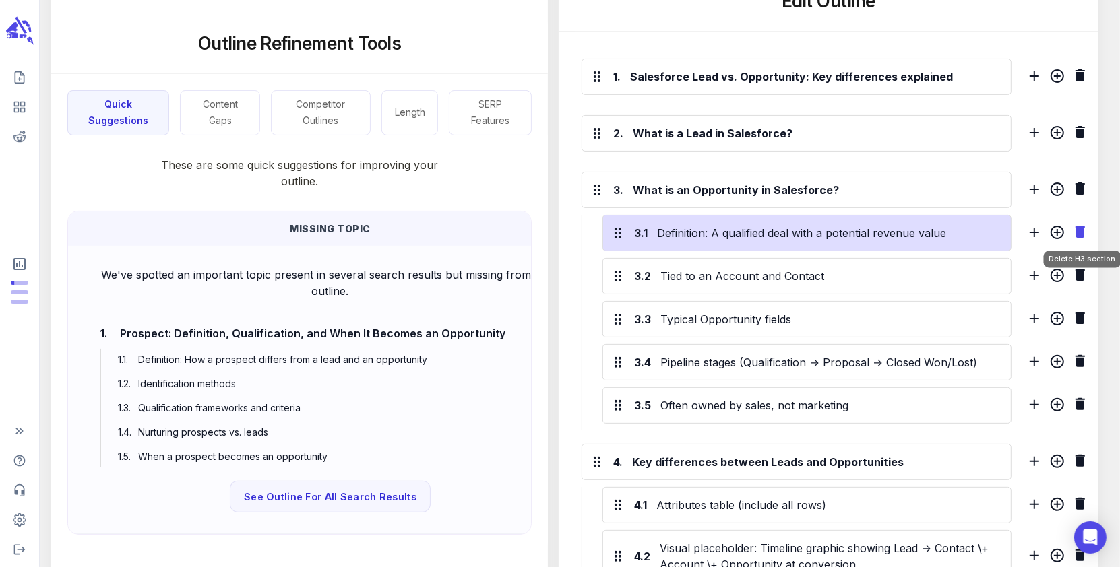
click at [1079, 226] on icon "Delete H3 section" at bounding box center [1080, 232] width 9 height 12
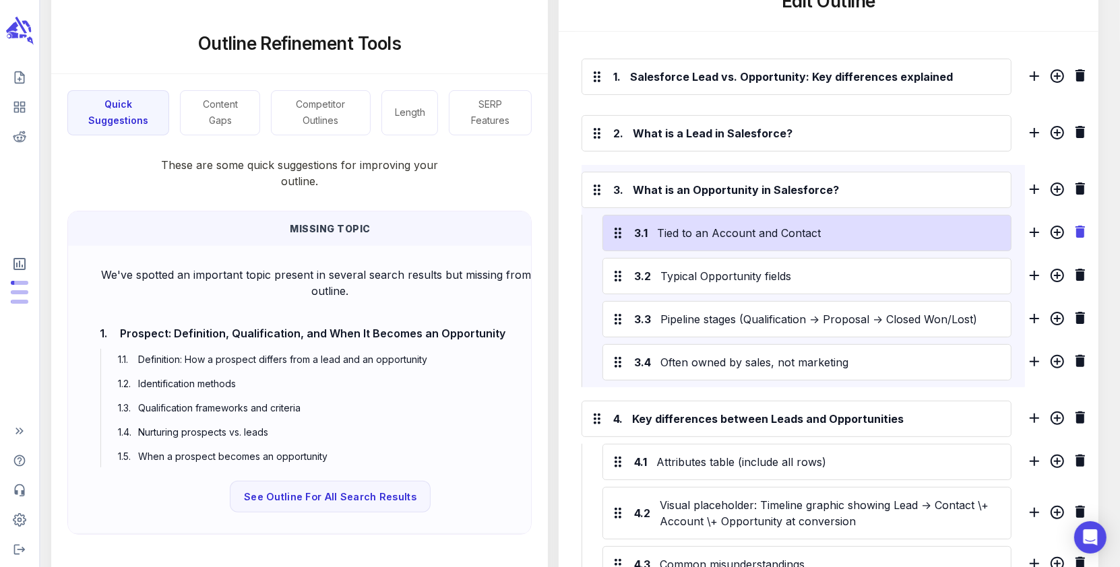
click at [1079, 224] on icon "Delete H3 section" at bounding box center [1080, 232] width 16 height 16
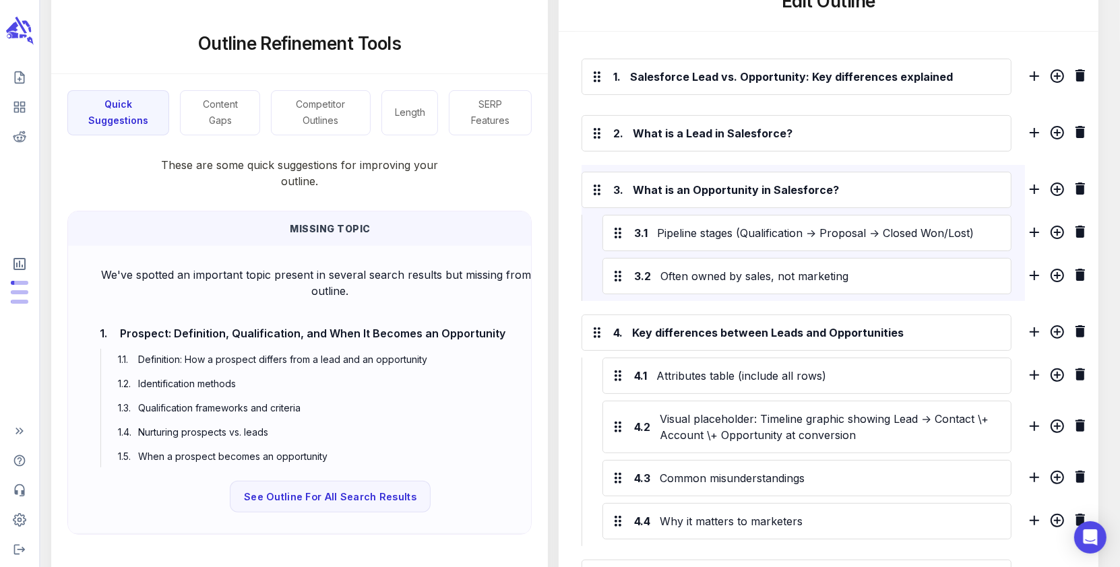
click at [1079, 226] on icon "Delete H3 section" at bounding box center [1080, 232] width 9 height 12
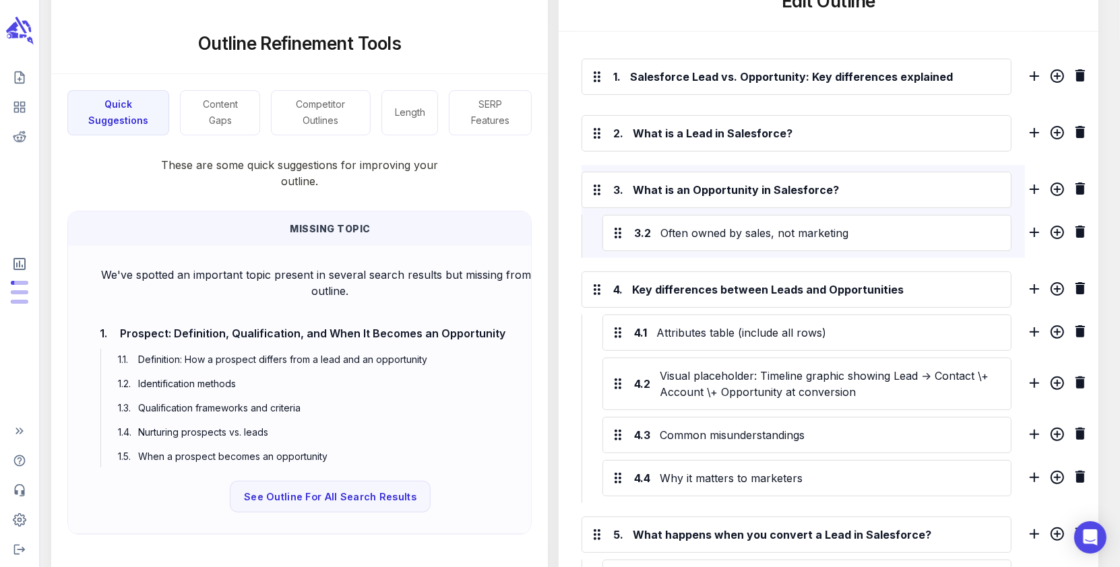
click at [1079, 226] on icon "Delete H3 section" at bounding box center [1080, 232] width 9 height 12
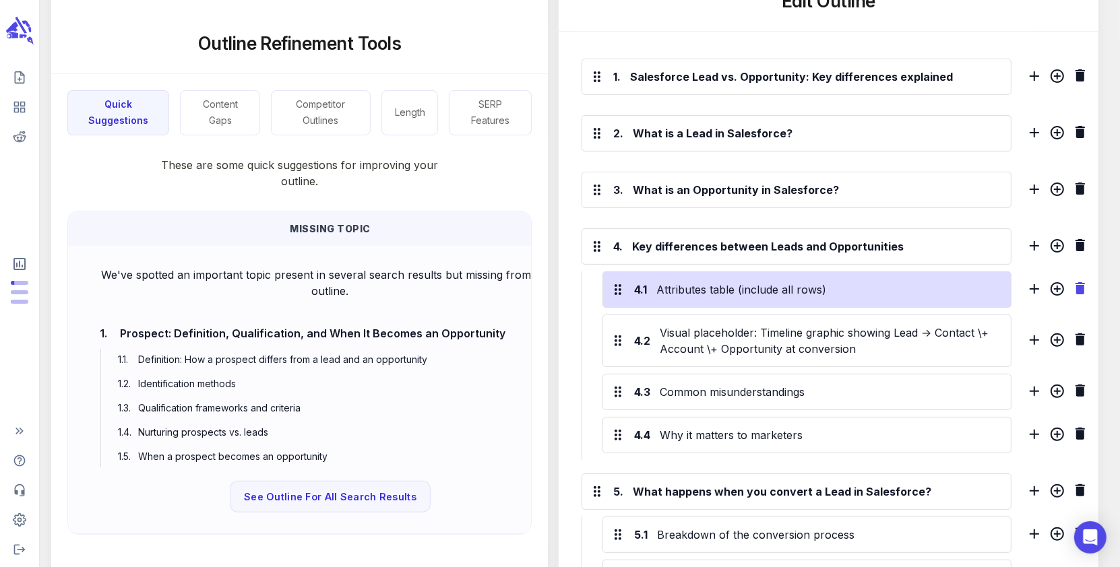
click at [1084, 286] on icon "Delete H3 section" at bounding box center [1080, 288] width 16 height 16
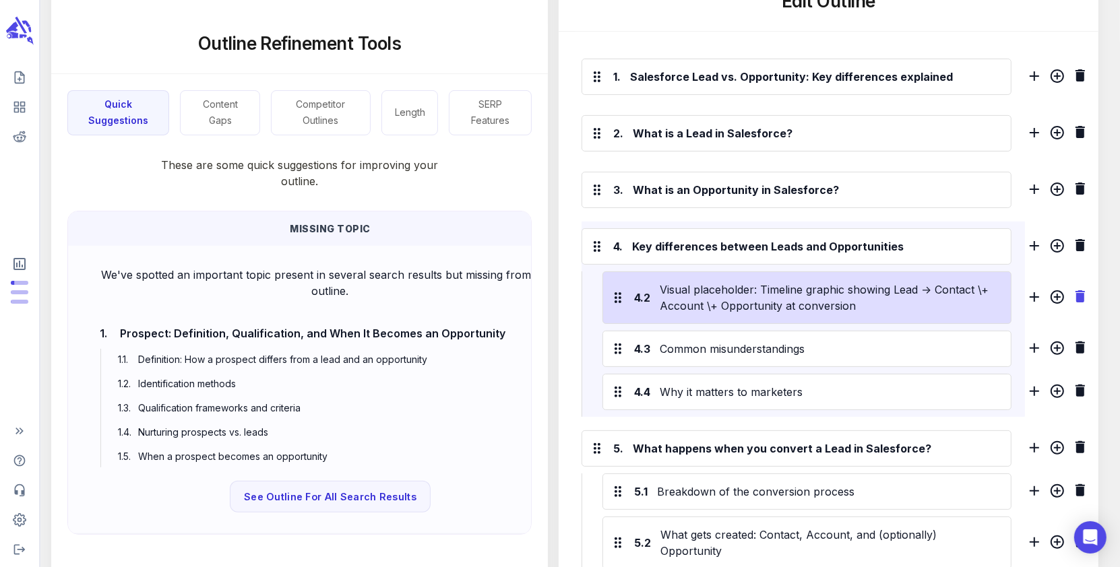
click at [1082, 291] on icon "Delete H3 section" at bounding box center [1080, 296] width 9 height 12
click at [1078, 290] on icon "Delete H3 section" at bounding box center [1080, 296] width 9 height 12
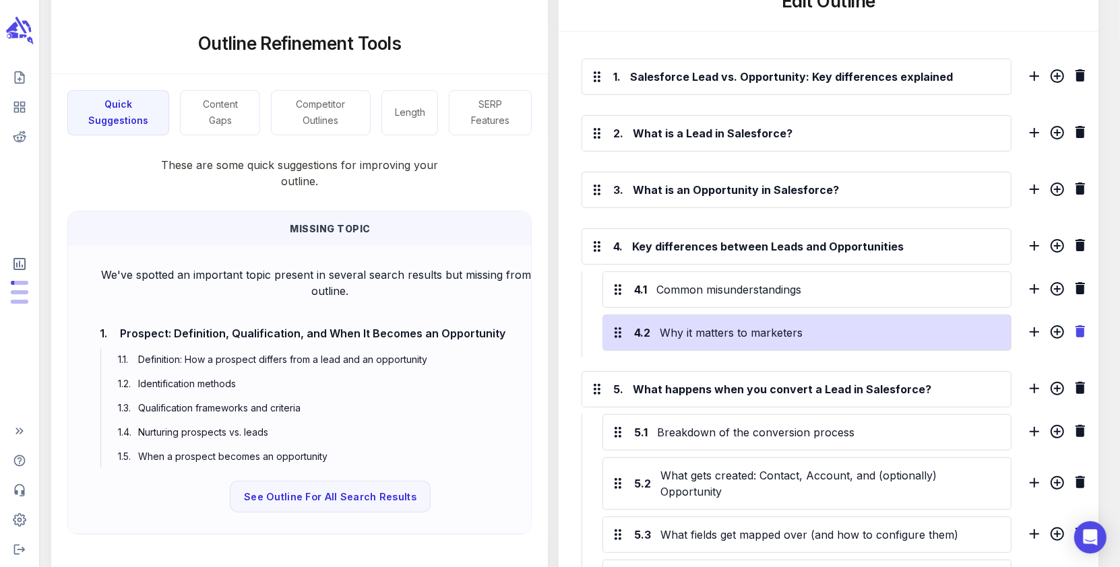
click at [1080, 332] on icon "Delete H3 section" at bounding box center [1080, 331] width 9 height 12
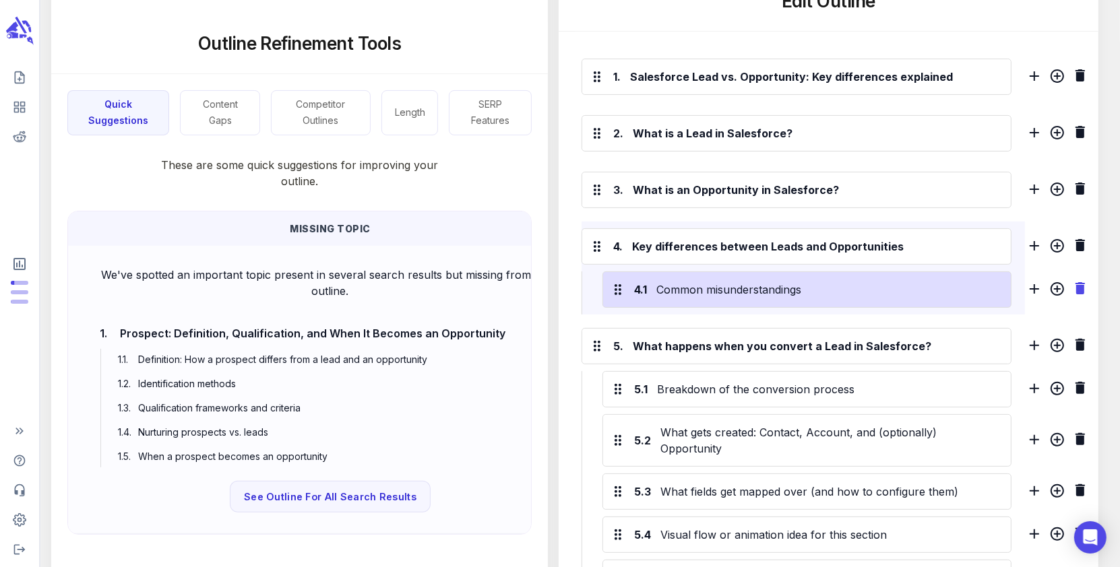
click at [1077, 284] on icon "Delete H3 section" at bounding box center [1080, 288] width 9 height 12
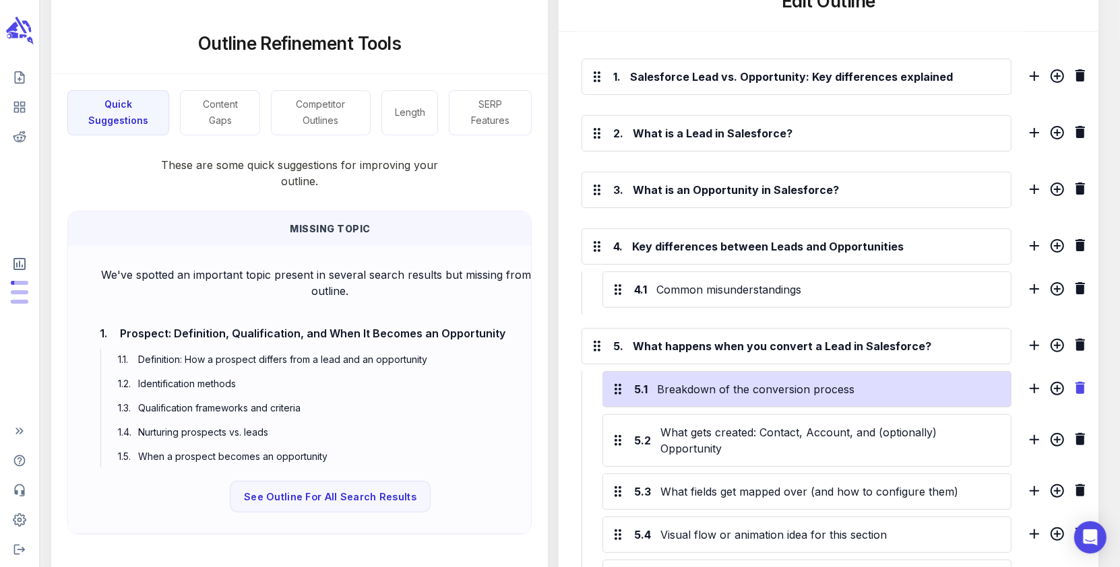
click at [1077, 382] on icon "Delete H3 section" at bounding box center [1080, 388] width 9 height 12
click at [1079, 382] on icon "Delete H3 section" at bounding box center [1080, 388] width 9 height 12
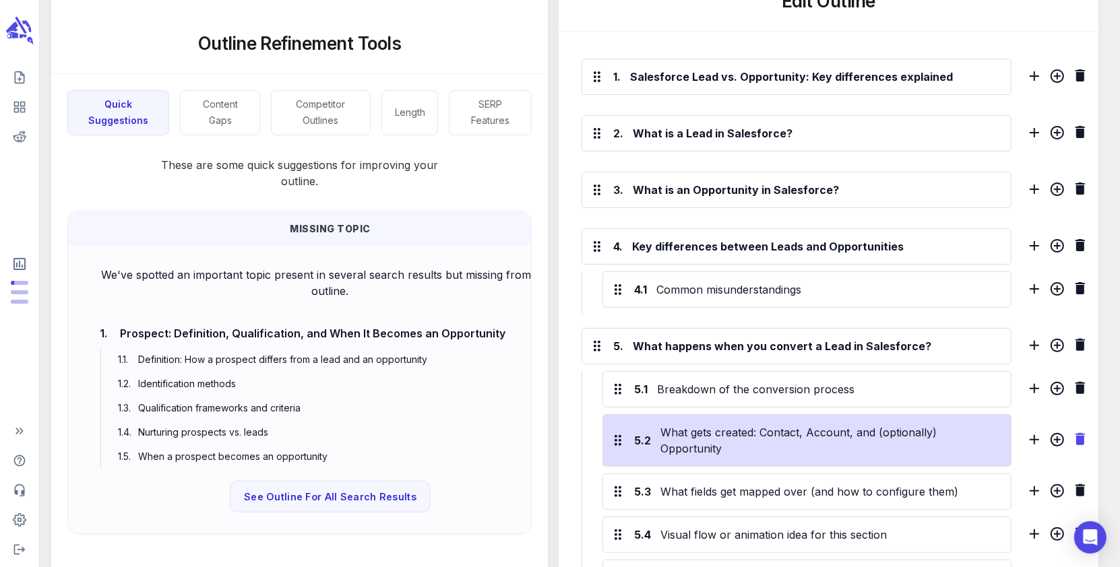
click at [1080, 433] on icon "Delete H3 section" at bounding box center [1080, 439] width 9 height 12
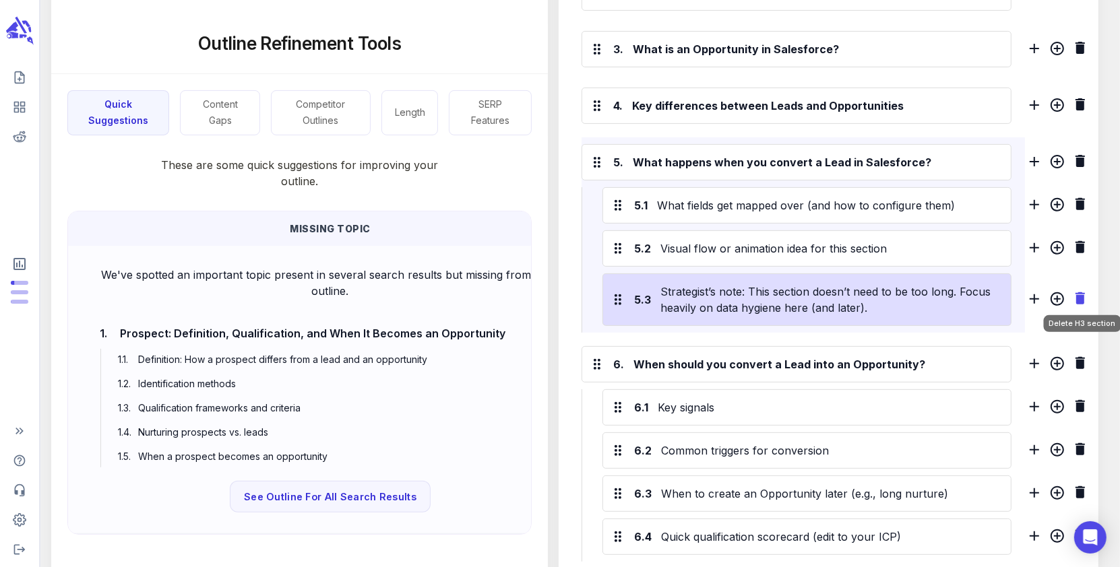
click at [1079, 292] on icon "Delete H3 section" at bounding box center [1080, 298] width 9 height 12
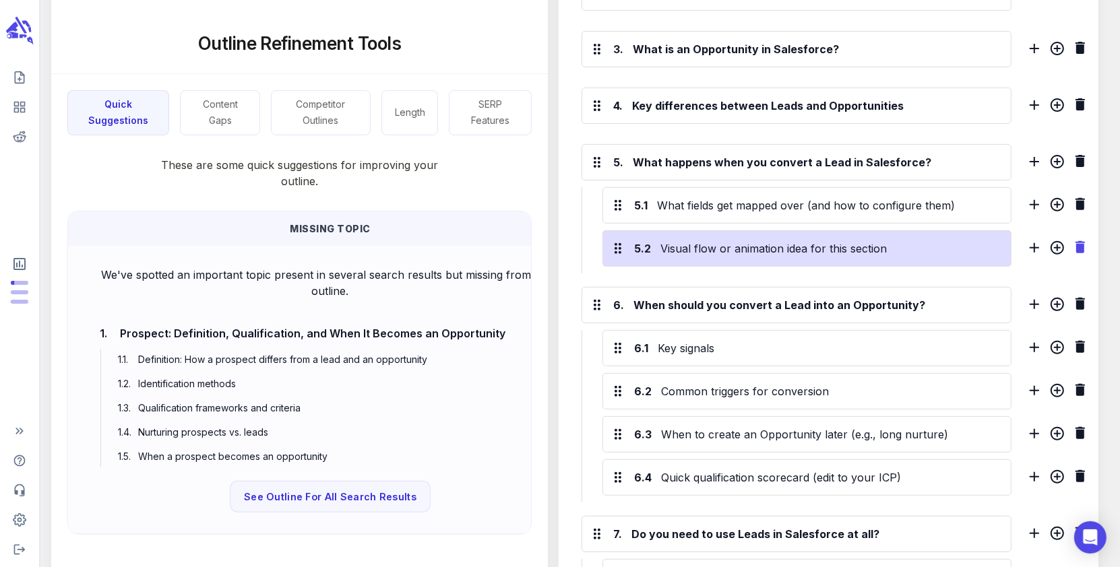
click at [1078, 246] on icon "Delete H3 section" at bounding box center [1080, 247] width 9 height 12
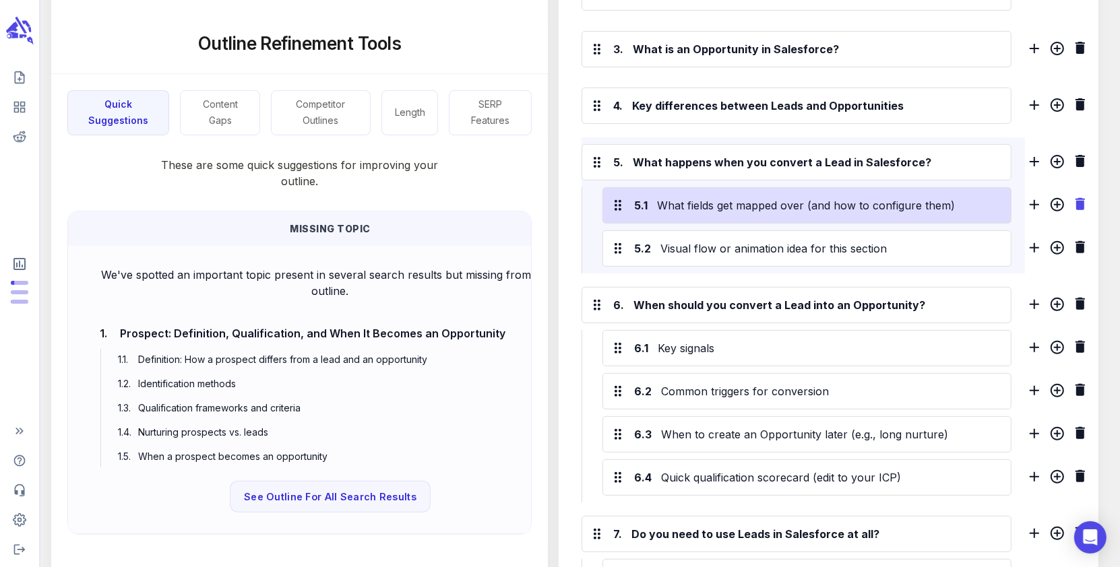
click at [1080, 203] on icon "Delete H3 section" at bounding box center [1080, 204] width 9 height 12
click at [1082, 201] on icon "Delete H3 section" at bounding box center [1080, 204] width 9 height 12
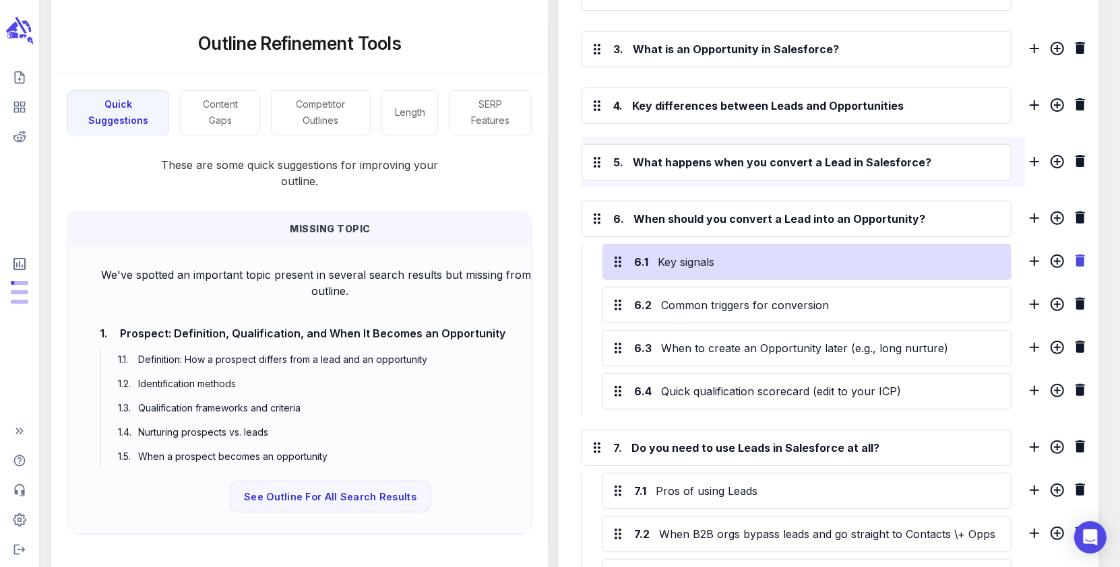
click at [1079, 255] on icon "Delete H3 section" at bounding box center [1080, 261] width 9 height 12
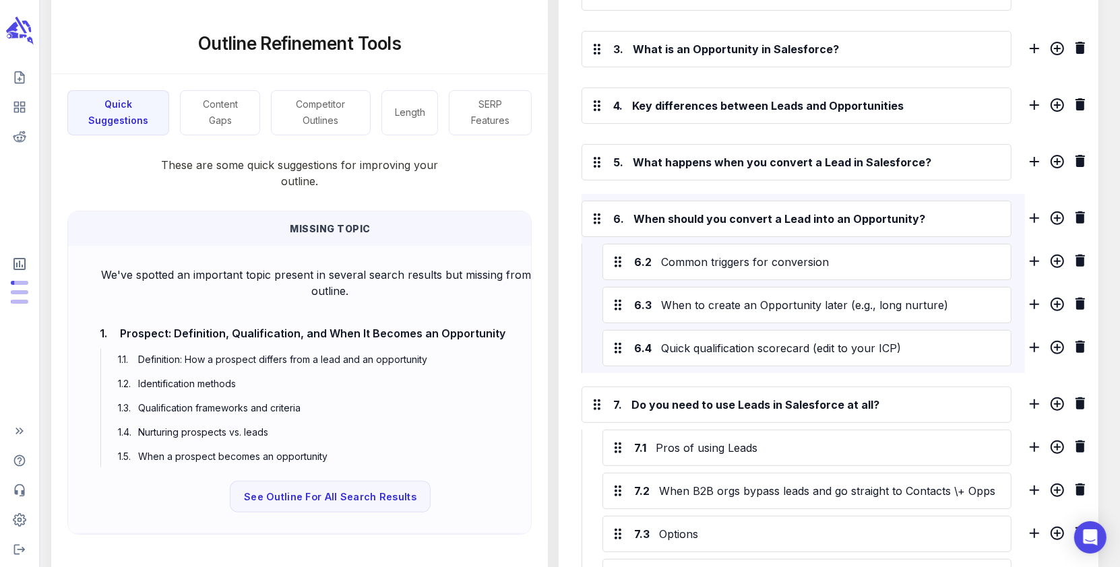
click at [1082, 339] on icon "Delete H3 section" at bounding box center [1080, 347] width 16 height 16
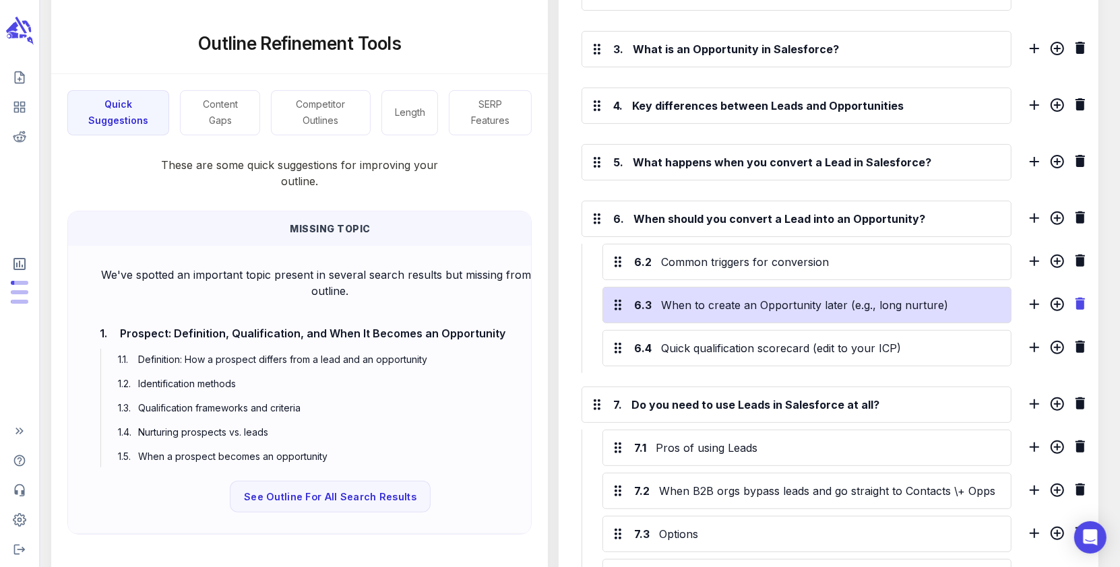
click at [1080, 299] on icon "Delete H3 section" at bounding box center [1080, 304] width 9 height 12
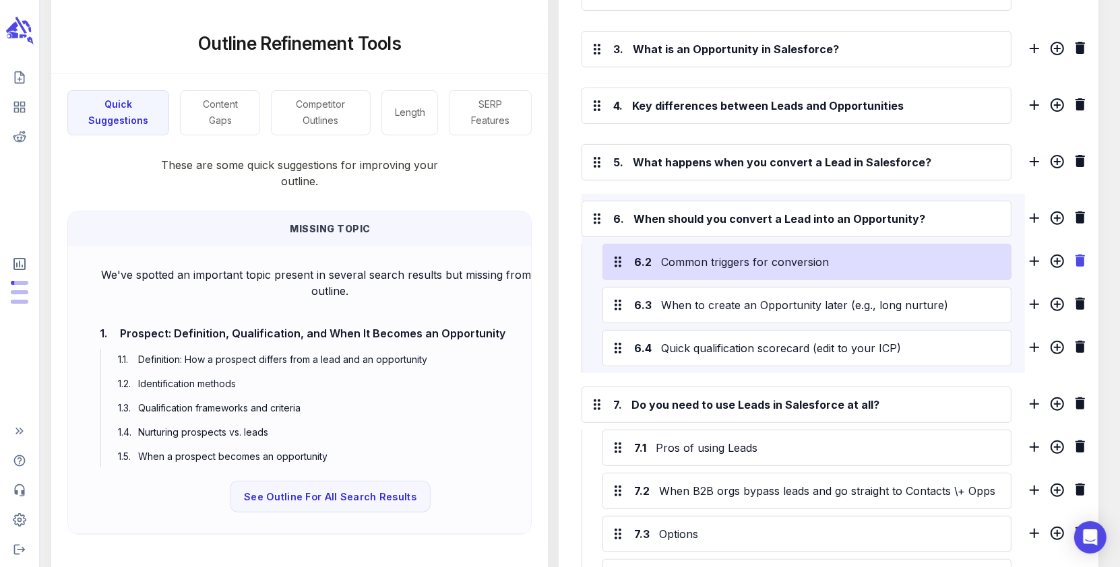
click at [1079, 259] on icon "Delete H3 section" at bounding box center [1080, 261] width 9 height 12
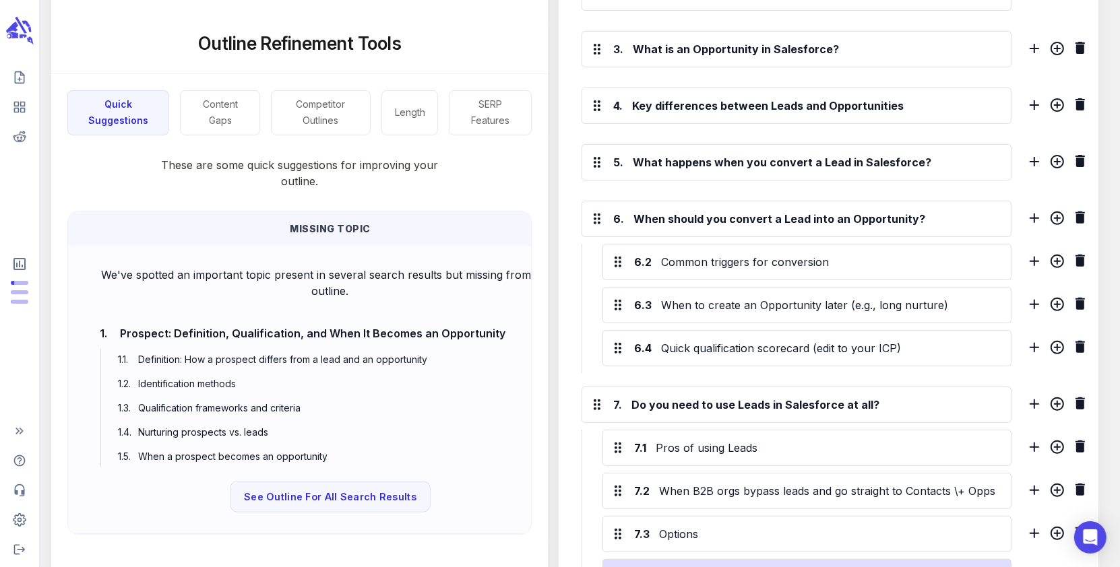
scroll to position [704, 0]
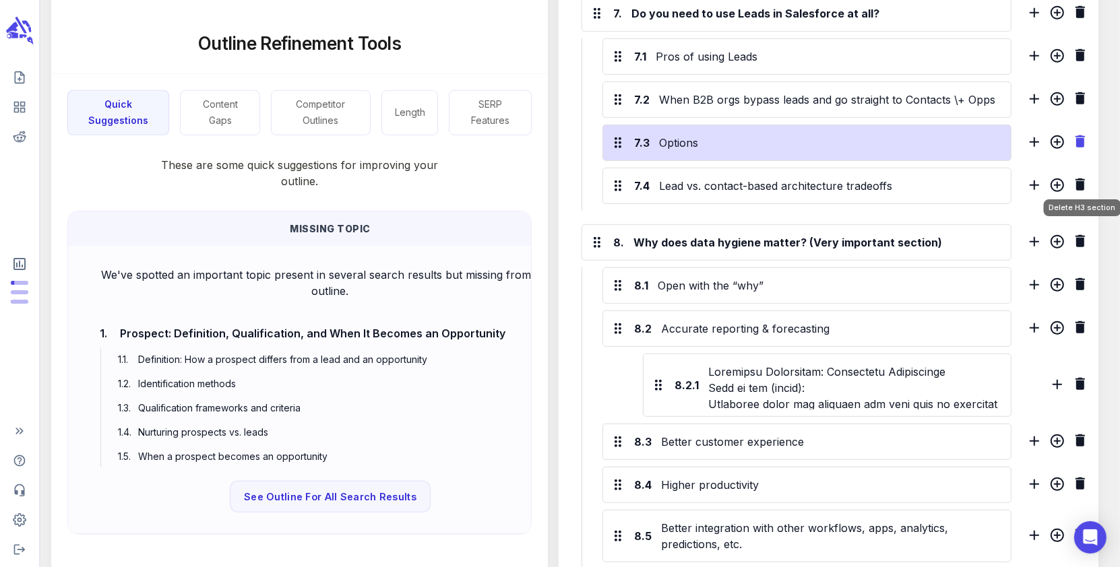
click at [1078, 177] on icon "Delete H3 section" at bounding box center [1080, 185] width 16 height 16
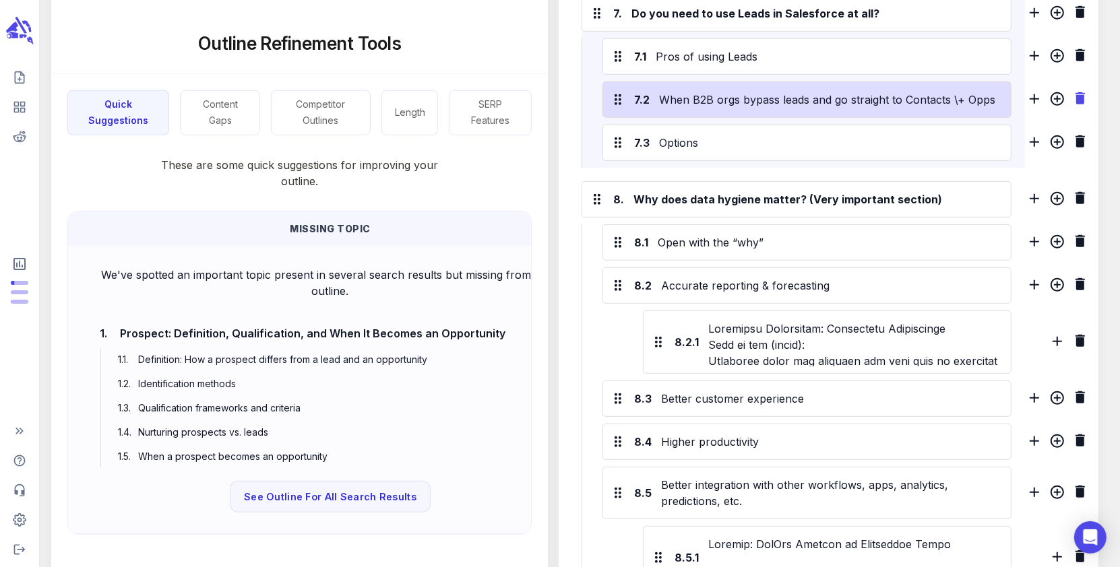
click at [1080, 135] on icon "Delete H3 section" at bounding box center [1080, 141] width 9 height 12
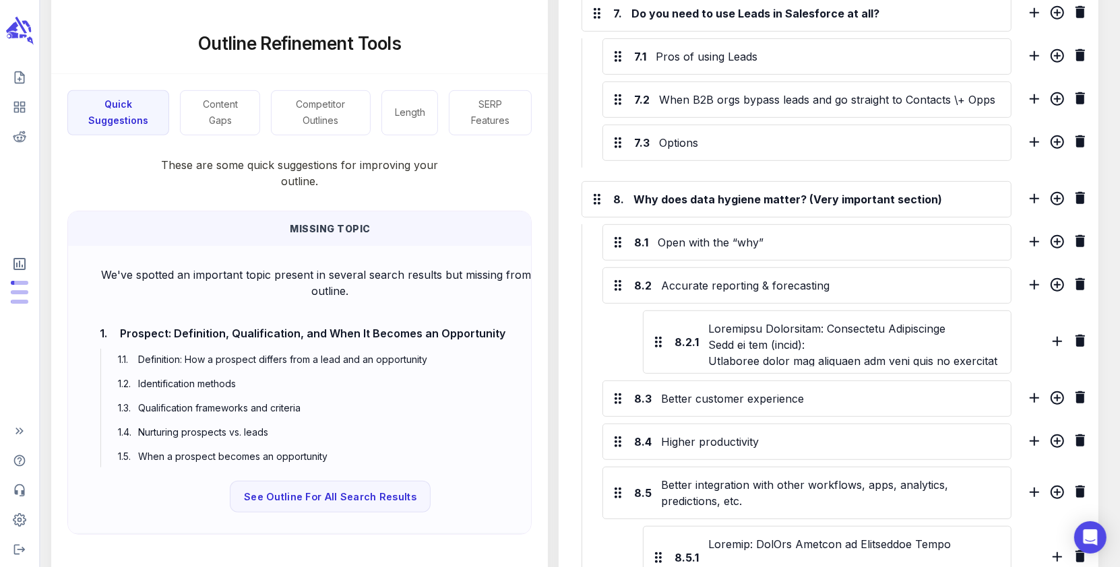
click at [1078, 95] on icon "Delete H3 section" at bounding box center [1080, 98] width 9 height 12
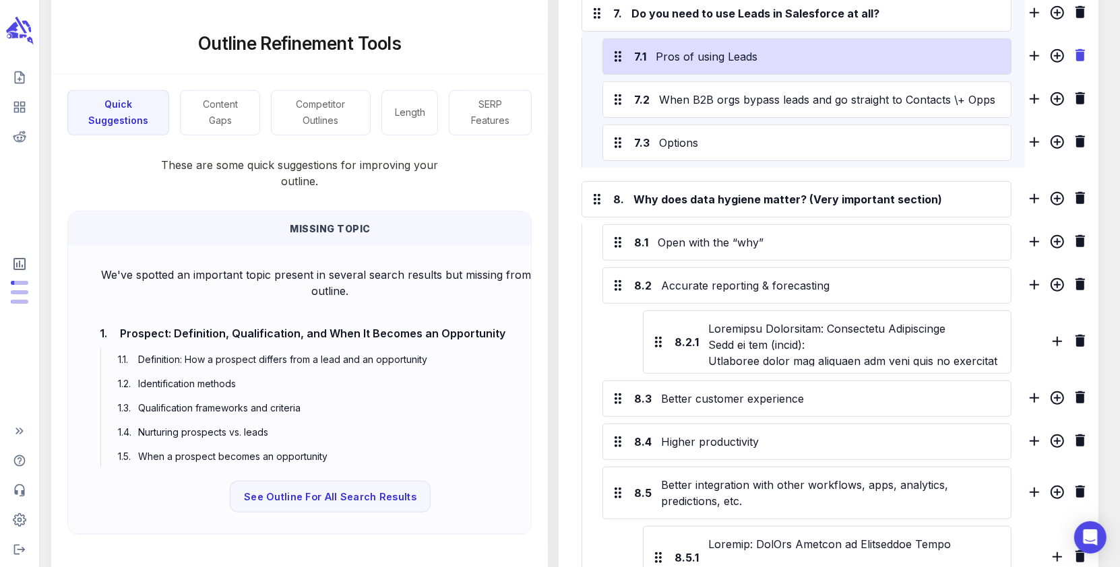
click at [1080, 61] on icon "Delete H3 section" at bounding box center [1080, 55] width 9 height 12
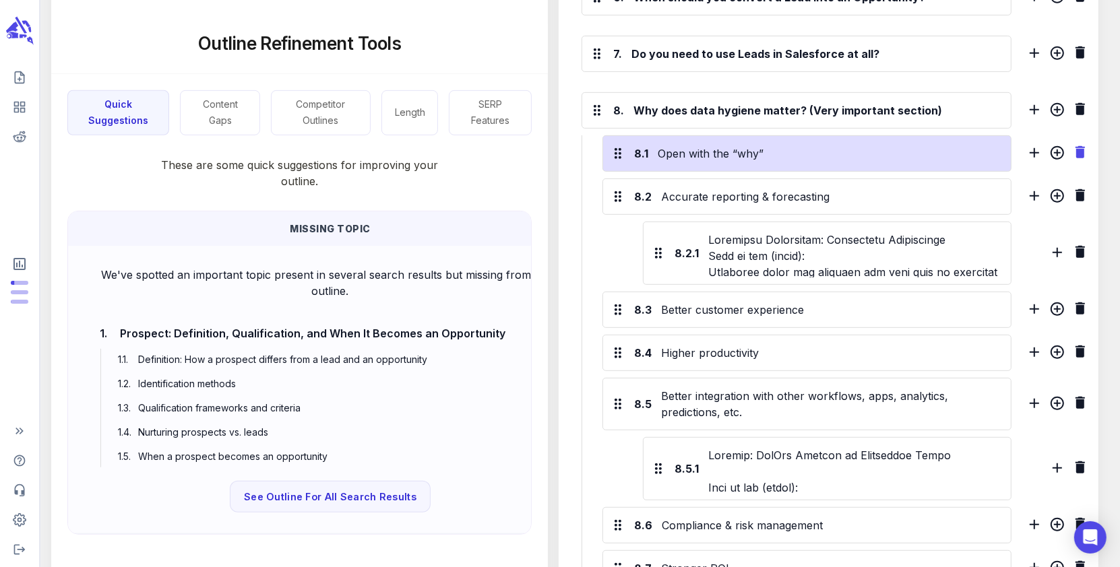
click at [1083, 146] on icon "Delete H3 section" at bounding box center [1080, 152] width 9 height 12
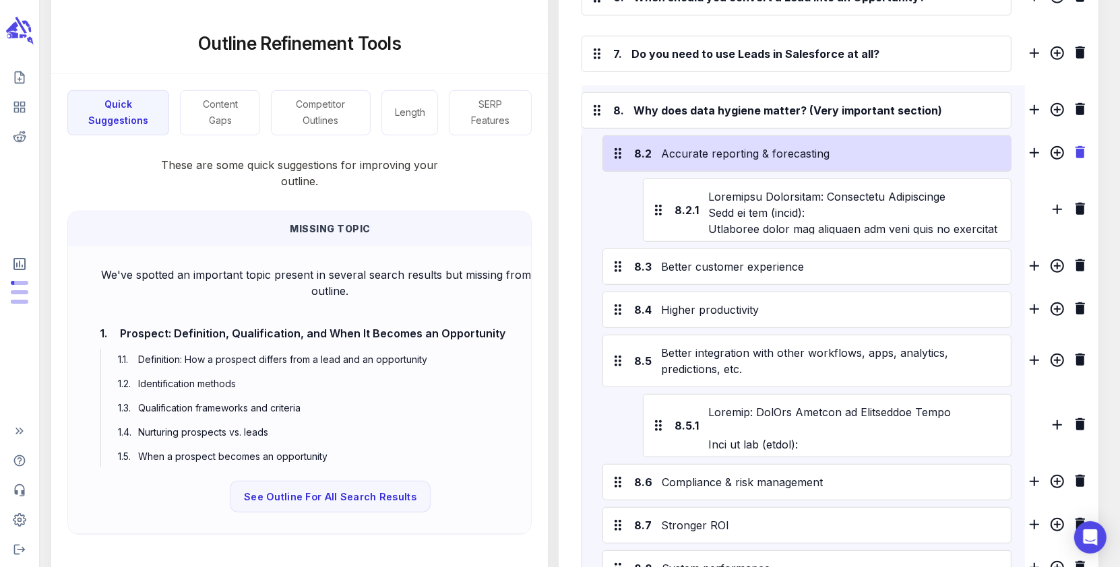
click at [1079, 148] on icon "Delete H3 section" at bounding box center [1080, 152] width 9 height 12
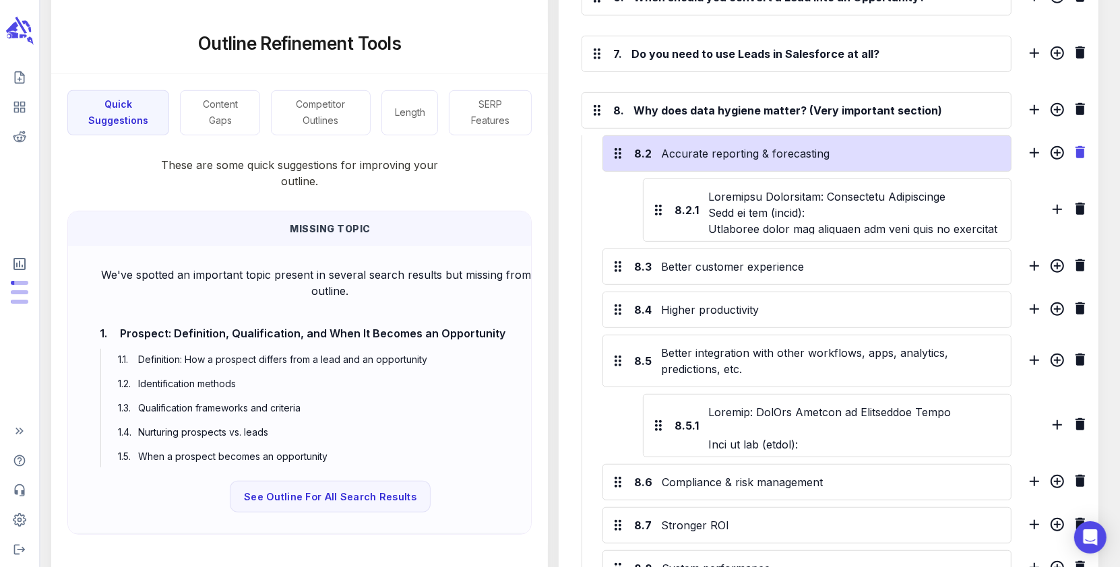
click at [1079, 148] on icon "Delete H3 section" at bounding box center [1080, 152] width 9 height 12
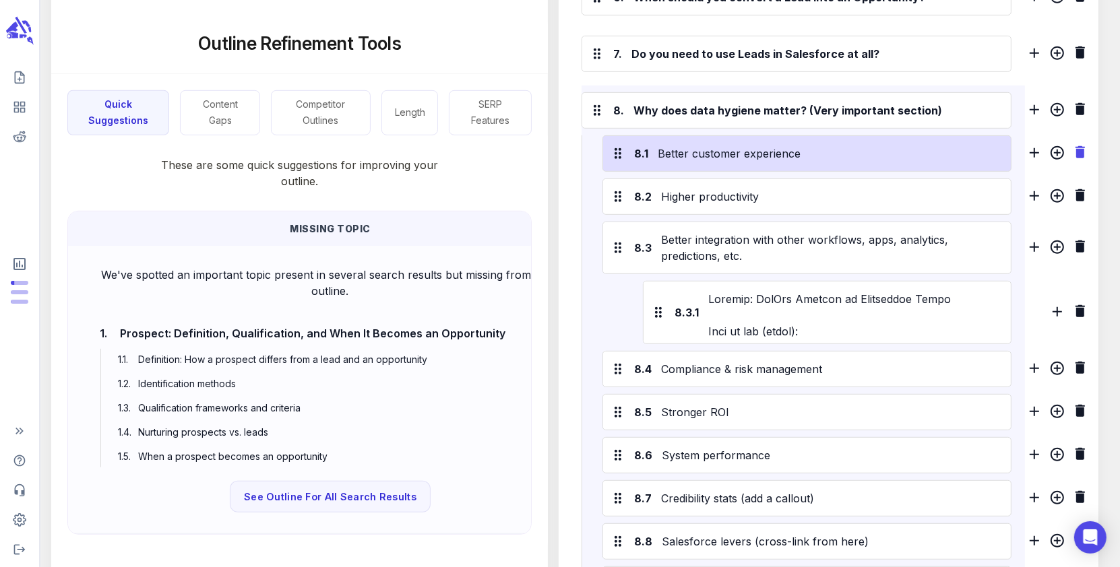
click at [1080, 148] on icon "Delete H3 section" at bounding box center [1080, 152] width 9 height 12
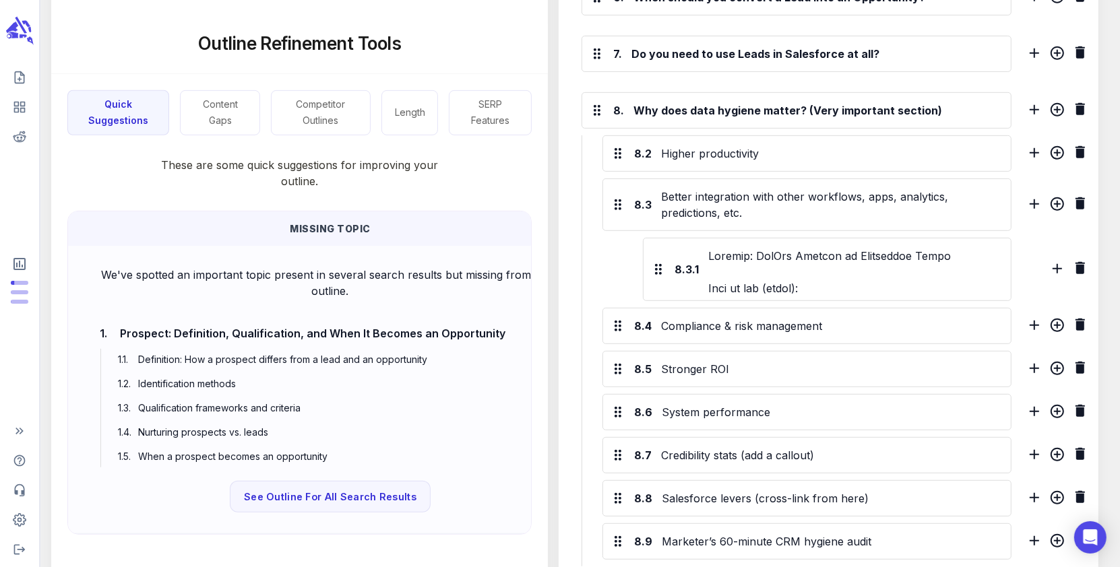
click at [1080, 148] on icon "Delete H3 section" at bounding box center [1080, 152] width 9 height 12
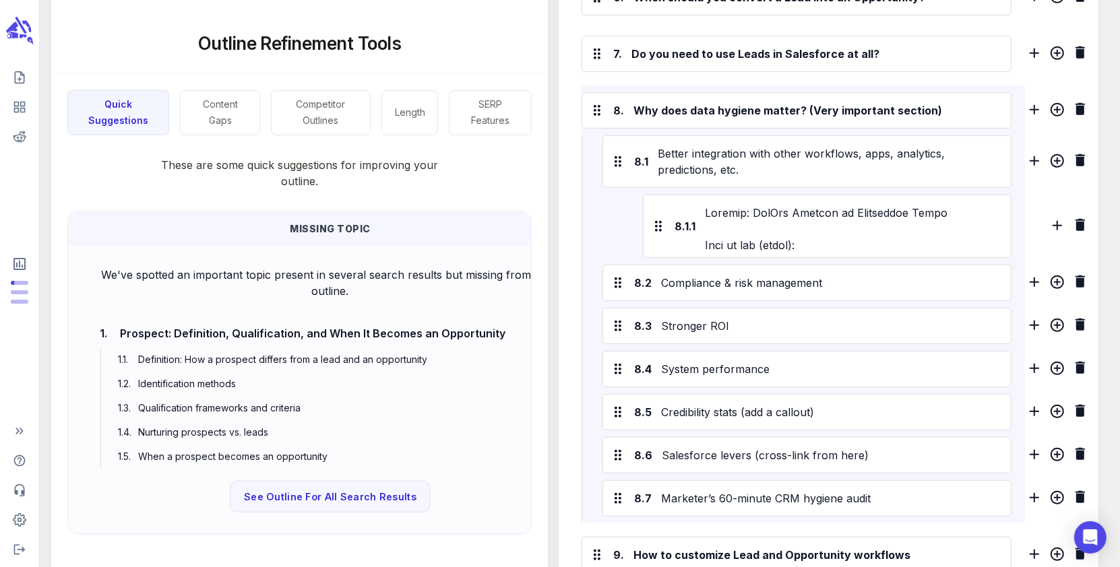
click at [1080, 152] on icon "Delete H3 section" at bounding box center [1080, 160] width 16 height 16
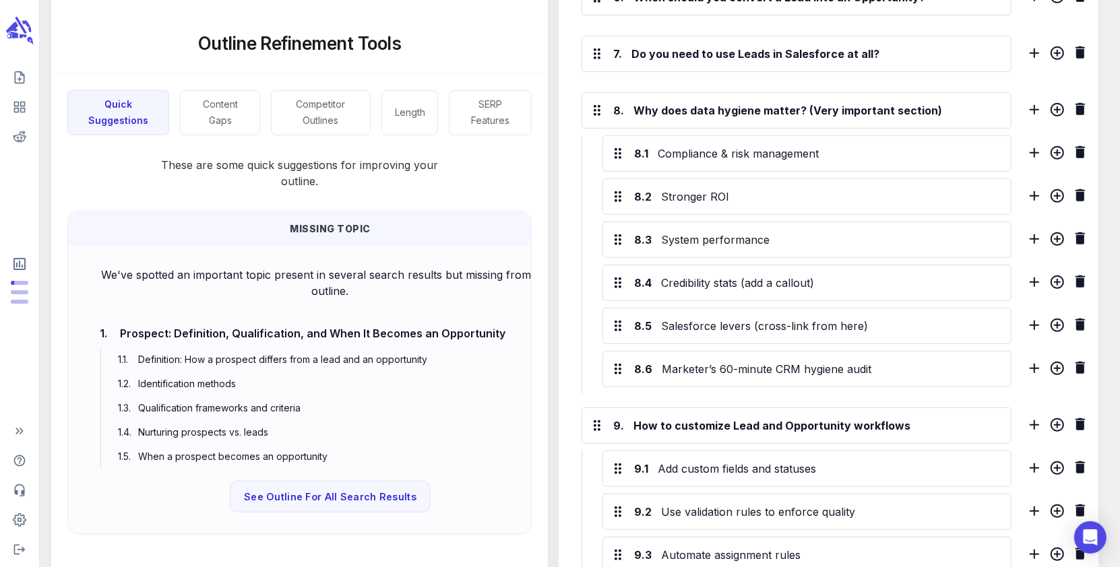
click at [1080, 148] on icon "Delete H3 section" at bounding box center [1080, 152] width 9 height 12
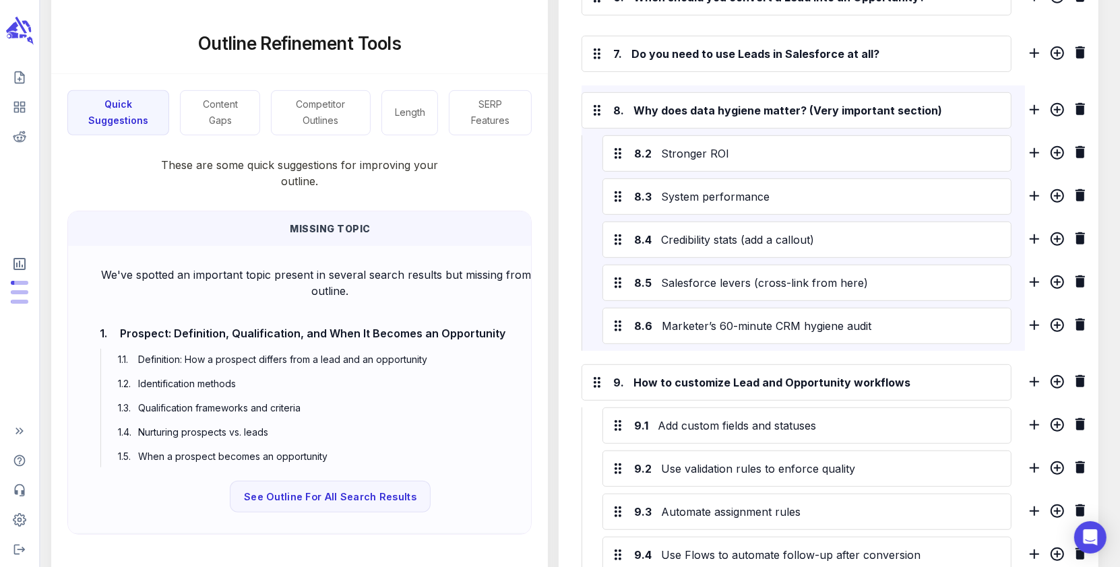
click at [1080, 148] on icon "Delete H3 section" at bounding box center [1080, 152] width 9 height 12
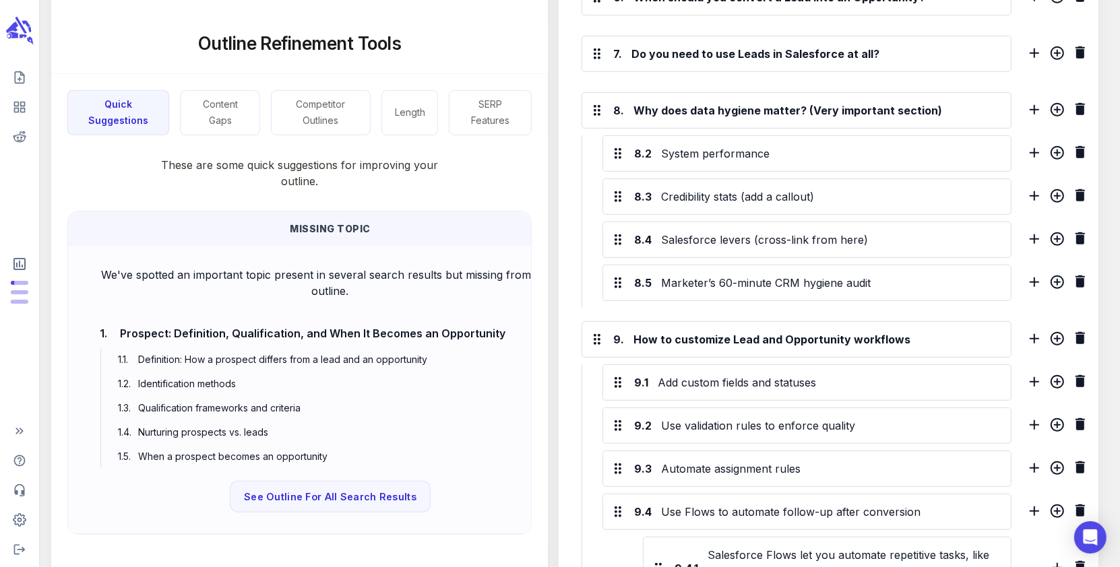
click at [1080, 148] on icon "Delete H3 section" at bounding box center [1080, 152] width 9 height 12
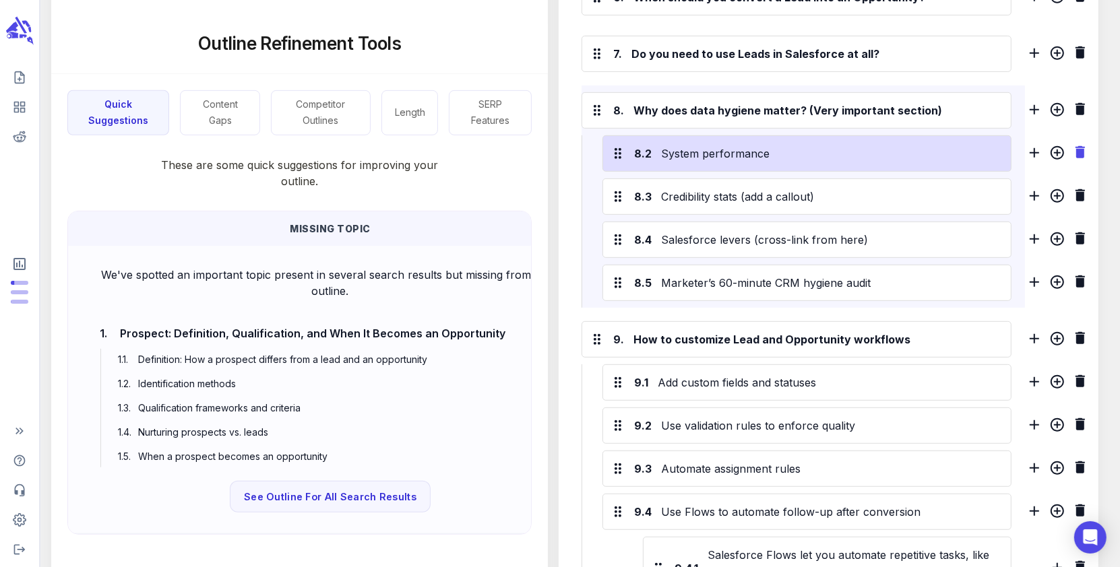
click at [1079, 148] on icon "Delete H3 section" at bounding box center [1080, 152] width 9 height 12
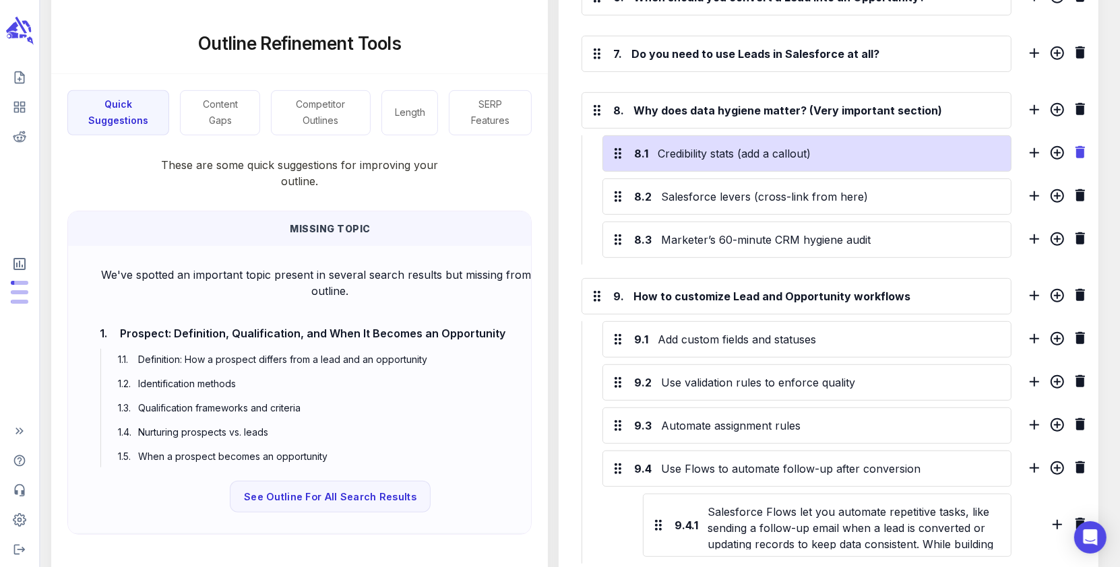
click at [1080, 146] on icon "Delete H3 section" at bounding box center [1080, 152] width 9 height 12
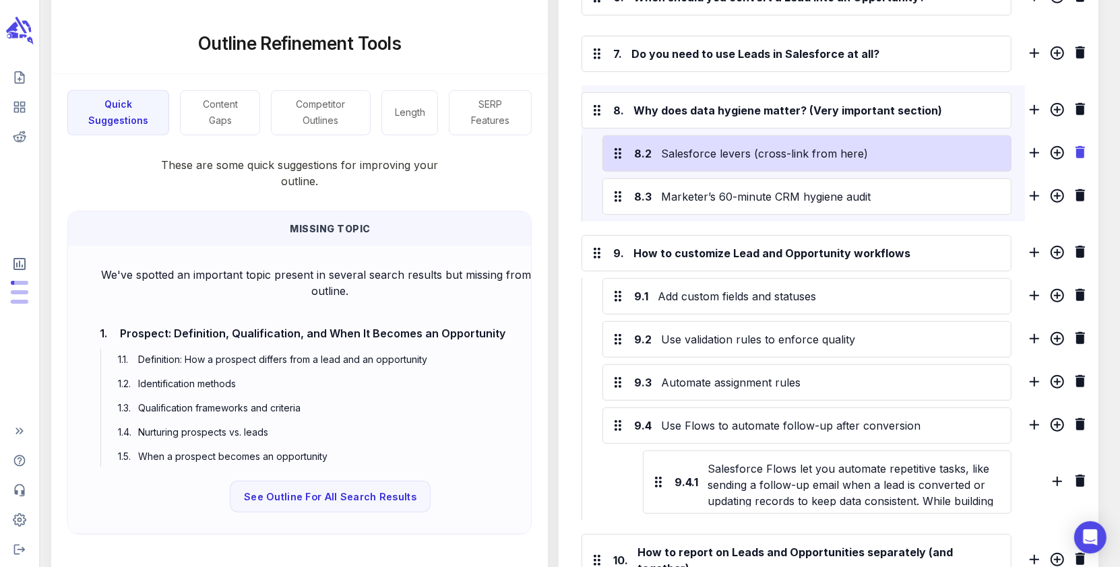
click at [1080, 146] on icon "Delete H3 section" at bounding box center [1080, 152] width 9 height 12
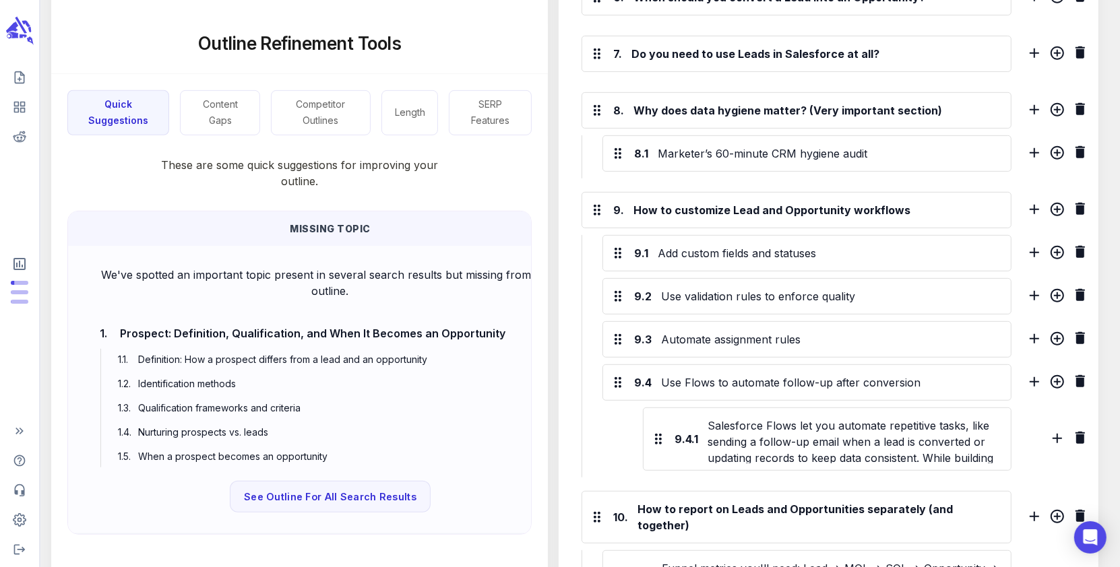
click at [1080, 146] on icon "Delete H3 section" at bounding box center [1080, 152] width 9 height 12
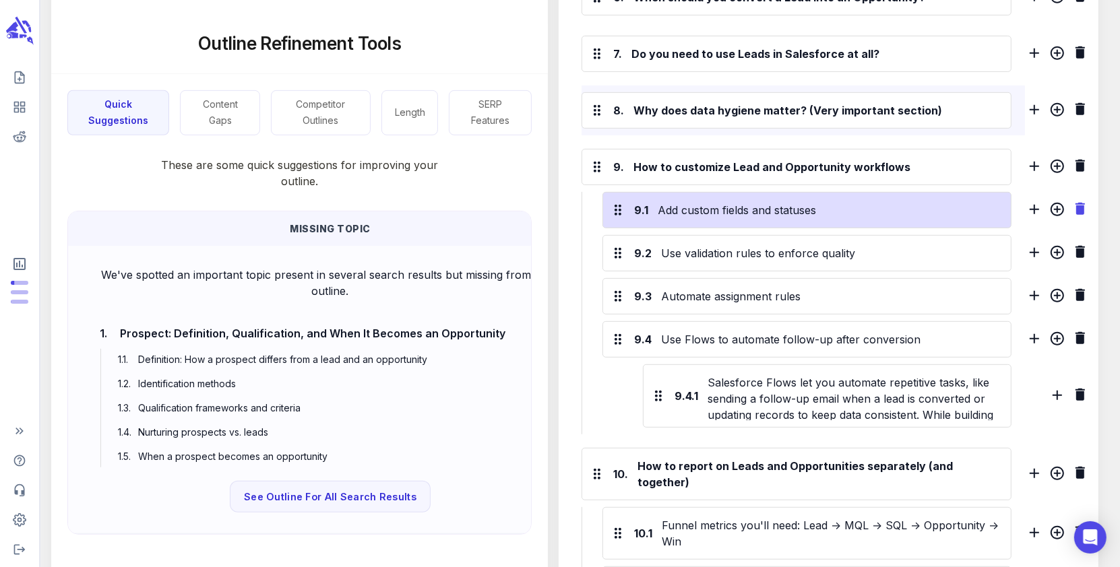
click at [1082, 203] on icon "Delete H3 section" at bounding box center [1080, 209] width 9 height 12
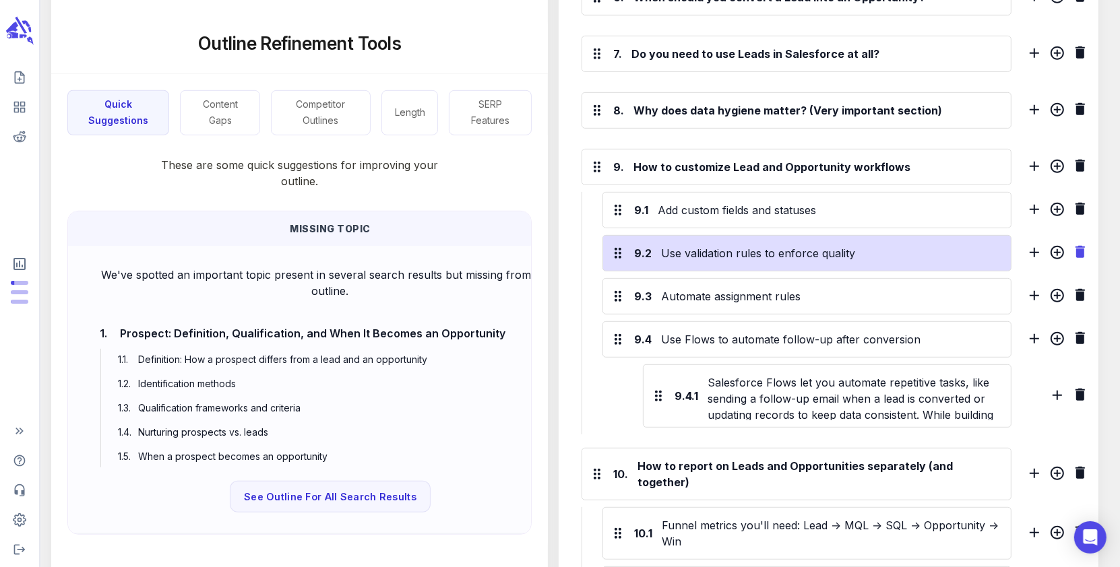
click at [1080, 246] on icon "Delete H3 section" at bounding box center [1080, 252] width 9 height 12
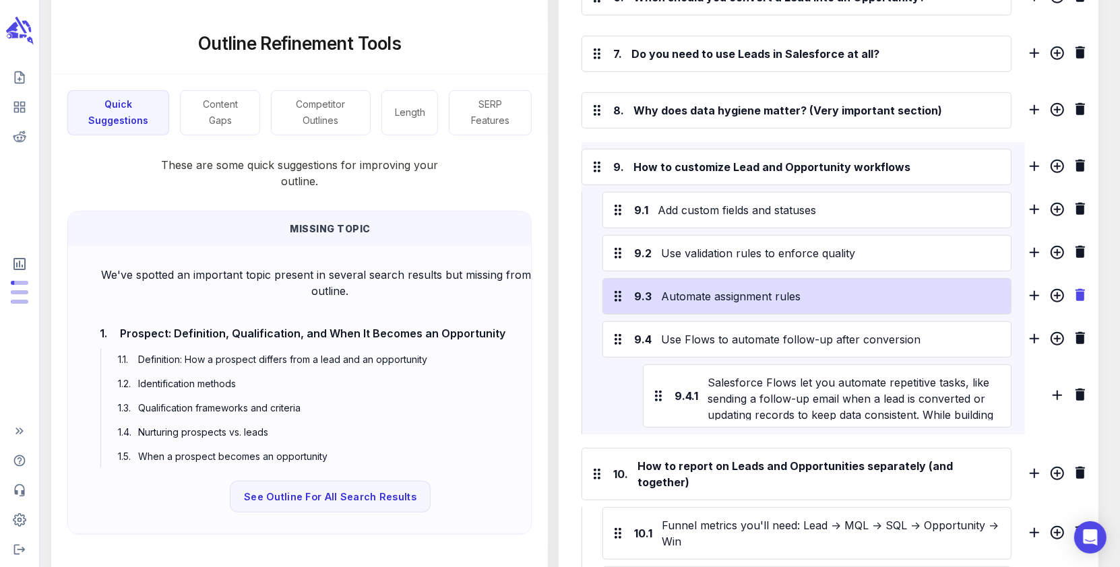
click at [1080, 292] on icon "Delete H3 section" at bounding box center [1080, 295] width 9 height 12
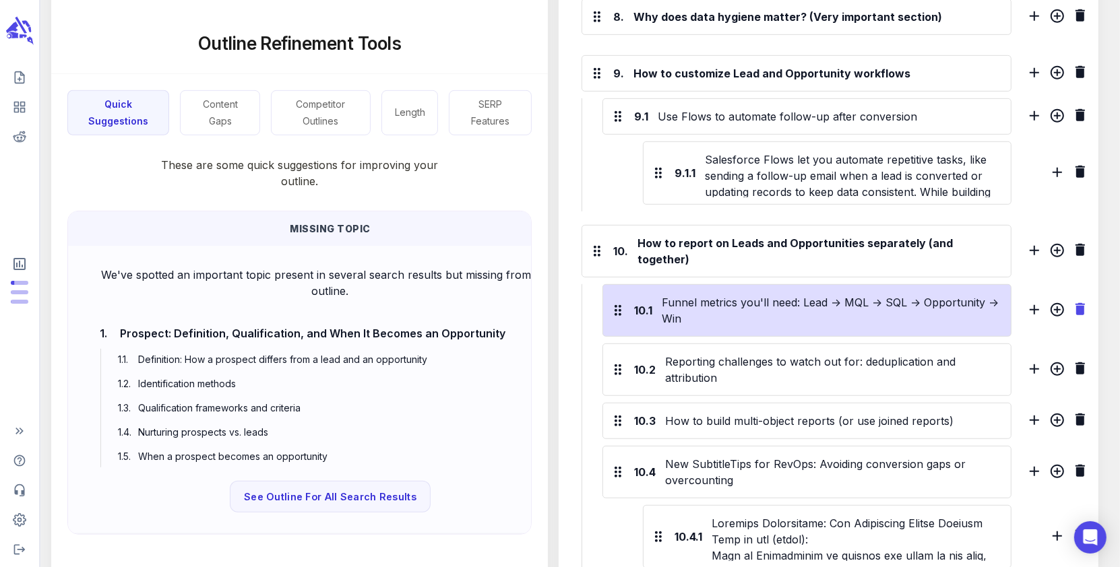
scroll to position [0, 0]
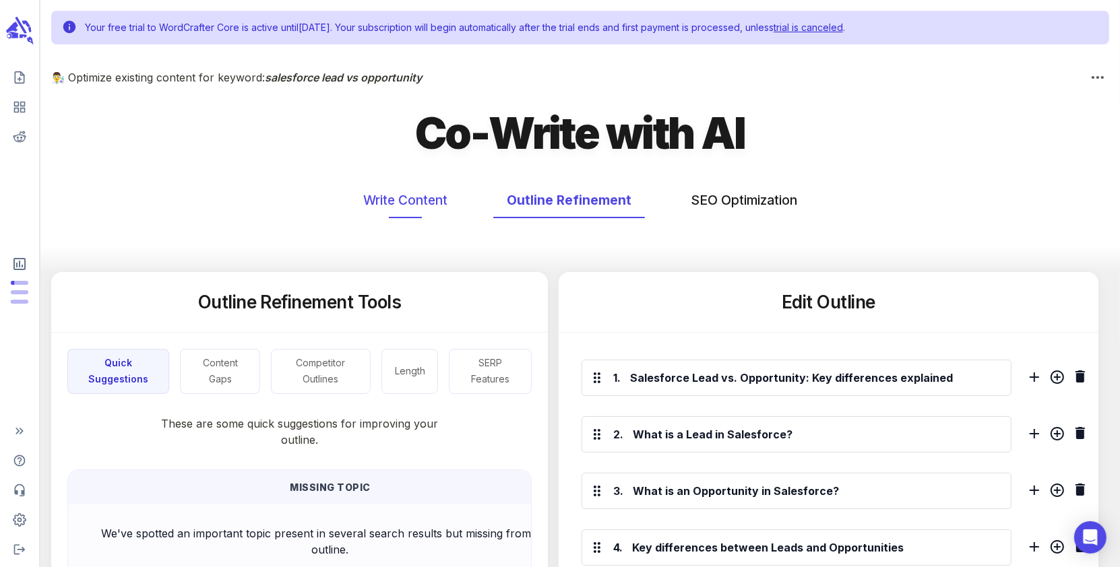
click at [420, 201] on button "Write Content" at bounding box center [405, 201] width 111 height 36
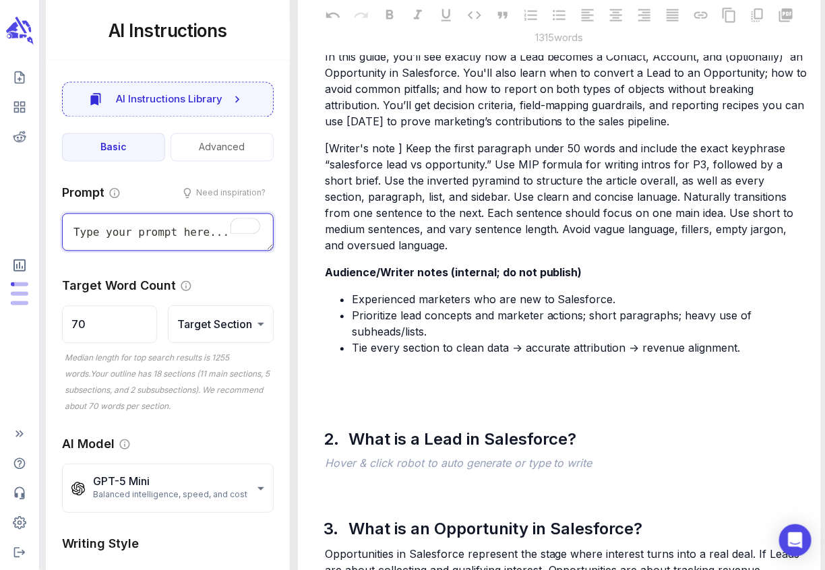
scroll to position [942, 0]
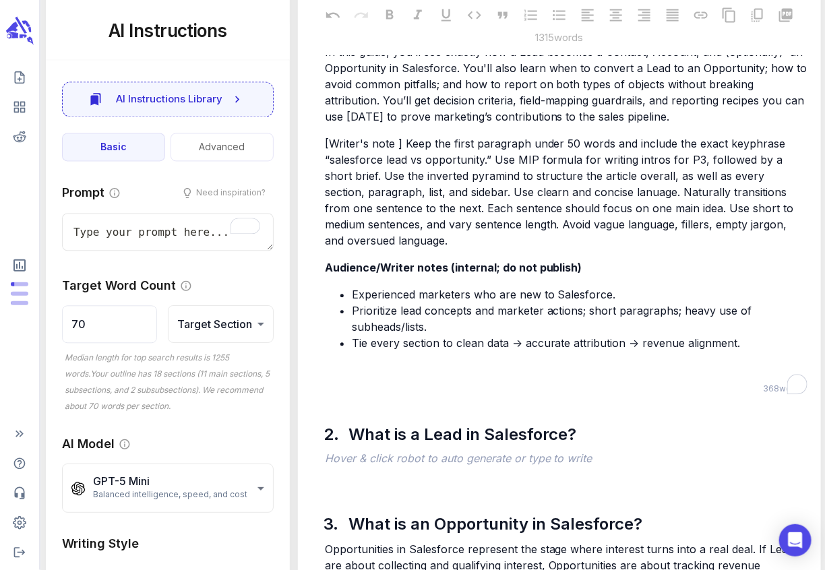
drag, startPoint x: 749, startPoint y: 365, endPoint x: 564, endPoint y: 235, distance: 225.9
click at [564, 235] on div "Writer's Notes [Do not publish] Meta (from brief — keep as is) Title: Salesforc…" at bounding box center [566, 43] width 488 height 671
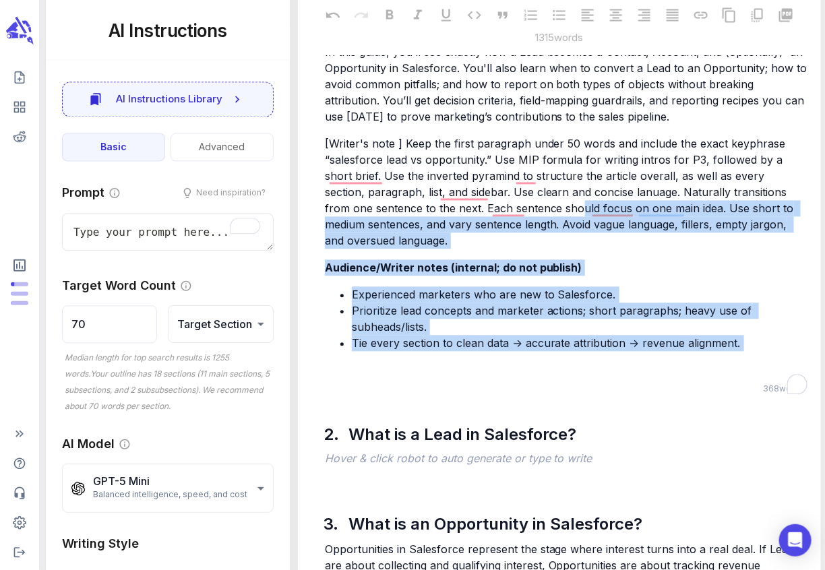
drag, startPoint x: 741, startPoint y: 369, endPoint x: 533, endPoint y: 220, distance: 256.0
click at [533, 220] on div "Writer's Notes [Do not publish] Meta (from brief — keep as is) Title: Salesforc…" at bounding box center [566, 43] width 488 height 671
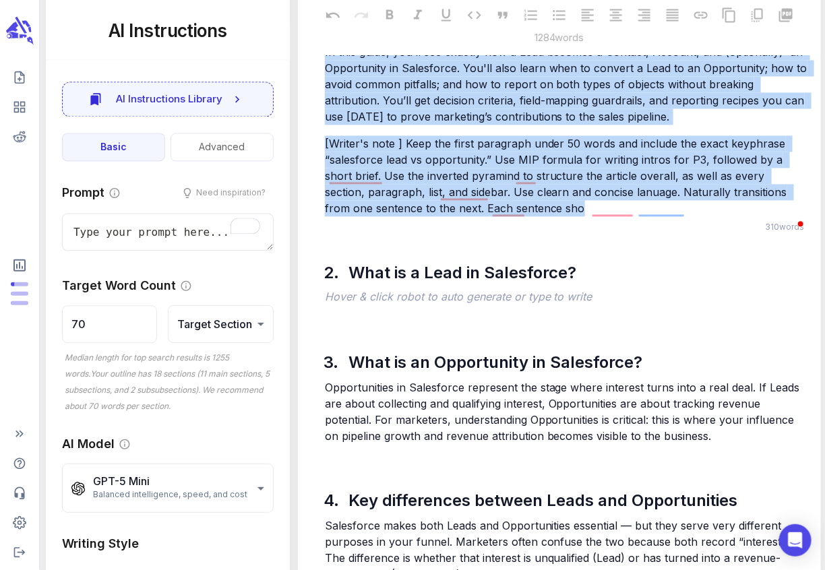
drag, startPoint x: 364, startPoint y: 100, endPoint x: 319, endPoint y: 56, distance: 63.4
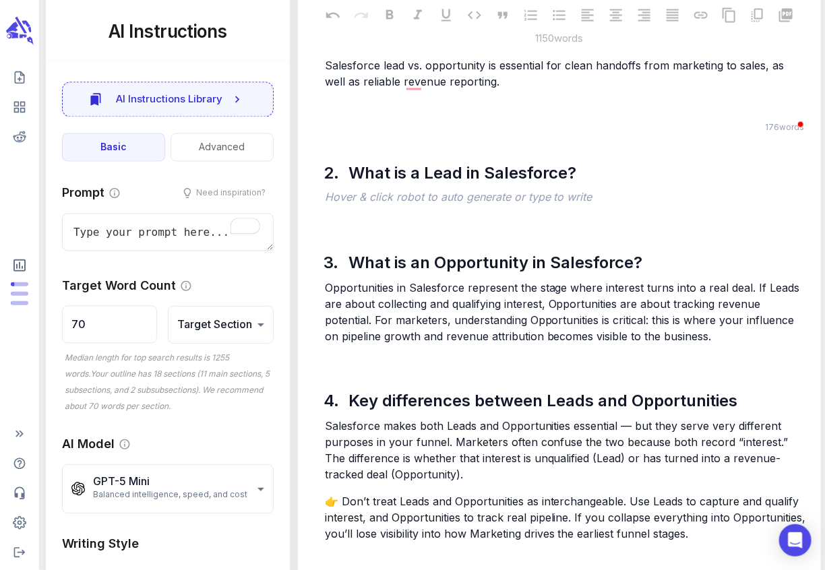
scroll to position [777, 0]
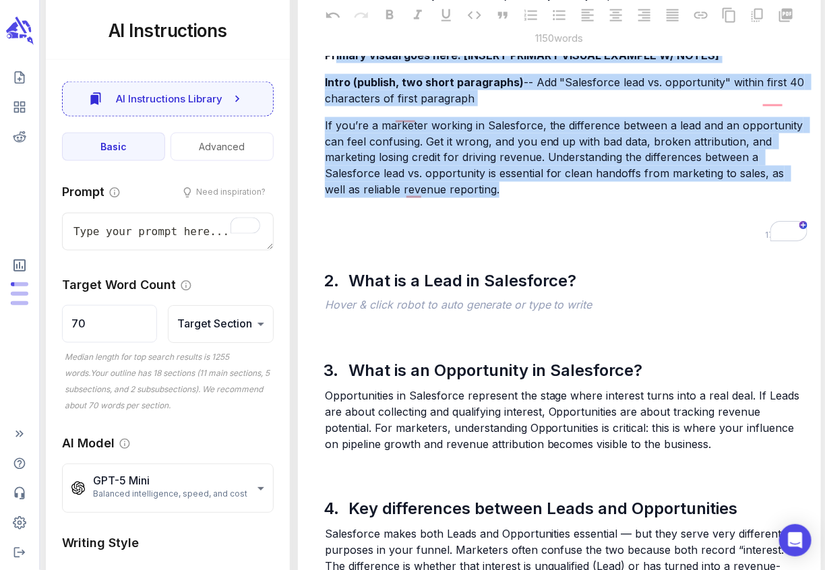
drag, startPoint x: 482, startPoint y: 206, endPoint x: 336, endPoint y: 77, distance: 194.8
click at [336, 77] on div "Writer's Notes [Do not publish] Meta (from brief — keep as is) Title: Salesforc…" at bounding box center [566, 49] width 488 height 353
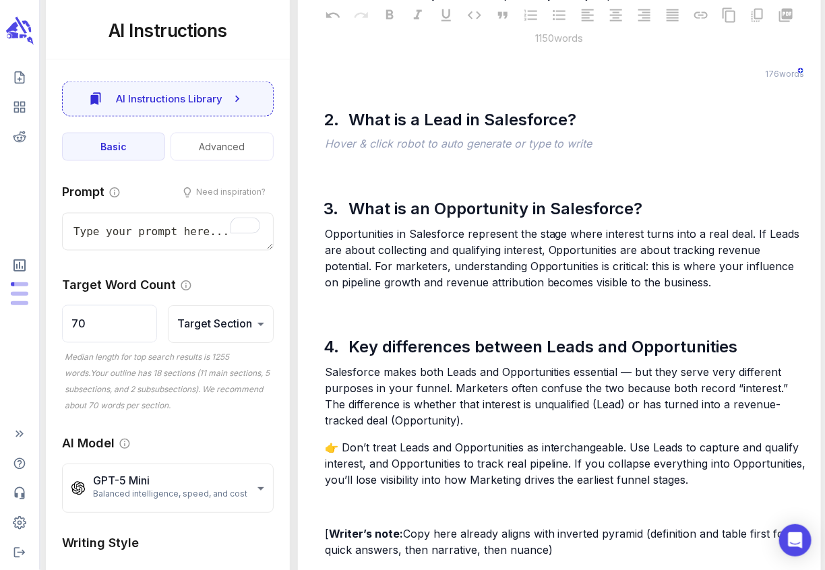
scroll to position [573, 0]
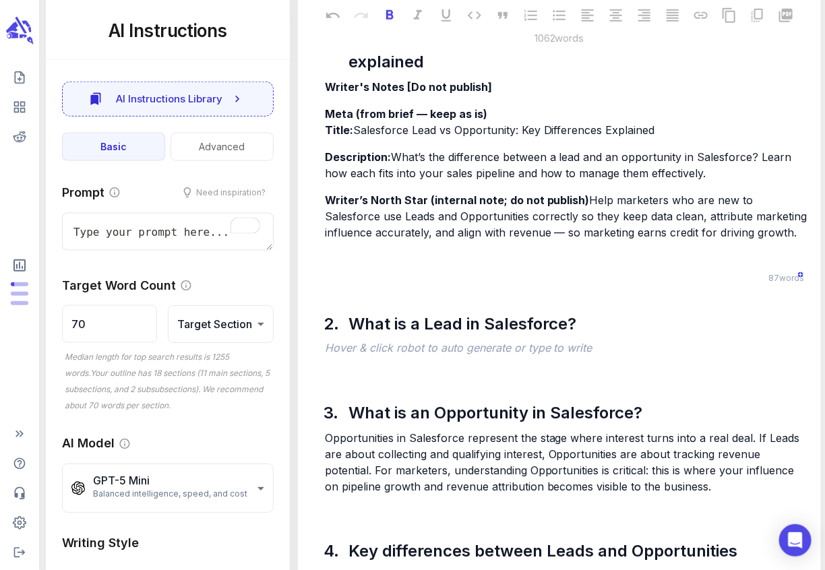
drag, startPoint x: 491, startPoint y: 251, endPoint x: 311, endPoint y: 70, distance: 255.9
click at [311, 70] on div "1. Salesforce Lead vs. Opportunity: Key differences explained Writer's Notes [D…" at bounding box center [559, 132] width 501 height 273
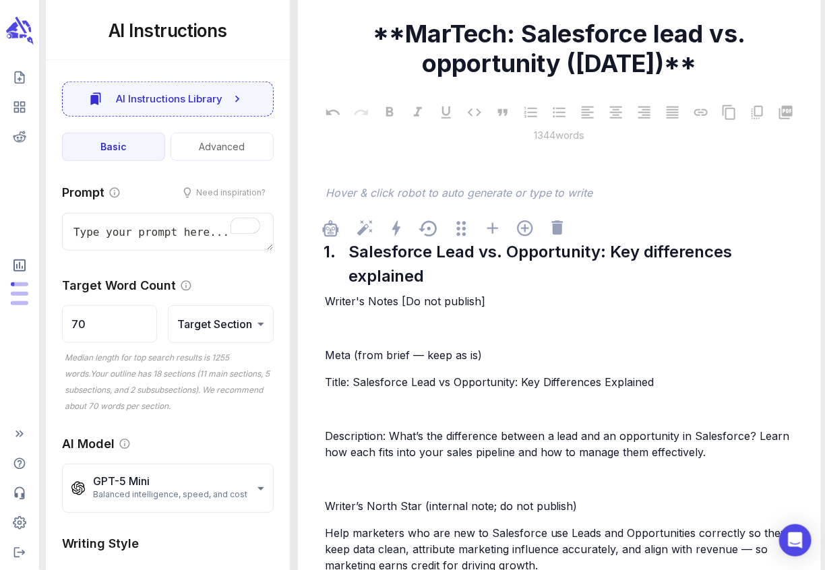
scroll to position [403, 0]
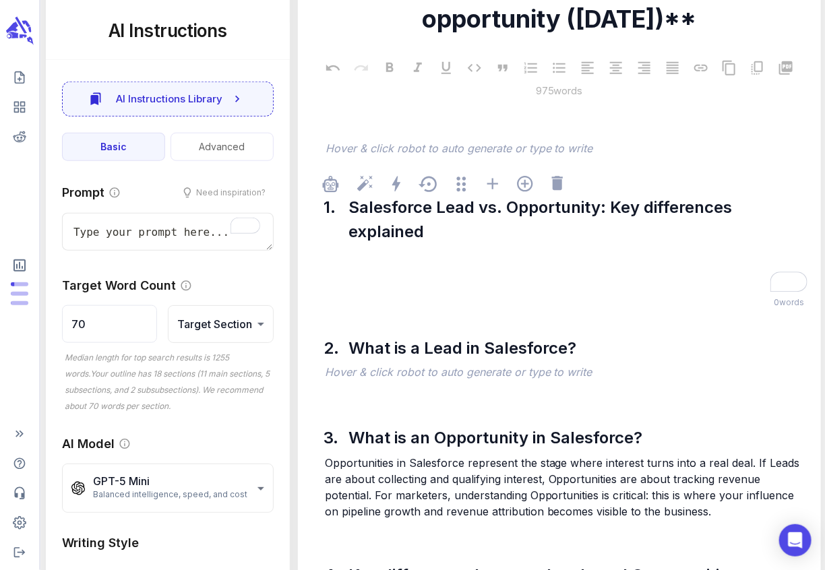
click at [385, 266] on div "﻿ ﻿" at bounding box center [566, 270] width 488 height 46
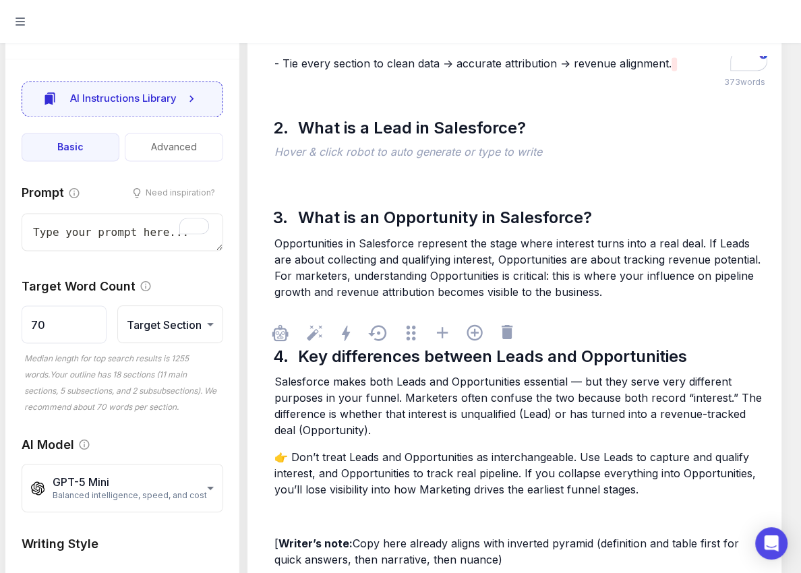
scroll to position [1553, 0]
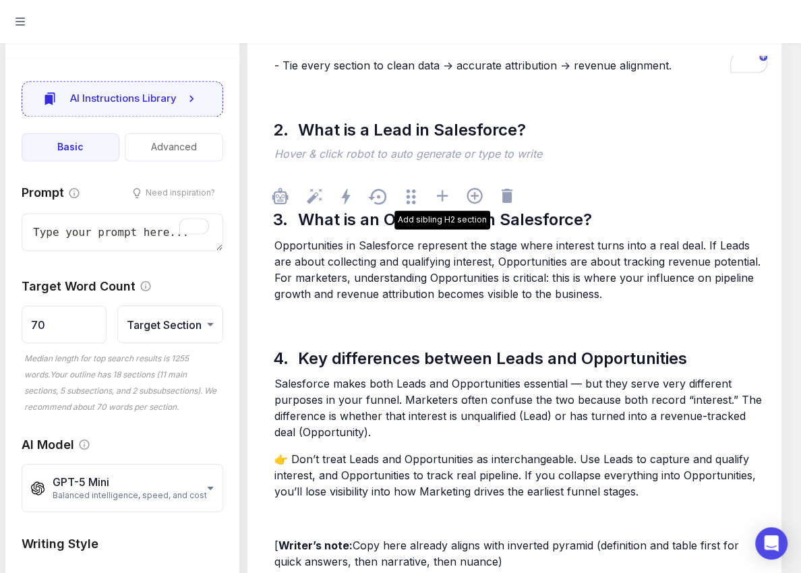
click at [389, 154] on p "﻿" at bounding box center [520, 155] width 493 height 16
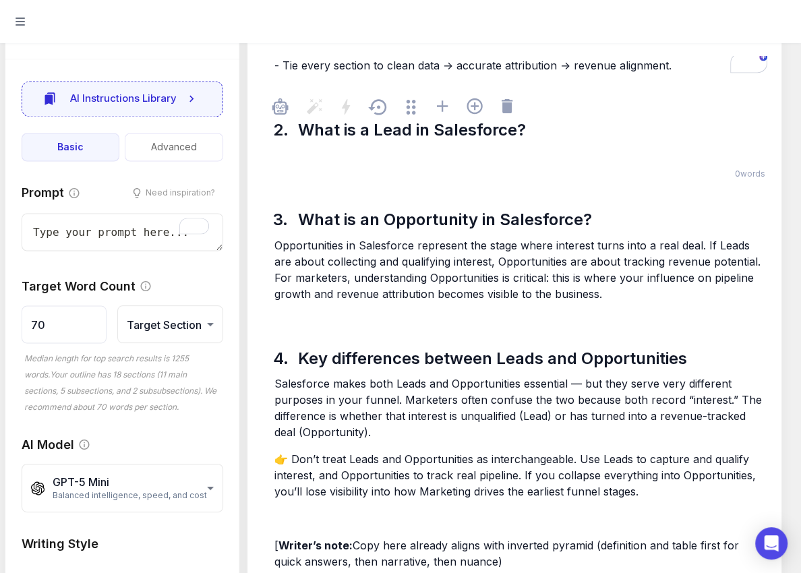
click at [297, 160] on p "﻿" at bounding box center [520, 155] width 493 height 16
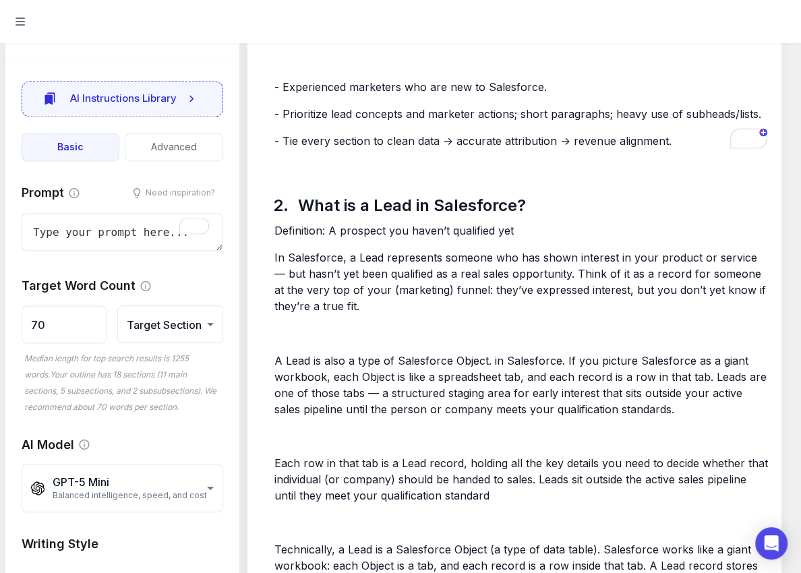
scroll to position [1489, 0]
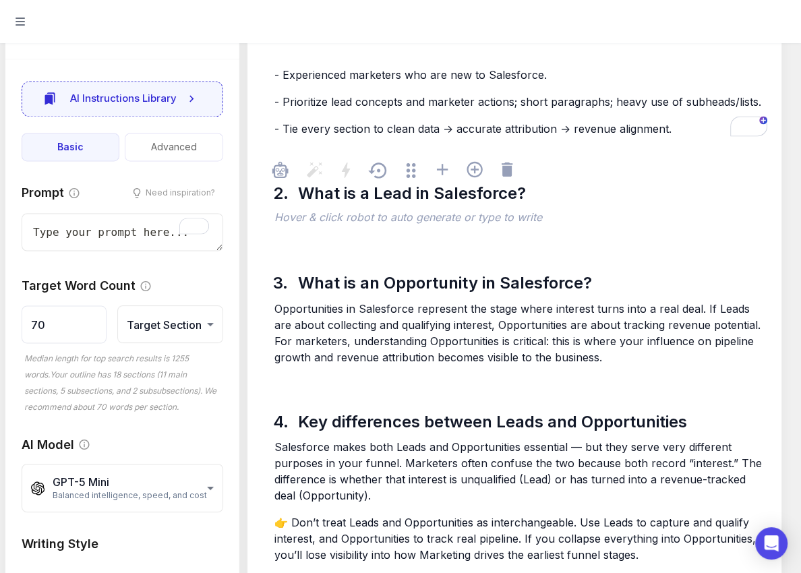
click at [317, 221] on p "﻿" at bounding box center [520, 218] width 493 height 16
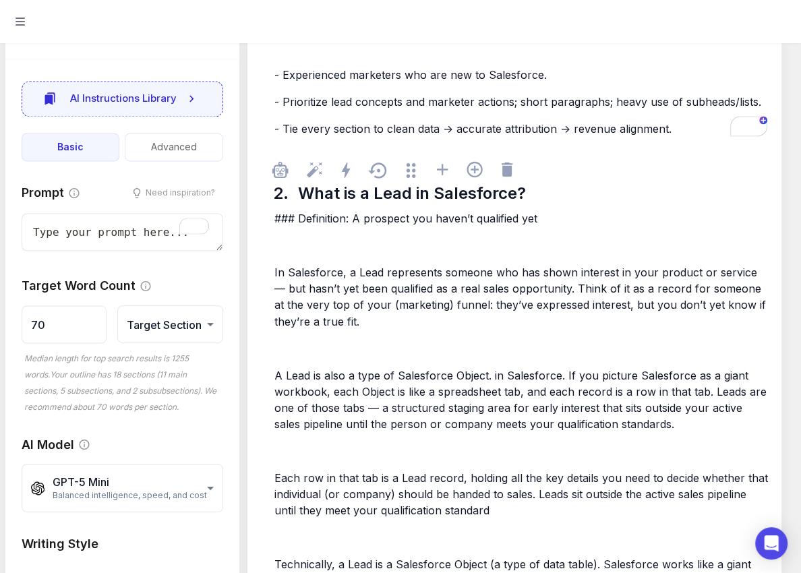
scroll to position [6347, 0]
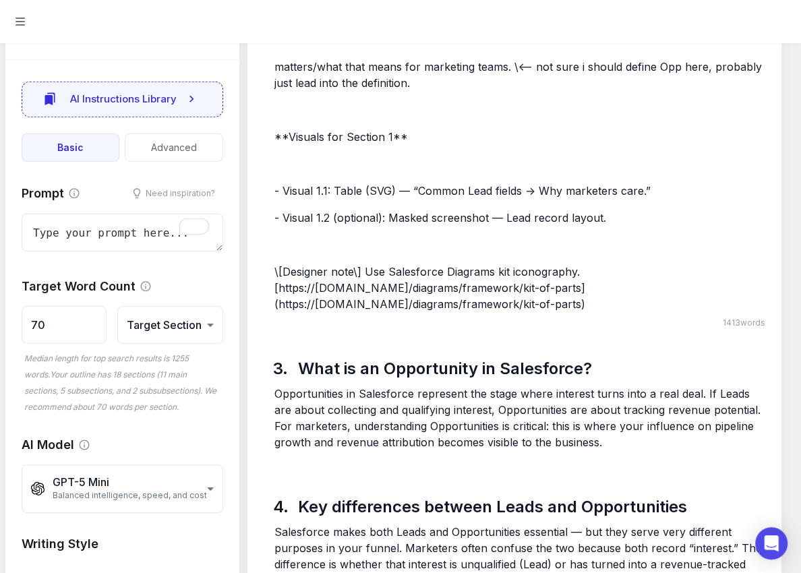
click at [5, 387] on div "**********" at bounding box center [122, 440] width 234 height 547
drag, startPoint x: 613, startPoint y: 428, endPoint x: 536, endPoint y: 373, distance: 94.6
click at [456, 358] on div "3. What is an Opportunity in Salesforce? Opportunities in Salesforce represent …" at bounding box center [514, 389] width 512 height 125
drag, startPoint x: 606, startPoint y: 425, endPoint x: 454, endPoint y: 340, distance: 174.6
click at [454, 340] on div "3. What is an Opportunity in Salesforce? Opportunities in Salesforce represent …" at bounding box center [514, 389] width 512 height 125
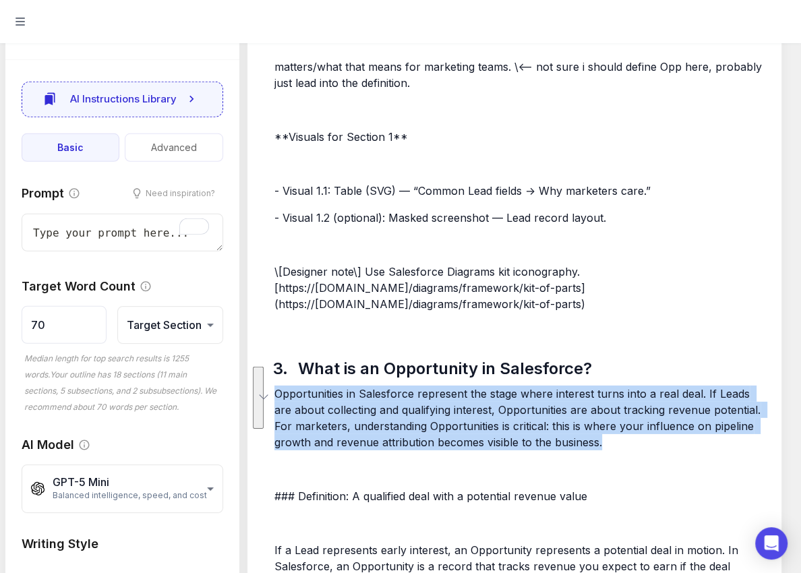
scroll to position [9833, 0]
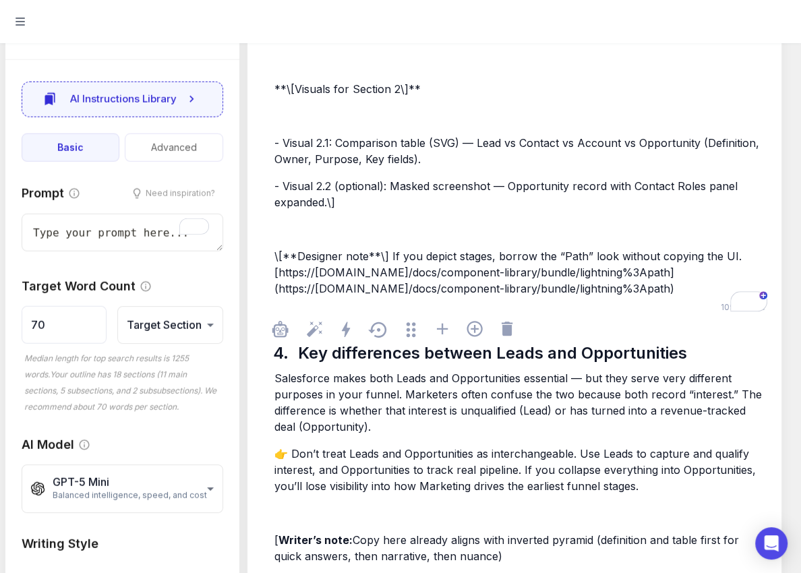
click at [460, 402] on span "Salesforce makes both Leads and Opportunities essential — but they serve very d…" at bounding box center [519, 402] width 491 height 62
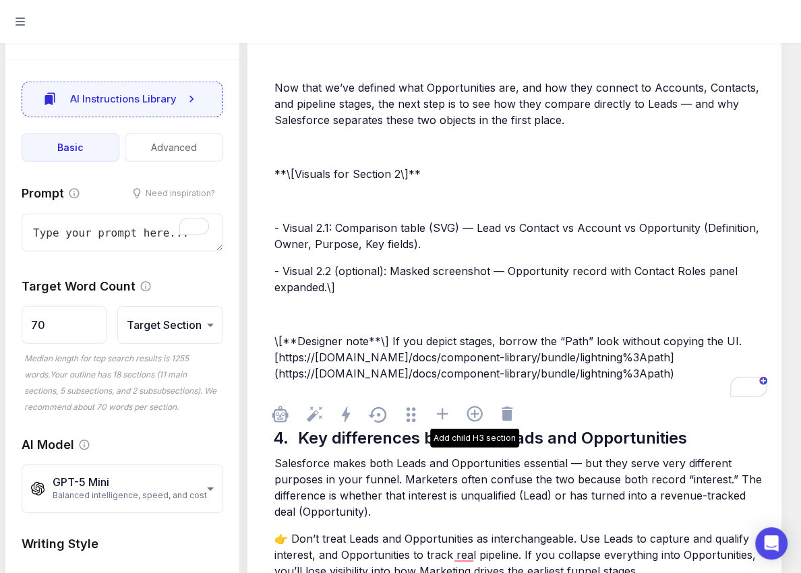
scroll to position [10096, 0]
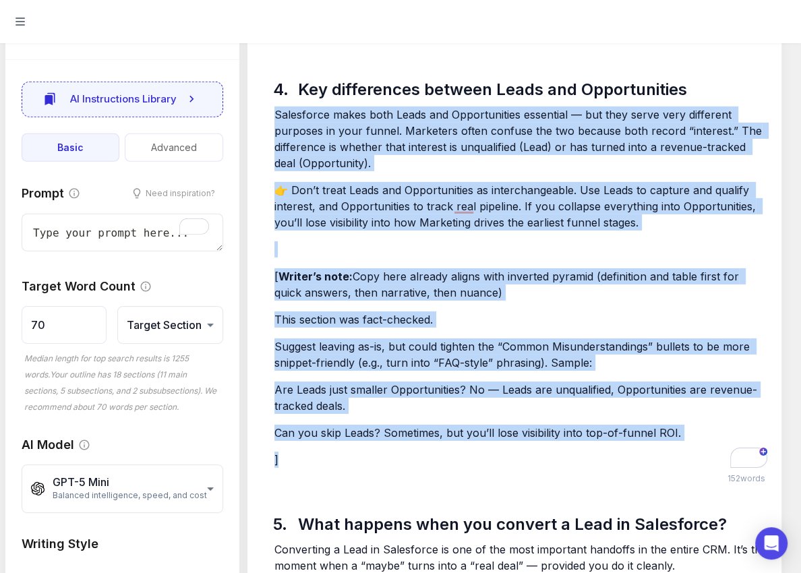
drag, startPoint x: 275, startPoint y: 114, endPoint x: 420, endPoint y: 468, distance: 382.3
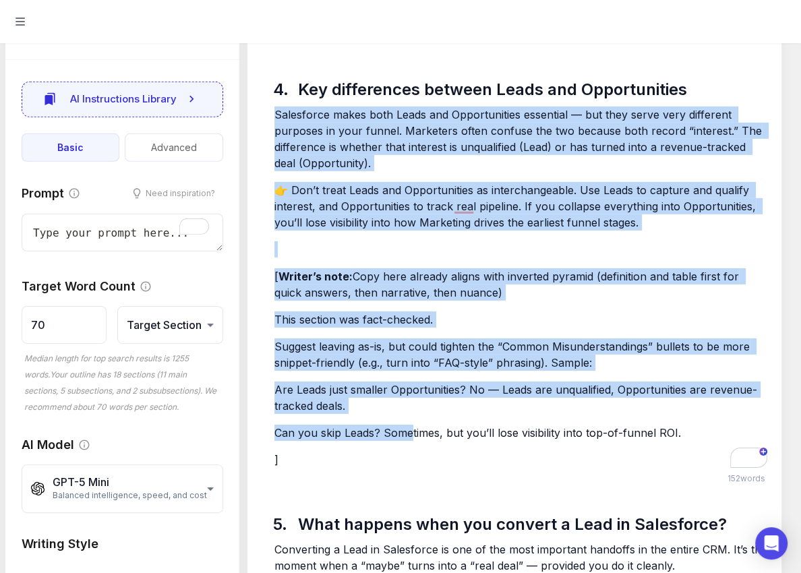
drag, startPoint x: 276, startPoint y: 113, endPoint x: 435, endPoint y: 482, distance: 401.7
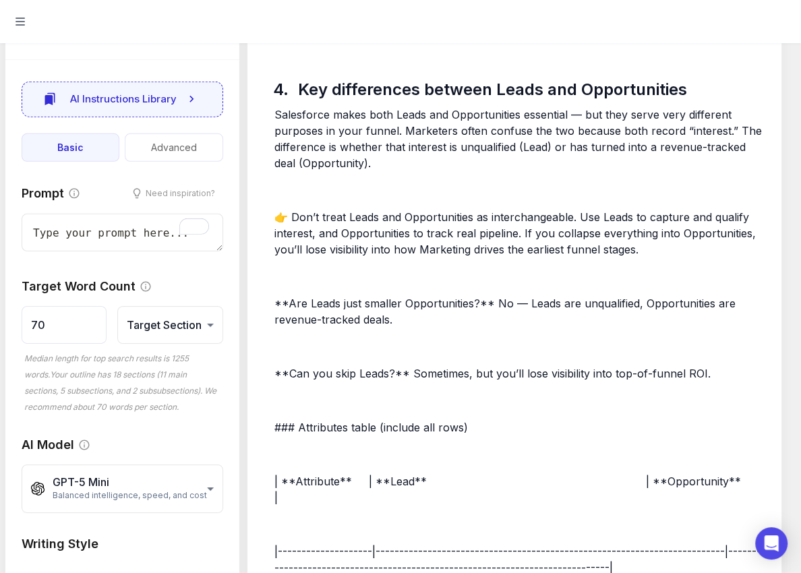
scroll to position [11847, 0]
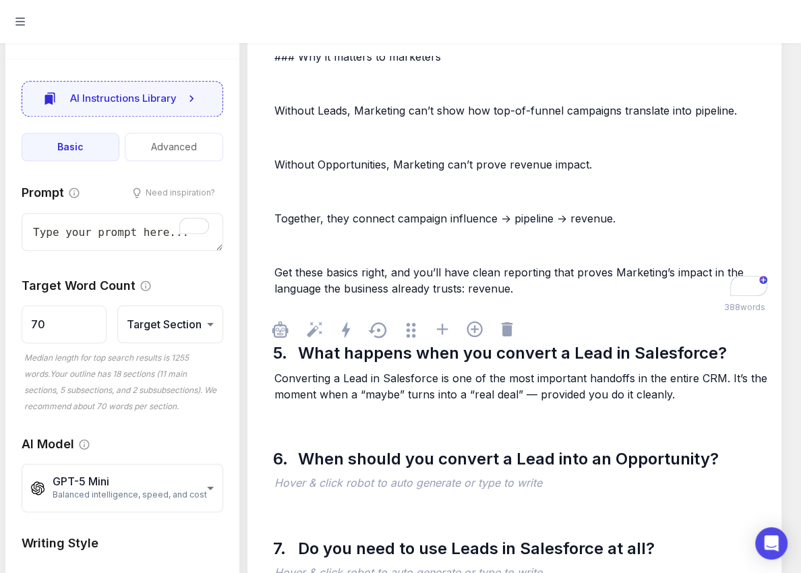
type textarea "x"
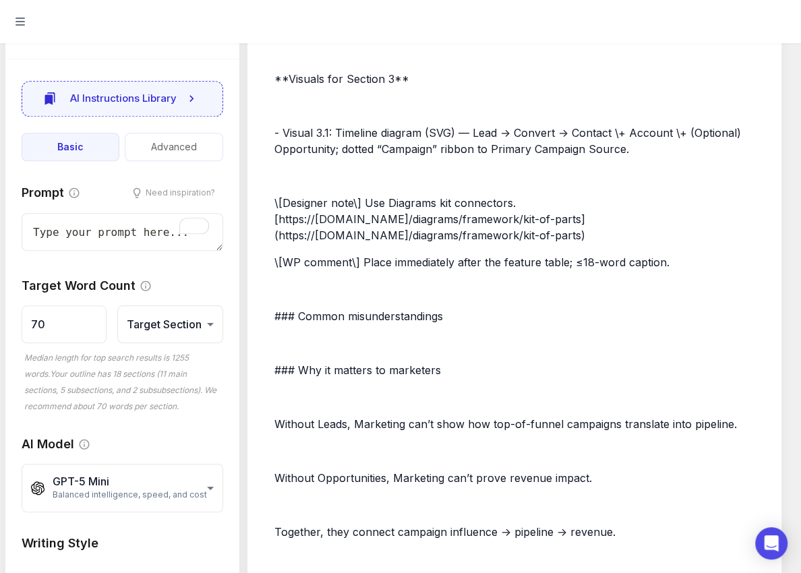
scroll to position [12022, 0]
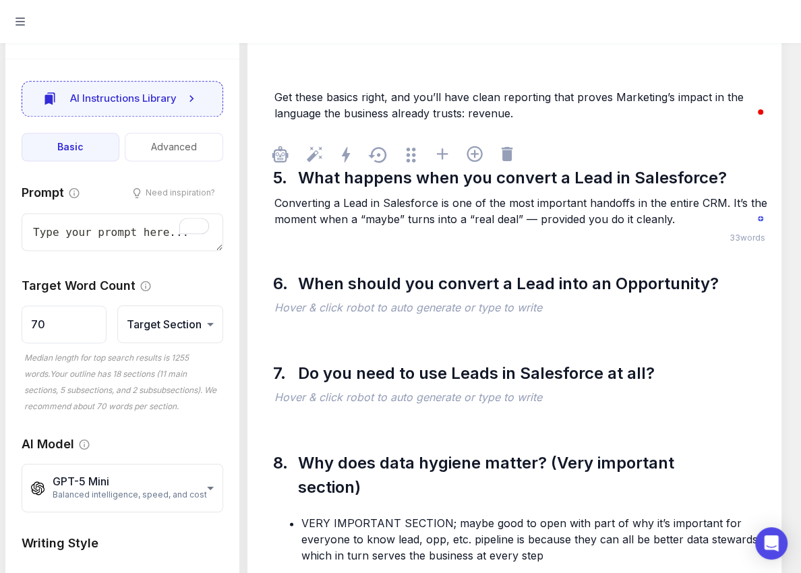
drag, startPoint x: 276, startPoint y: 199, endPoint x: 313, endPoint y: 222, distance: 42.6
click at [313, 222] on span "Converting a Lead in Salesforce is one of the most important handoffs in the en…" at bounding box center [522, 211] width 496 height 30
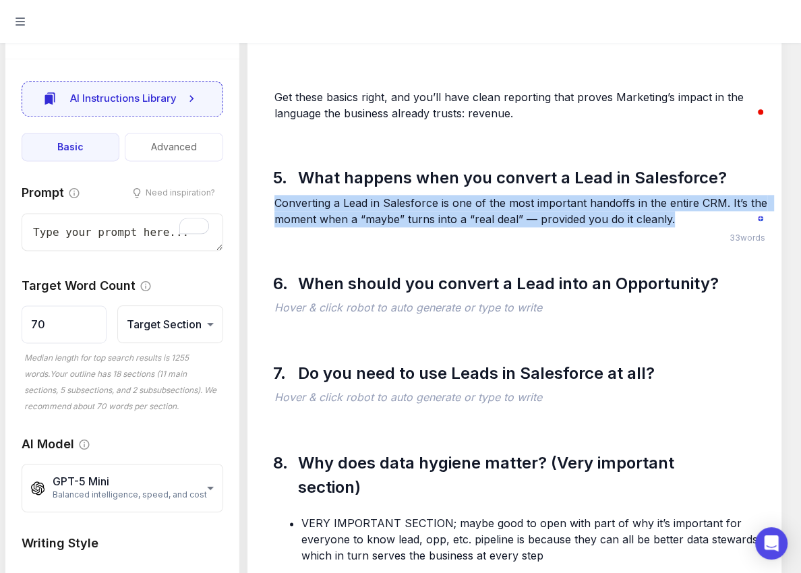
drag, startPoint x: 633, startPoint y: 195, endPoint x: 485, endPoint y: 128, distance: 162.9
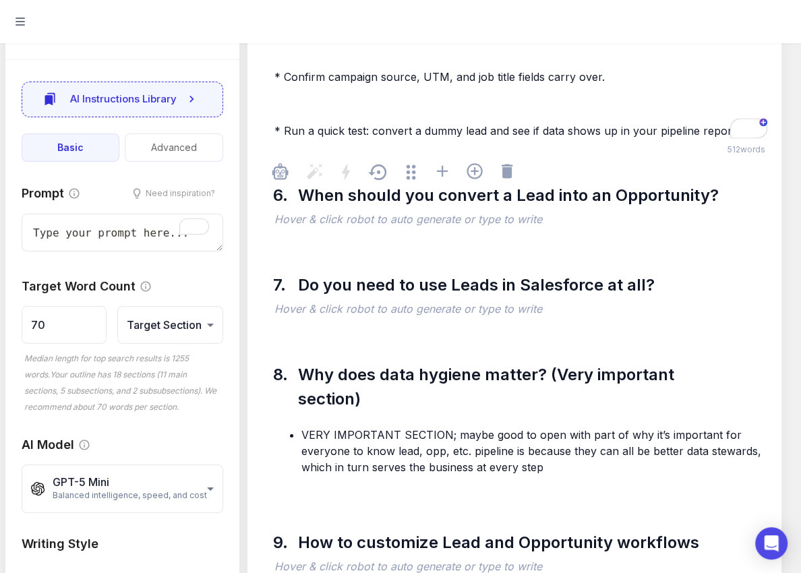
scroll to position [13971, 0]
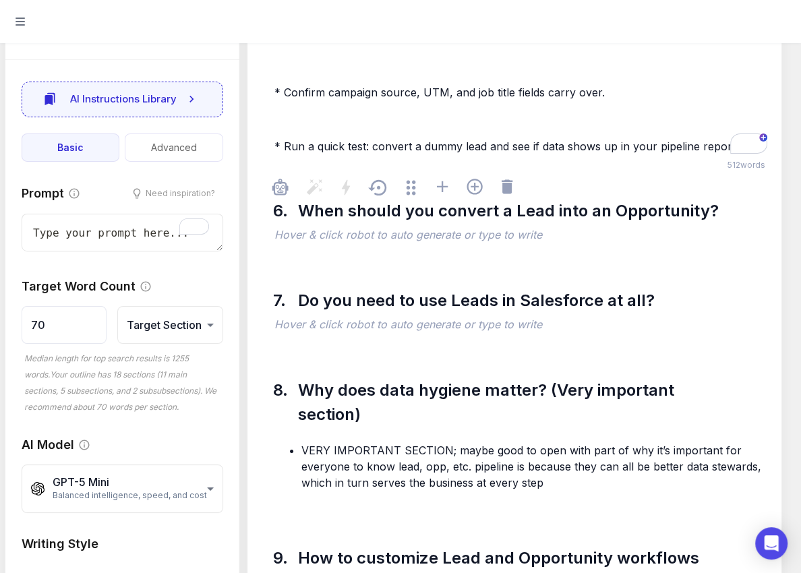
click at [317, 232] on p "﻿" at bounding box center [520, 236] width 493 height 16
click at [325, 229] on p "﻿" at bounding box center [520, 236] width 493 height 16
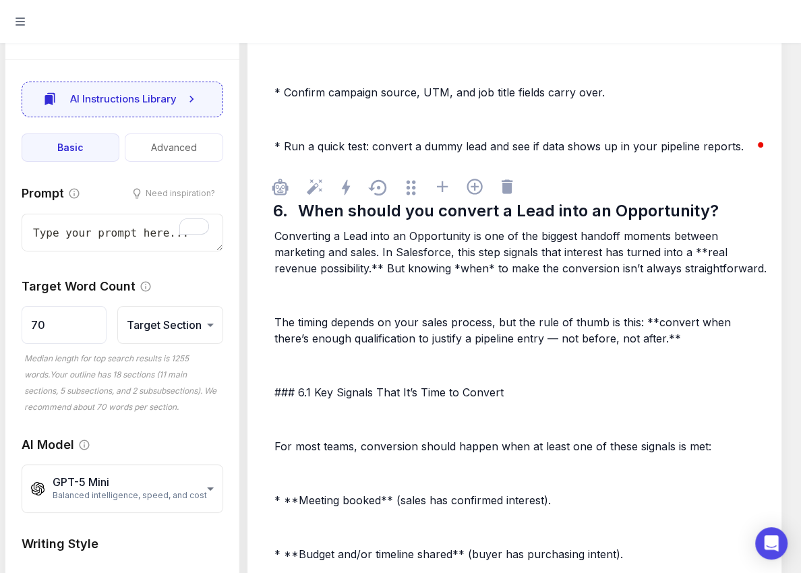
scroll to position [15383, 0]
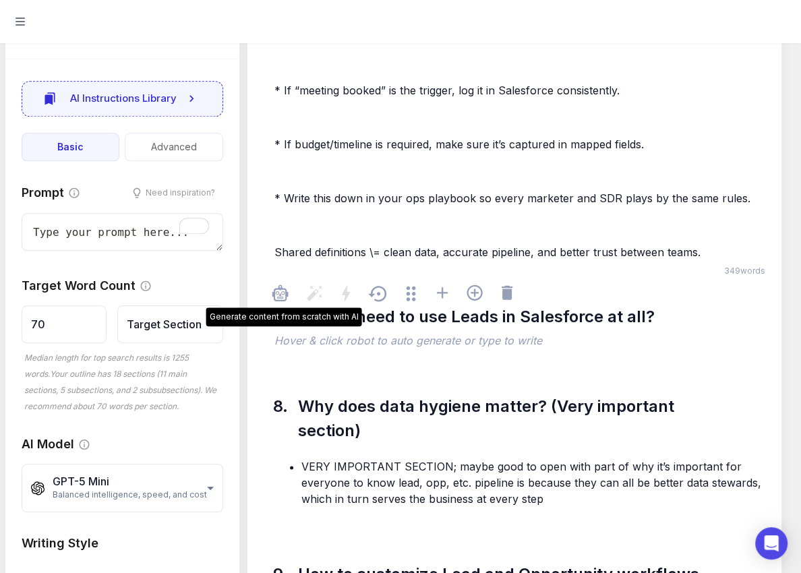
click at [330, 334] on p "﻿" at bounding box center [520, 342] width 493 height 16
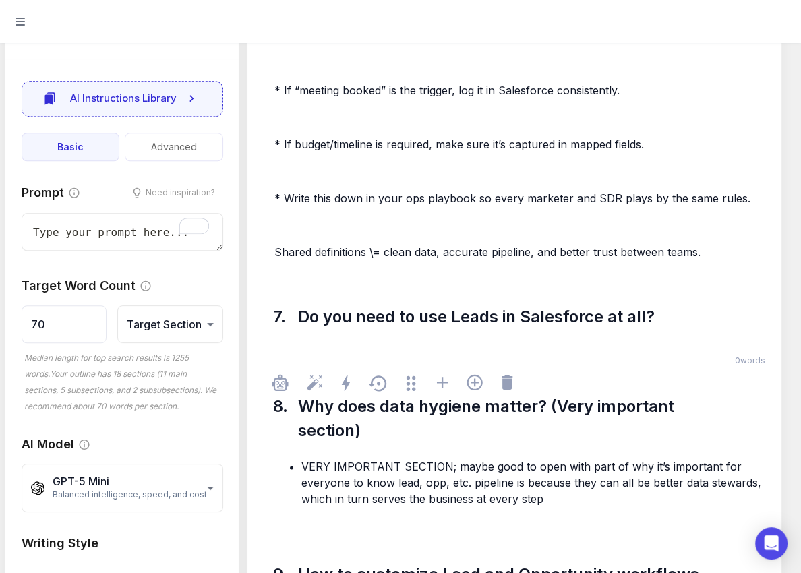
click at [321, 334] on p "﻿" at bounding box center [520, 342] width 493 height 16
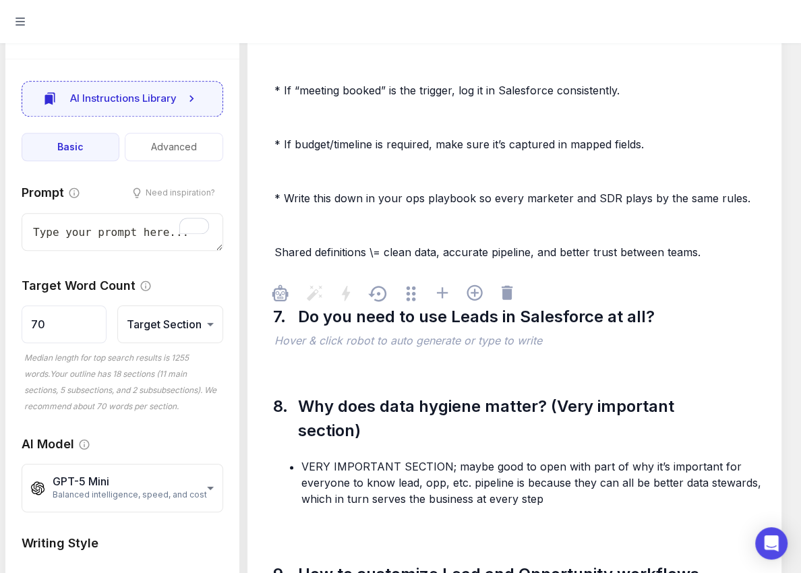
click at [371, 334] on p "﻿" at bounding box center [520, 342] width 493 height 16
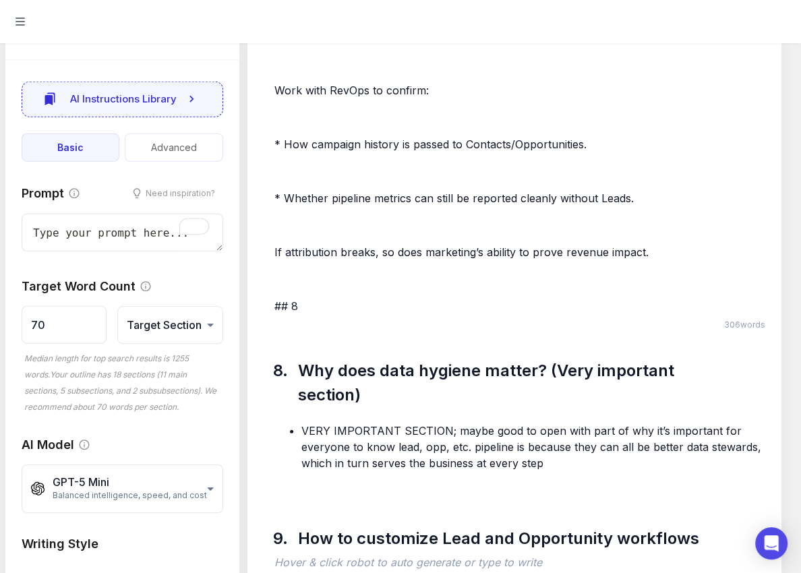
click at [305, 298] on p "## 8" at bounding box center [520, 306] width 493 height 16
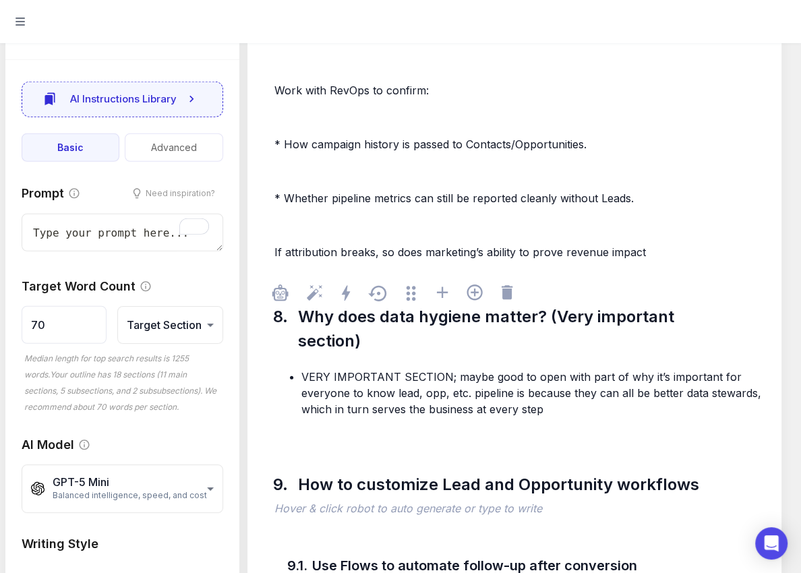
click at [559, 397] on li "VERY IMPORTANT SECTION; maybe good to open with part of why it’s important for …" at bounding box center [534, 393] width 466 height 49
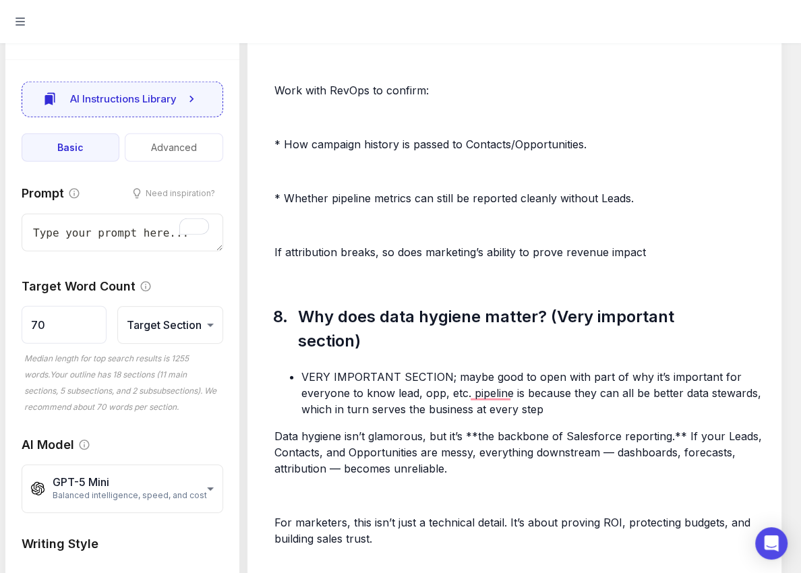
scroll to position [18649, 0]
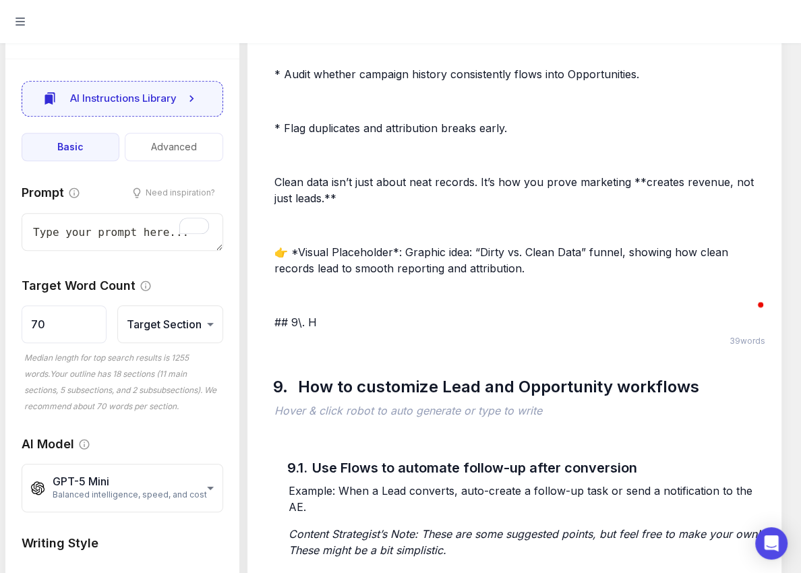
drag, startPoint x: 346, startPoint y: 287, endPoint x: 272, endPoint y: 274, distance: 75.3
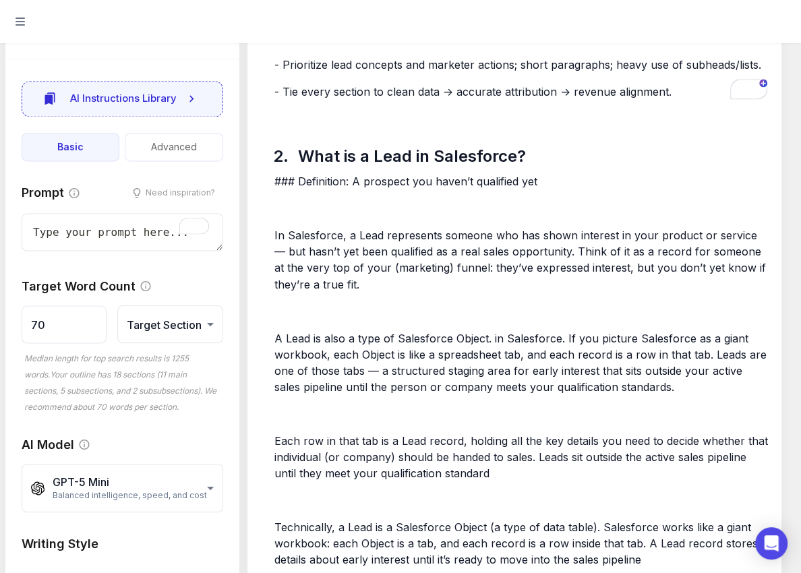
scroll to position [0, 0]
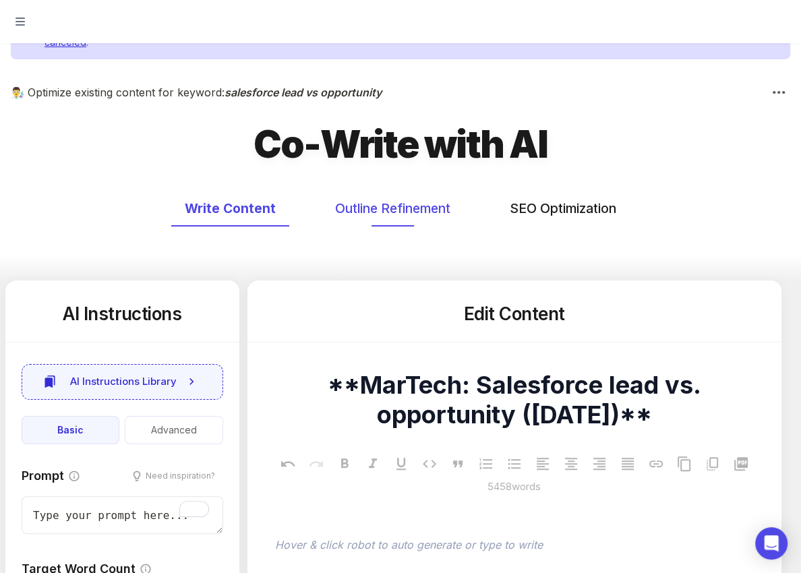
click at [392, 210] on button "Outline Refinement" at bounding box center [392, 209] width 142 height 36
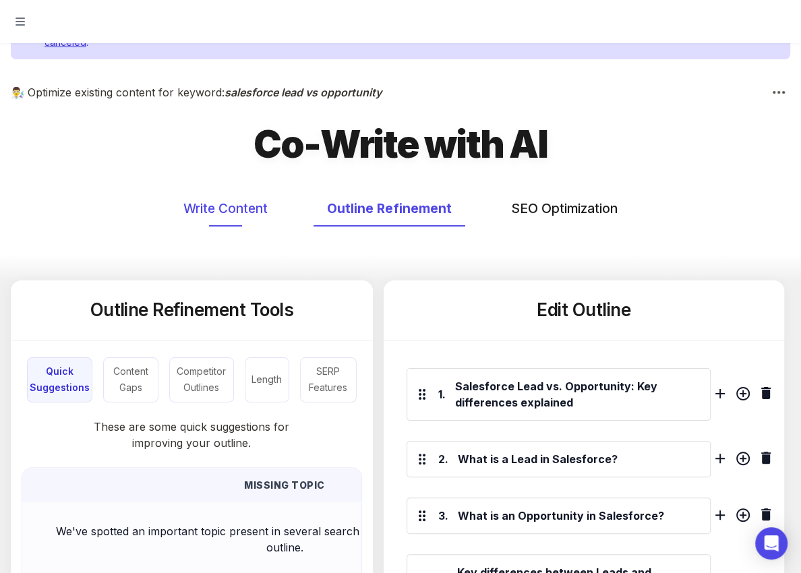
click at [224, 204] on button "Write Content" at bounding box center [225, 209] width 111 height 36
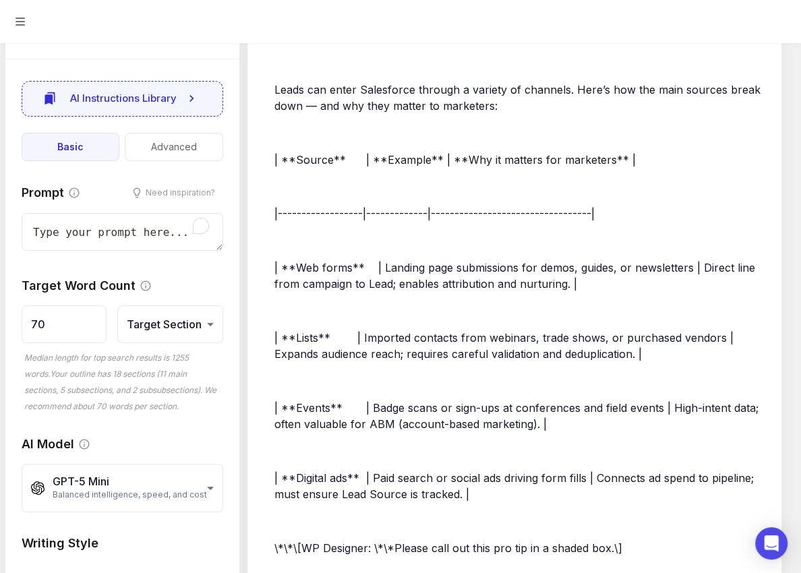
scroll to position [5677, 0]
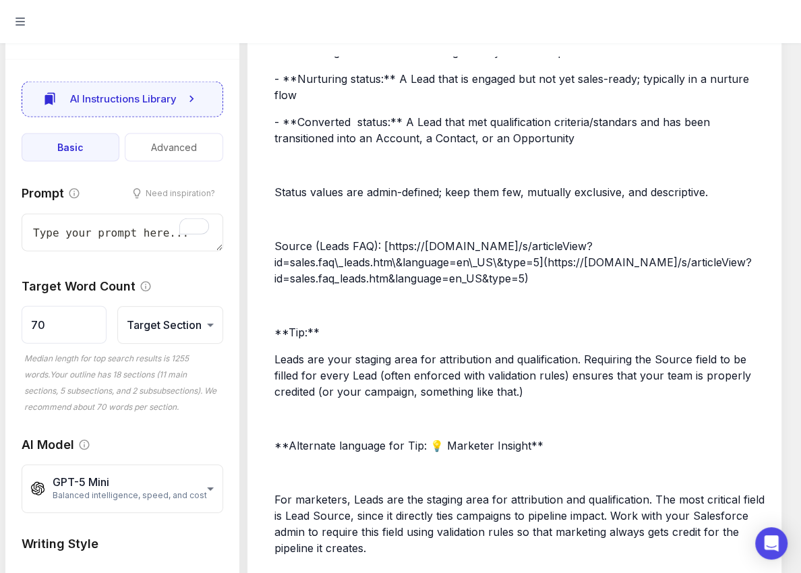
type textarea "x"
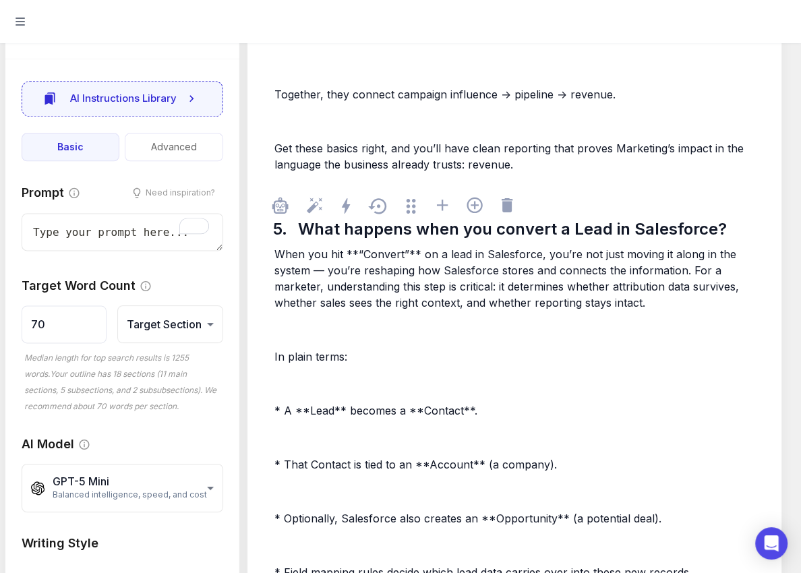
scroll to position [12003, 0]
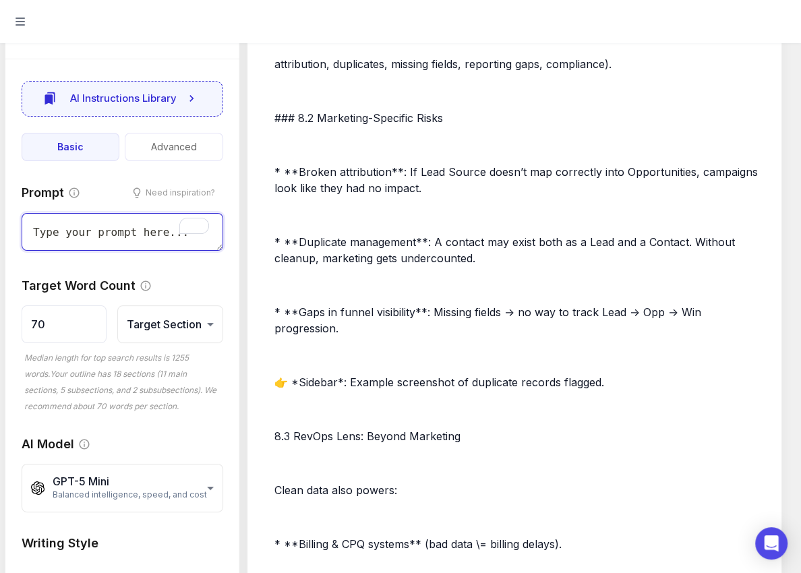
scroll to position [17794, 0]
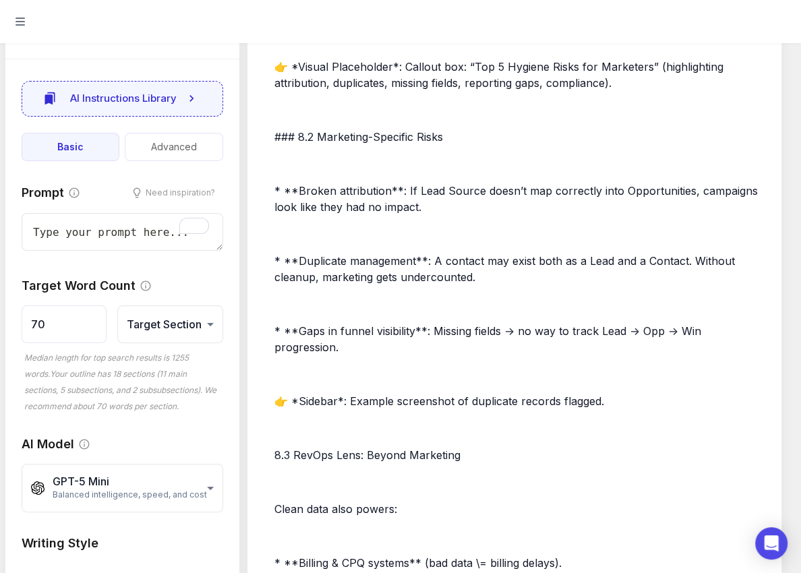
drag, startPoint x: 294, startPoint y: 121, endPoint x: 283, endPoint y: 115, distance: 13.3
click at [272, 115] on div "VERY IMPORTANT SECTION; maybe good to open with part of why it’s important for …" at bounding box center [521, 292] width 499 height 1679
drag, startPoint x: 294, startPoint y: 119, endPoint x: 270, endPoint y: 115, distance: 24.6
click at [270, 115] on div "8. Why does data hygiene matter? (Very important section) VERY IMPORTANT SECTIO…" at bounding box center [514, 252] width 512 height 1761
click at [277, 448] on span "8.3 RevOps Lens: Beyond Marketing" at bounding box center [367, 454] width 186 height 13
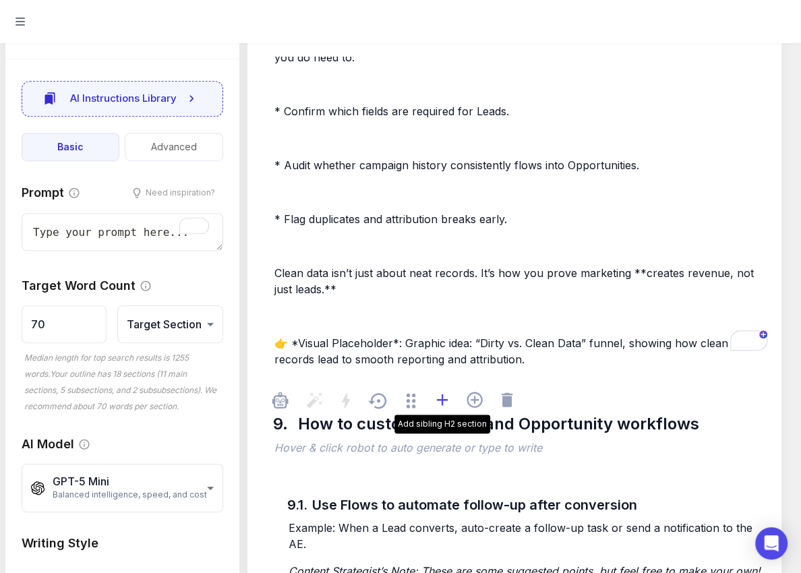
scroll to position [18738, 0]
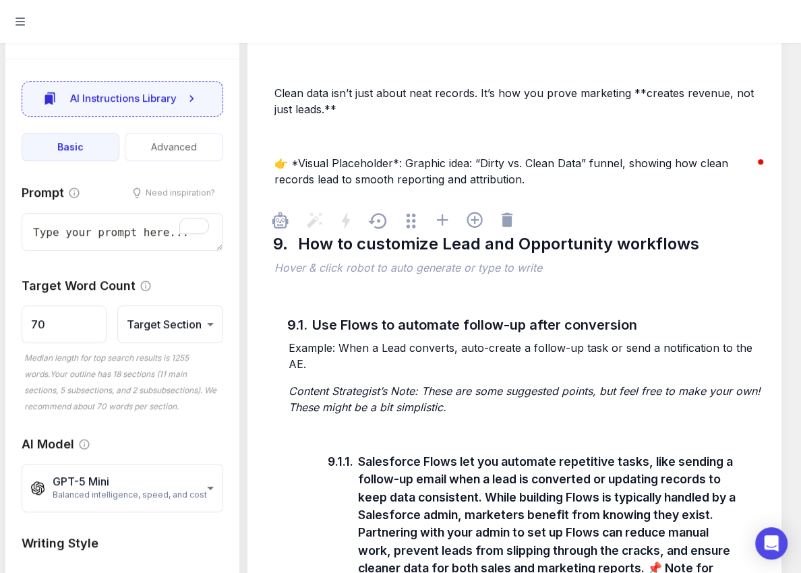
click at [322, 261] on p "﻿" at bounding box center [520, 269] width 493 height 16
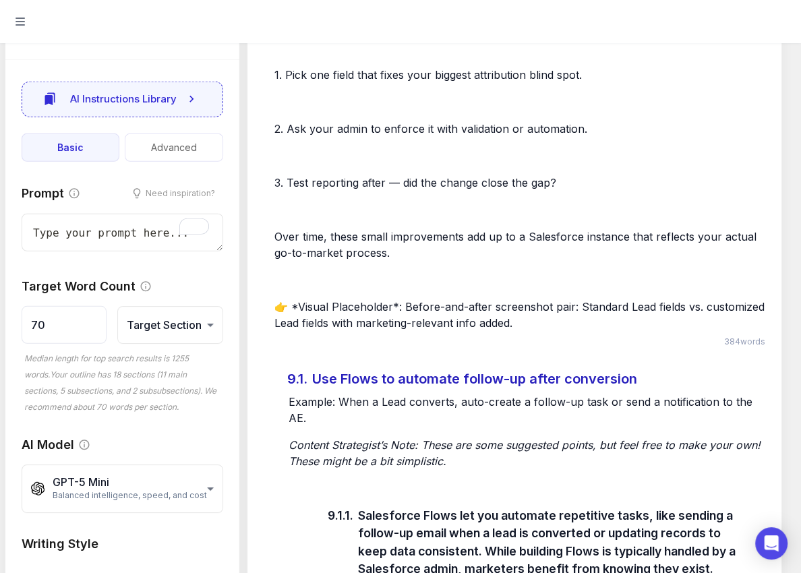
click at [343, 365] on div "Use Flows to automate follow-up after conversion" at bounding box center [519, 378] width 423 height 27
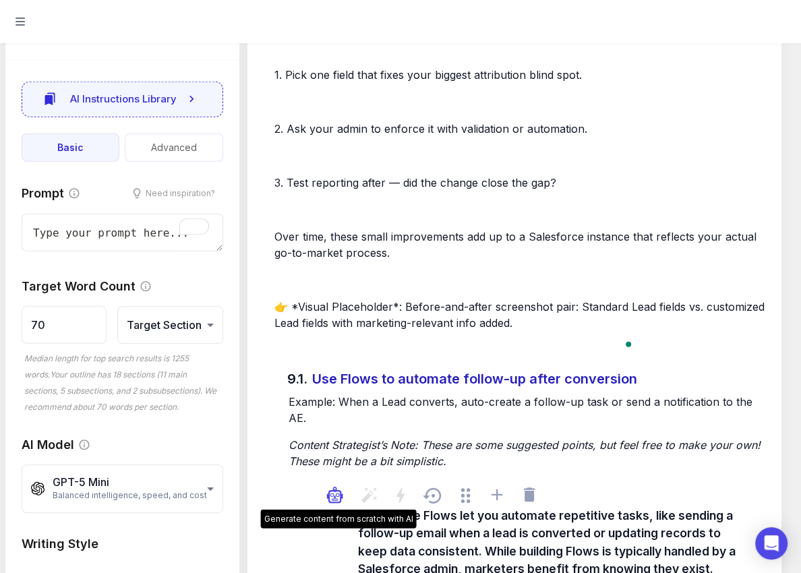
click at [332, 492] on icon "button" at bounding box center [335, 497] width 10 height 10
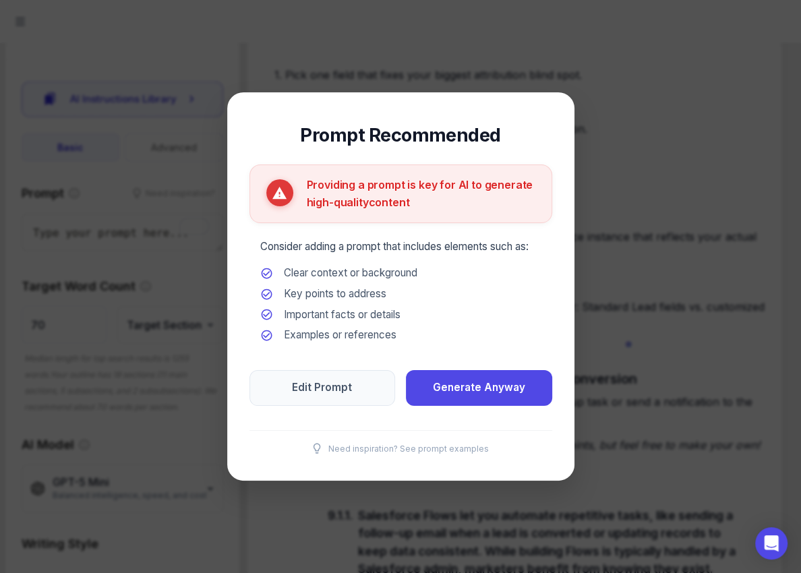
click at [325, 509] on div at bounding box center [400, 286] width 801 height 573
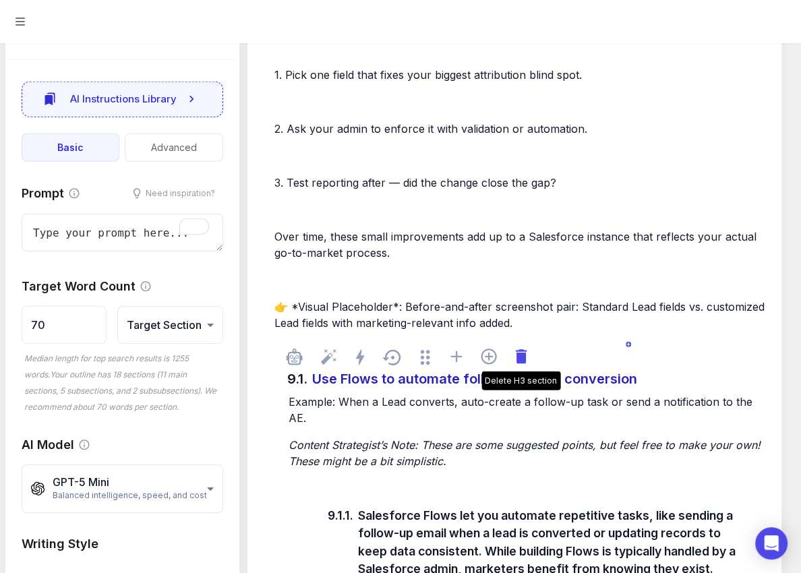
click at [519, 349] on icon at bounding box center [520, 356] width 11 height 14
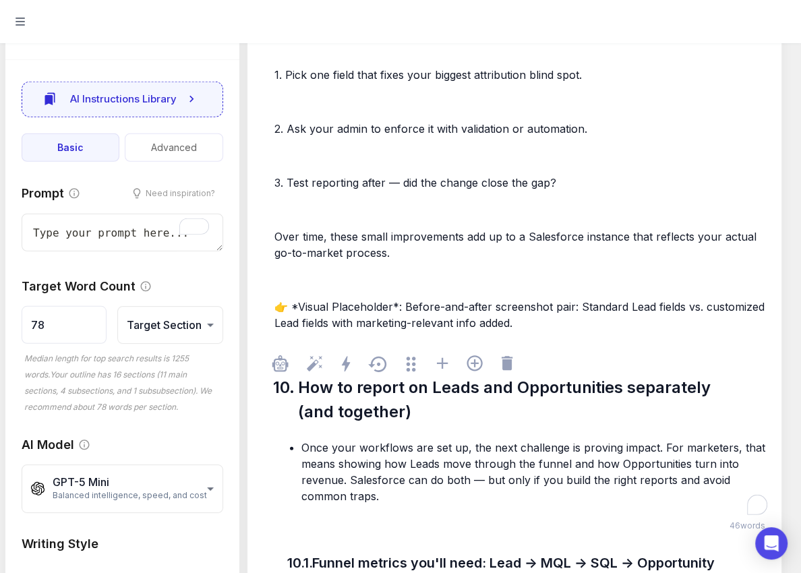
drag, startPoint x: 375, startPoint y: 460, endPoint x: 371, endPoint y: 441, distance: 19.4
click at [272, 427] on div "Once your workflows are set up, the next challenge is proving impact. For marke…" at bounding box center [521, 471] width 499 height 89
drag, startPoint x: 384, startPoint y: 461, endPoint x: 263, endPoint y: 376, distance: 147.5
click at [263, 376] on div "10. How to report on Leads and Opportunities separately (and together) Once you…" at bounding box center [514, 431] width 512 height 170
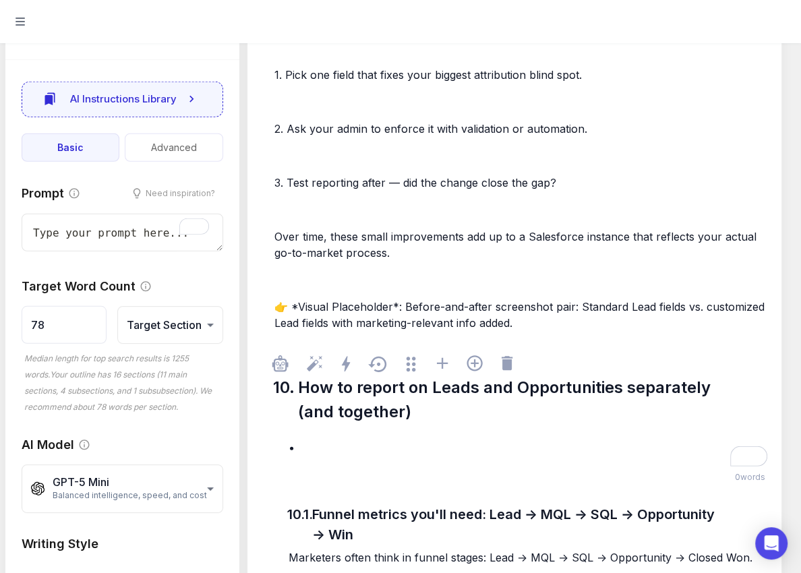
click at [290, 439] on ul "﻿" at bounding box center [520, 447] width 493 height 16
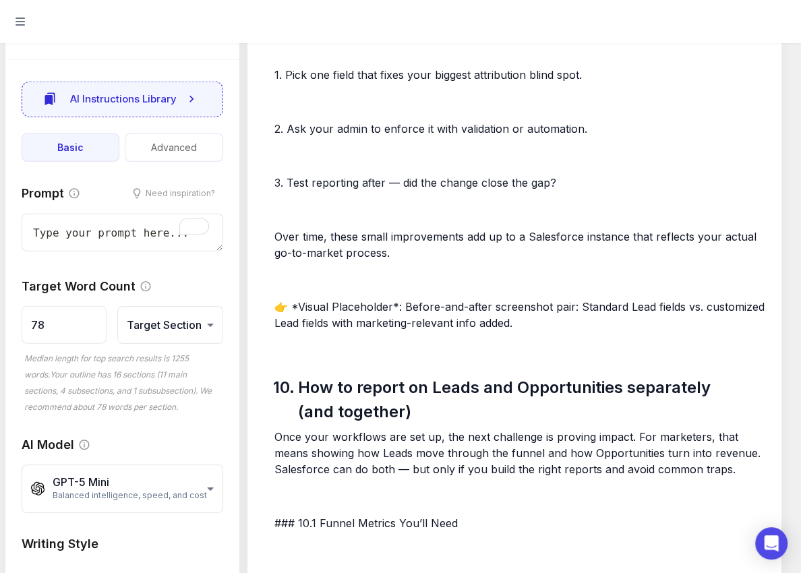
scroll to position [22706, 0]
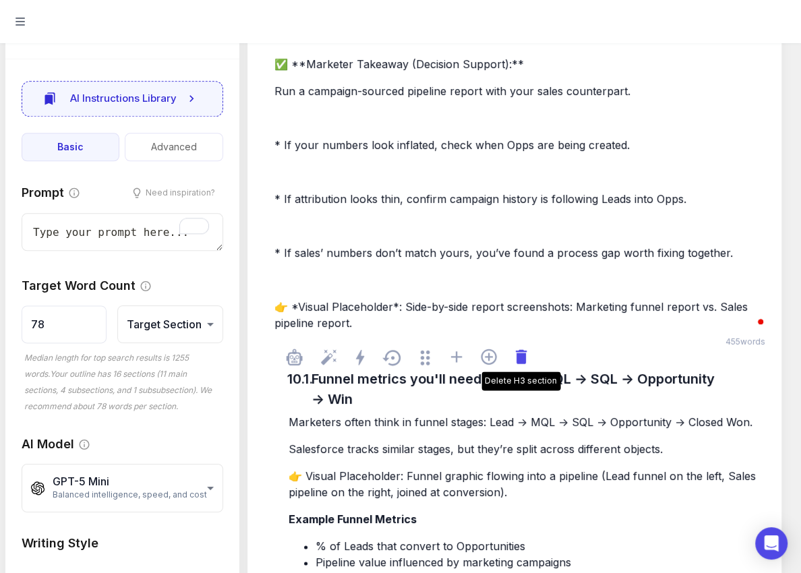
click at [524, 349] on icon at bounding box center [520, 356] width 11 height 14
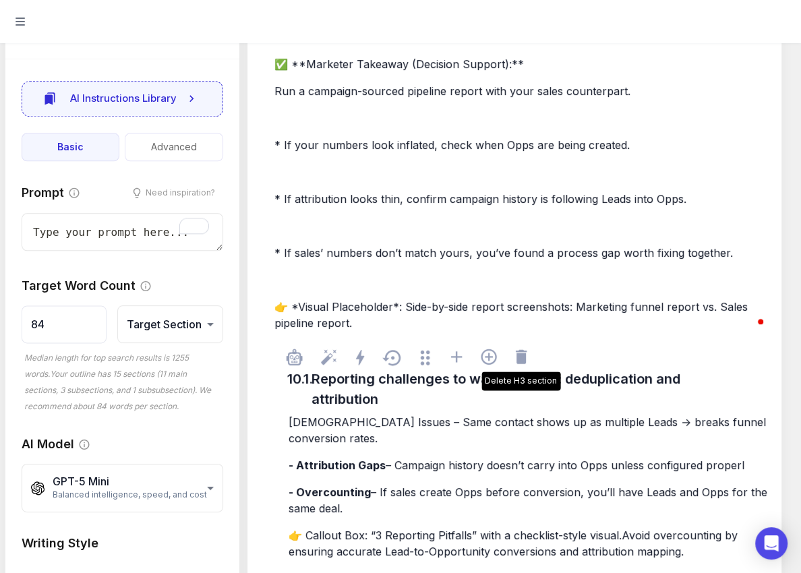
click at [524, 349] on icon at bounding box center [520, 356] width 11 height 14
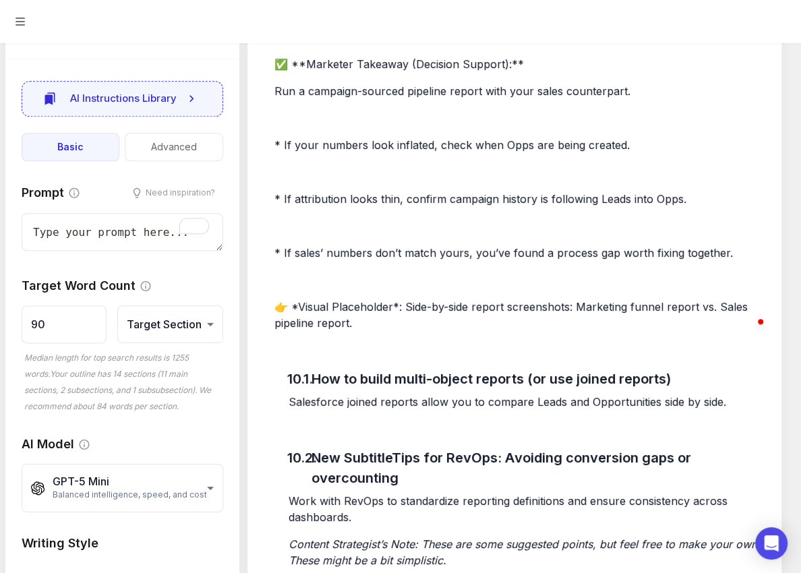
click at [524, 349] on icon at bounding box center [520, 356] width 11 height 14
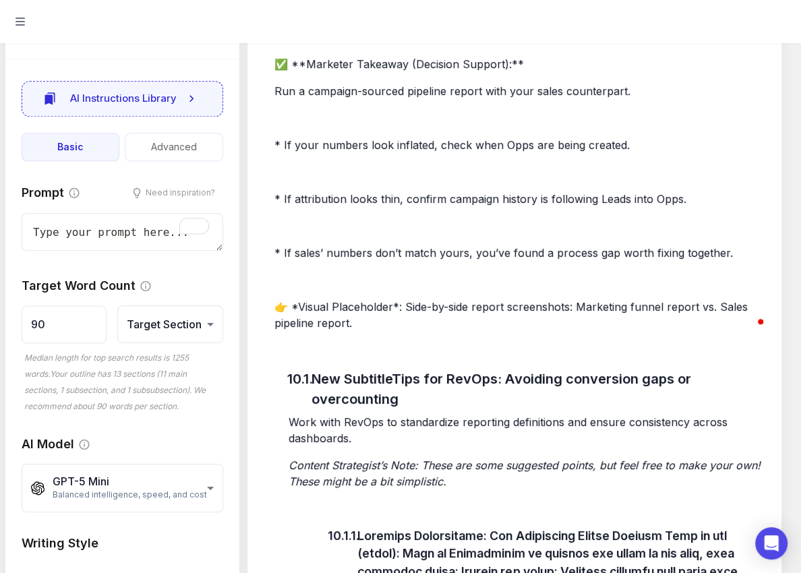
click at [524, 349] on icon at bounding box center [520, 356] width 11 height 14
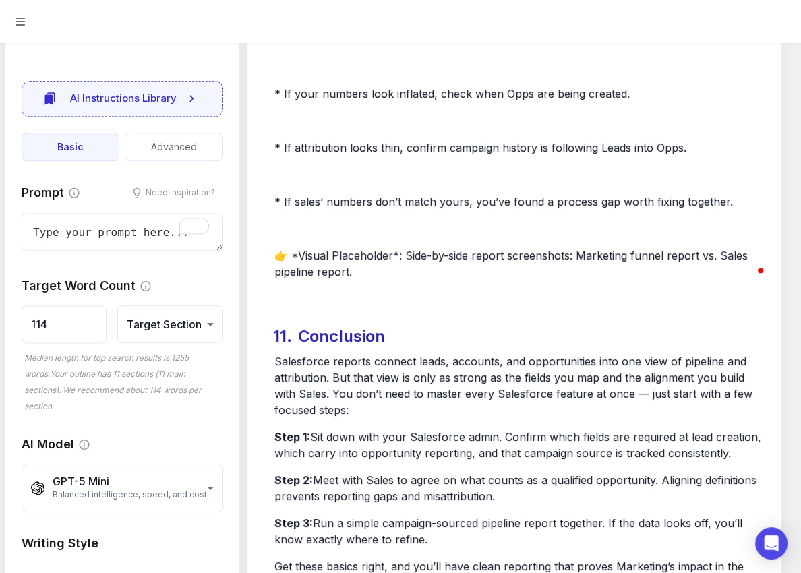
scroll to position [22787, 0]
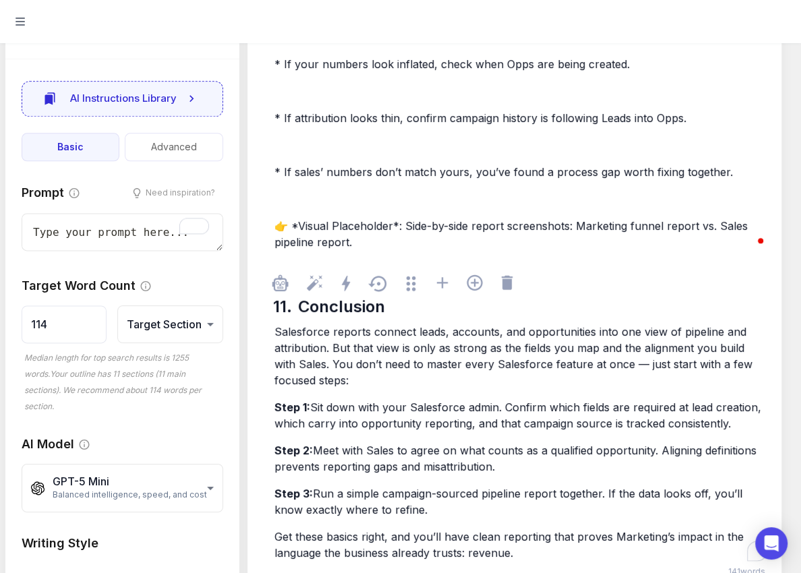
click at [311, 325] on span "Salesforce reports connect leads, accounts, and opportunities into one view of …" at bounding box center [514, 356] width 481 height 62
drag, startPoint x: 278, startPoint y: 297, endPoint x: 548, endPoint y: 579, distance: 390.8
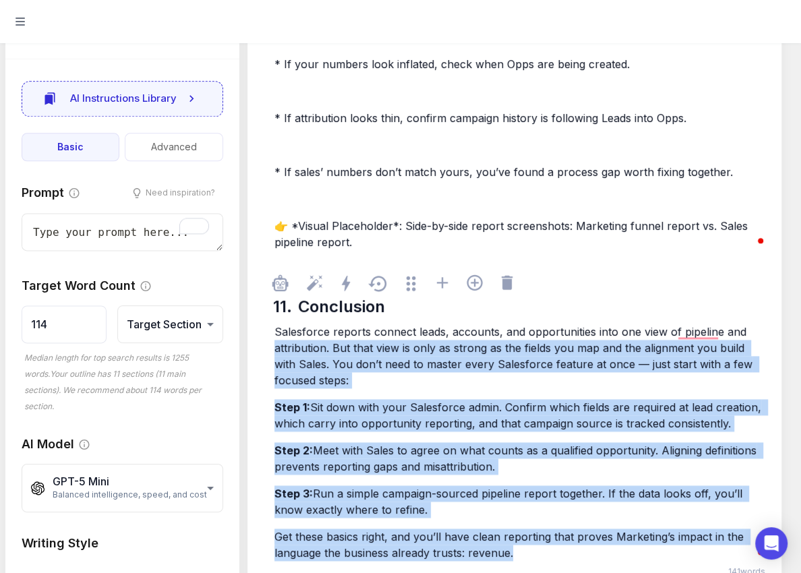
drag, startPoint x: 522, startPoint y: 520, endPoint x: 257, endPoint y: 294, distance: 348.0
click at [258, 294] on div "11. Conclusion Salesforce reports connect leads, accounts, and opportunities in…" at bounding box center [514, 413] width 512 height 297
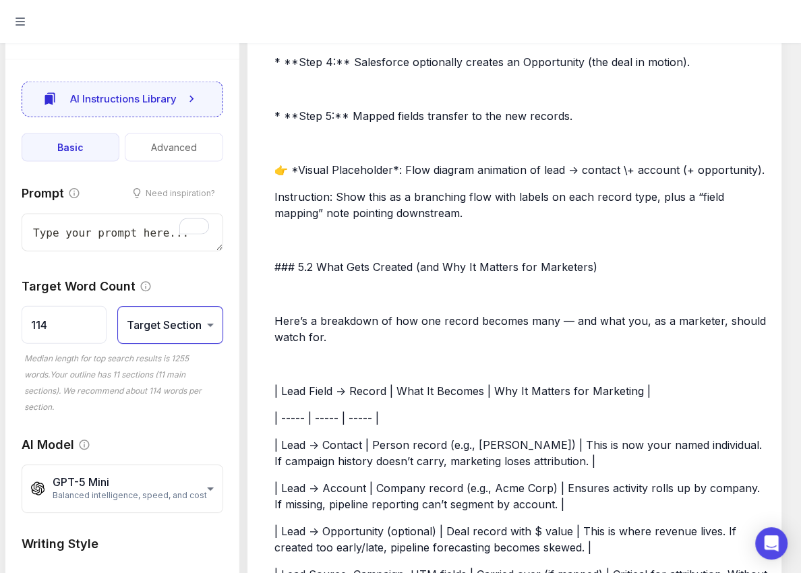
scroll to position [12687, 0]
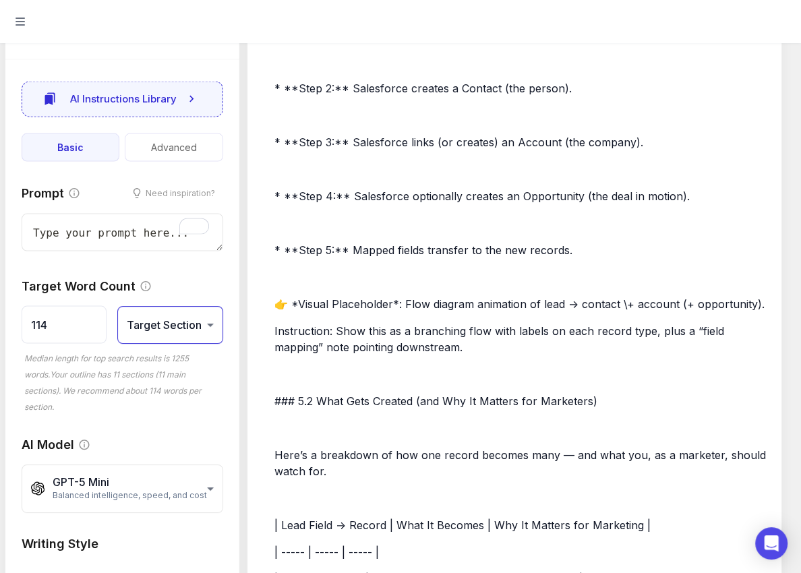
click at [199, 381] on li "Whole Content" at bounding box center [169, 384] width 104 height 24
type input "1255"
type input "**********"
click at [75, 325] on input "1255" at bounding box center [64, 325] width 84 height 38
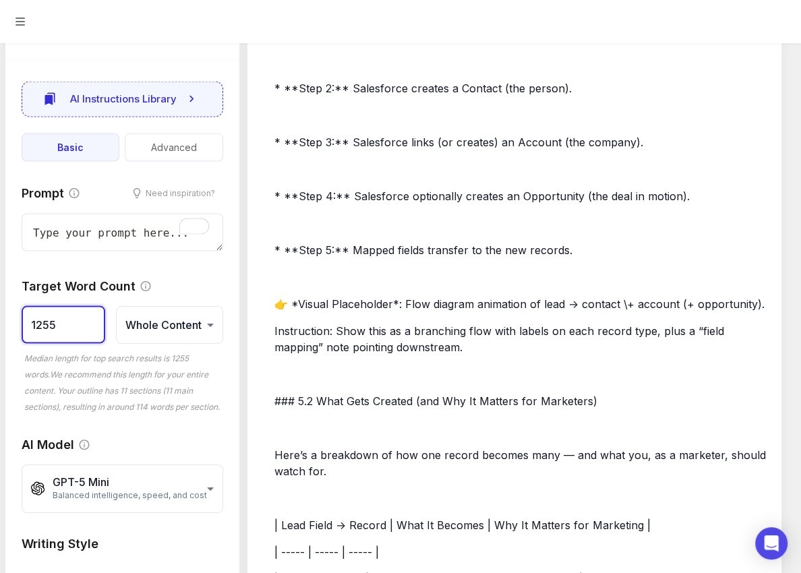
drag, startPoint x: 67, startPoint y: 323, endPoint x: 20, endPoint y: 317, distance: 47.6
click at [20, 317] on div "**********" at bounding box center [122, 440] width 234 height 547
type input "3000"
click at [137, 427] on div "**********" at bounding box center [122, 440] width 234 height 547
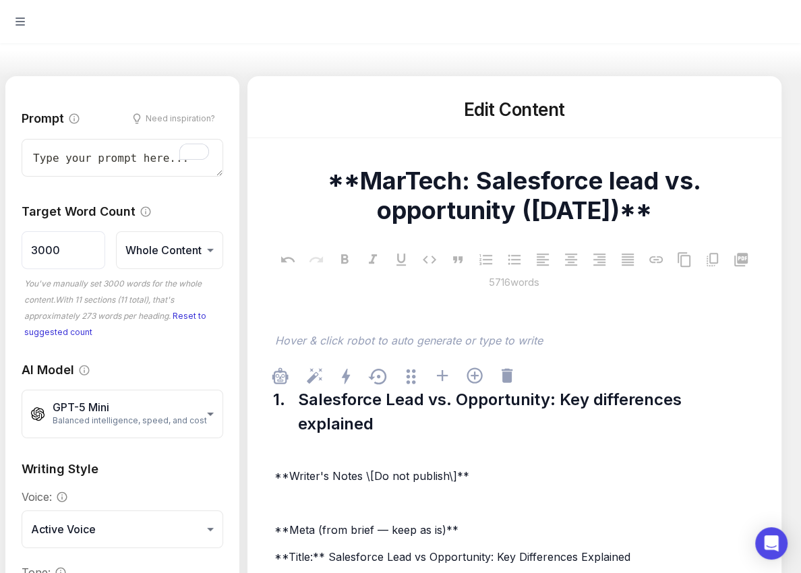
scroll to position [0, 0]
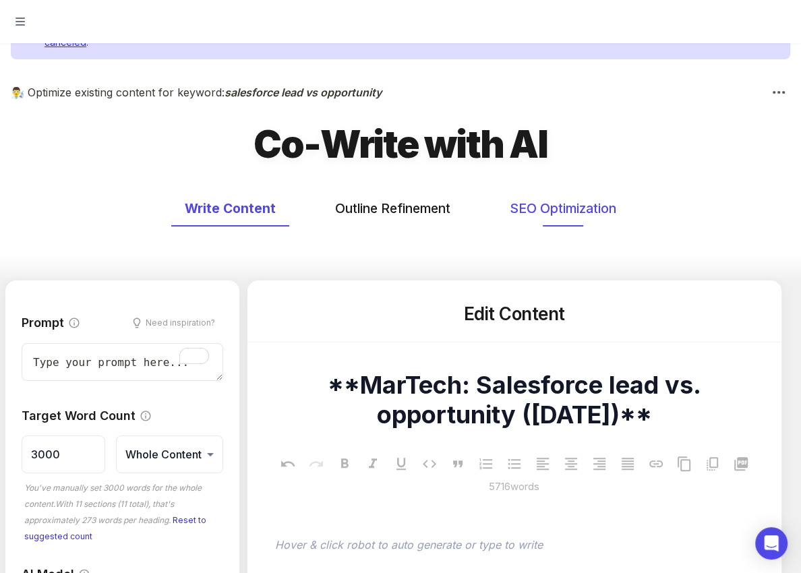
click at [567, 208] on button "SEO Optimization" at bounding box center [562, 209] width 133 height 36
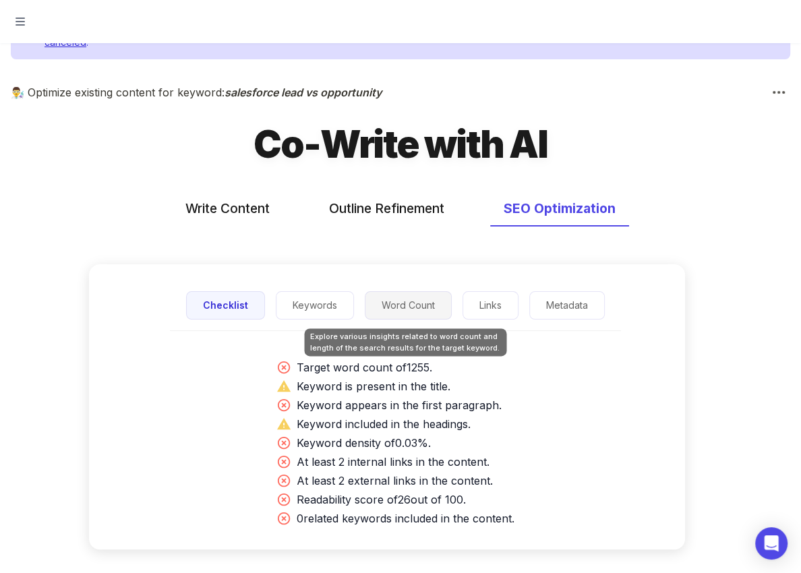
click at [391, 303] on button "Word Count" at bounding box center [408, 305] width 87 height 29
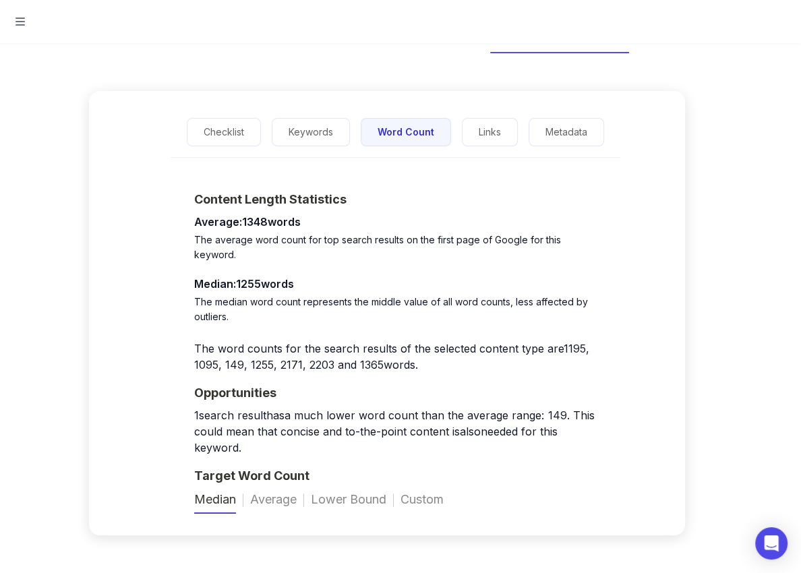
scroll to position [177, 0]
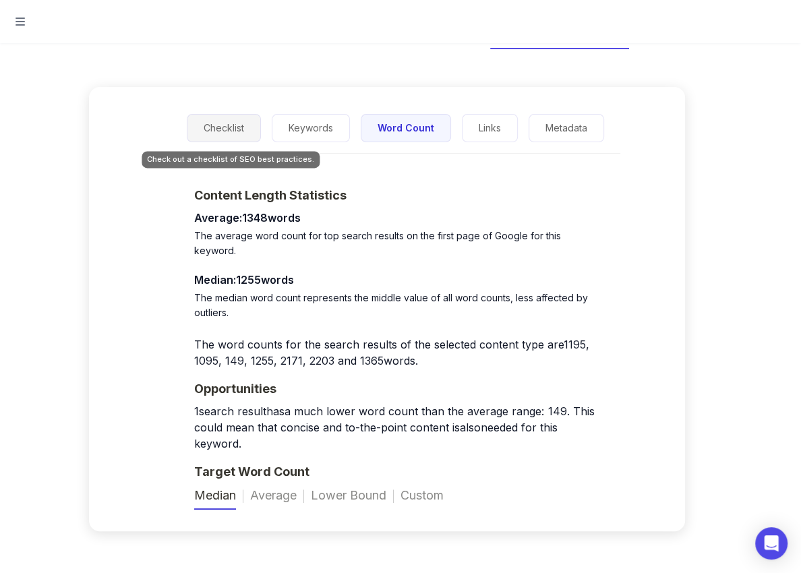
click at [217, 134] on button "Checklist" at bounding box center [224, 128] width 74 height 29
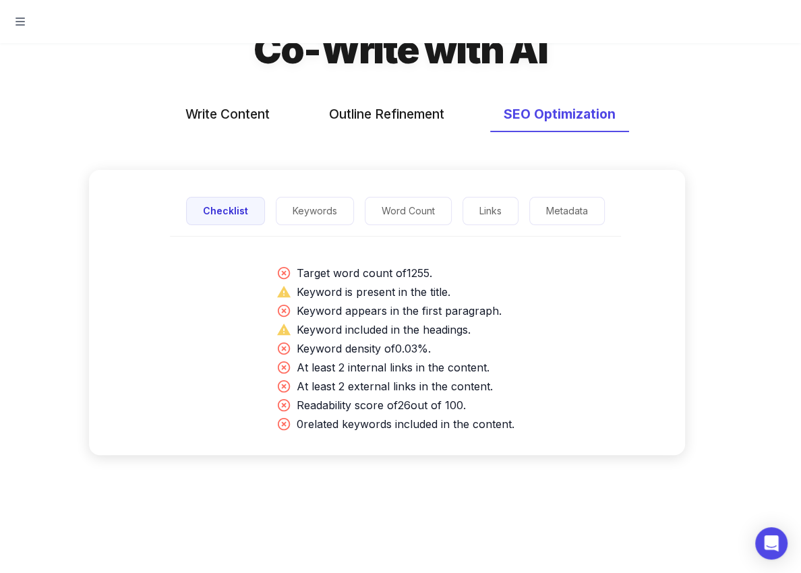
scroll to position [94, 0]
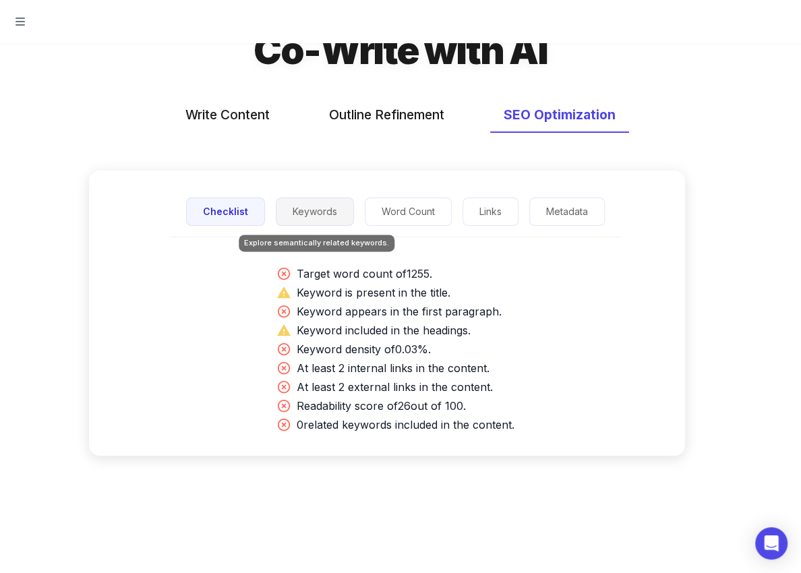
click at [327, 209] on button "Keywords" at bounding box center [315, 211] width 78 height 29
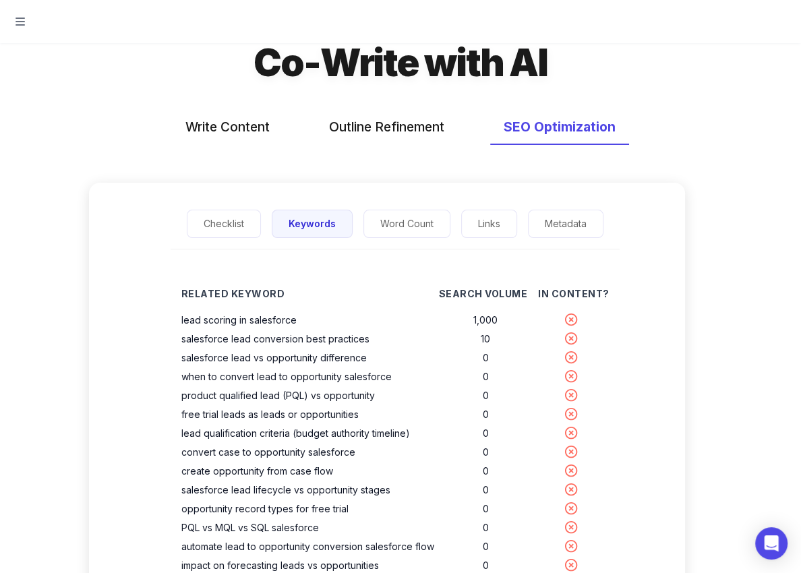
scroll to position [79, 0]
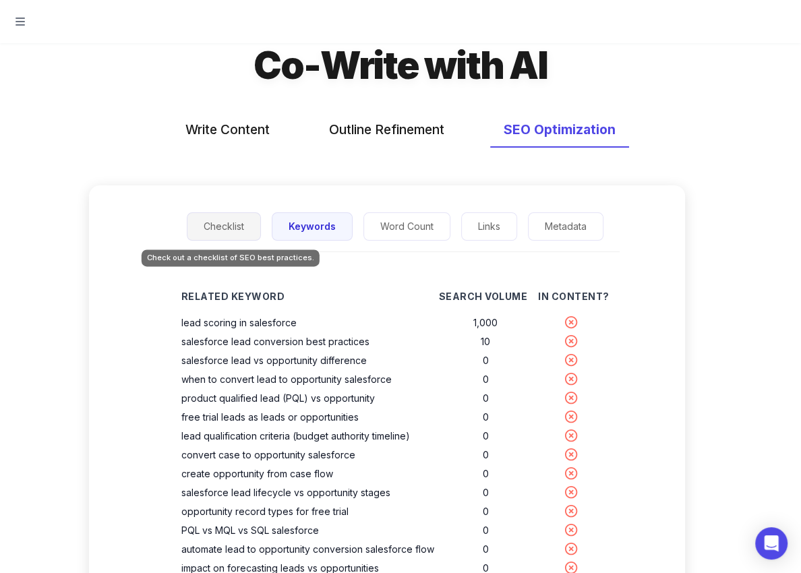
click at [252, 226] on button "Checklist" at bounding box center [224, 226] width 74 height 29
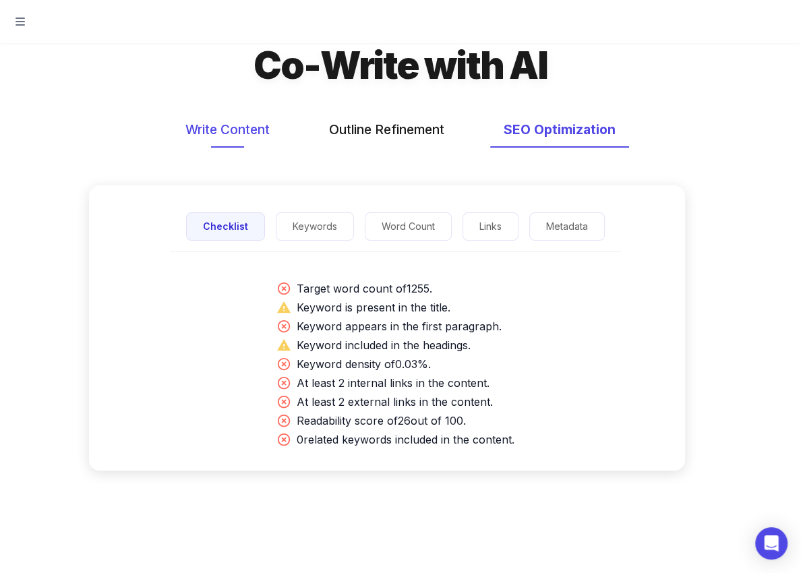
click at [248, 129] on button "Write Content" at bounding box center [227, 130] width 111 height 36
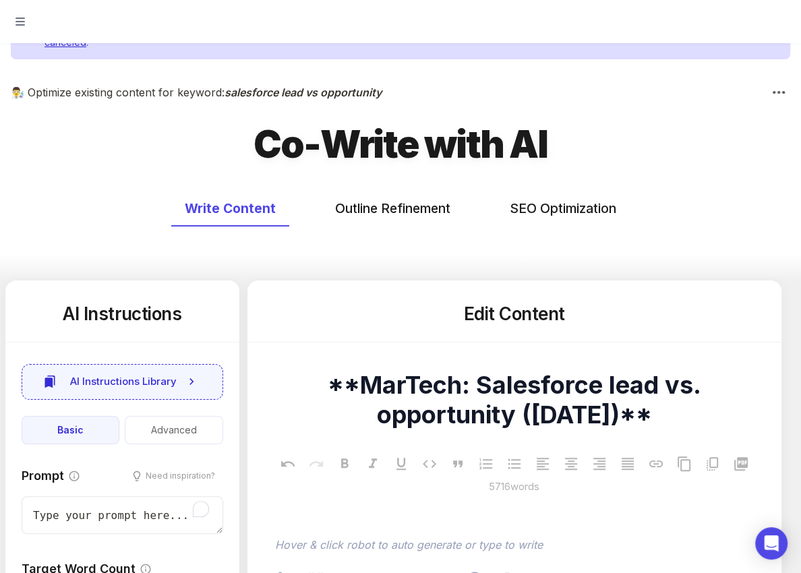
scroll to position [388, 0]
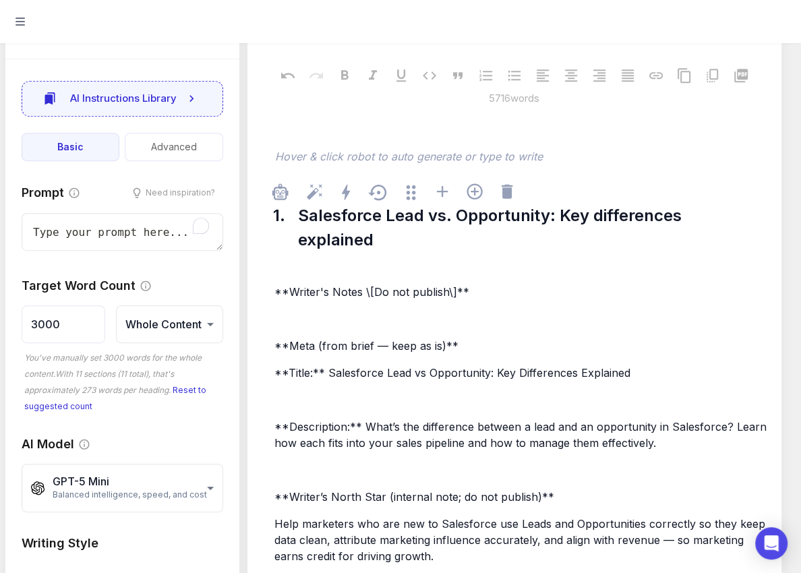
type textarea "x"
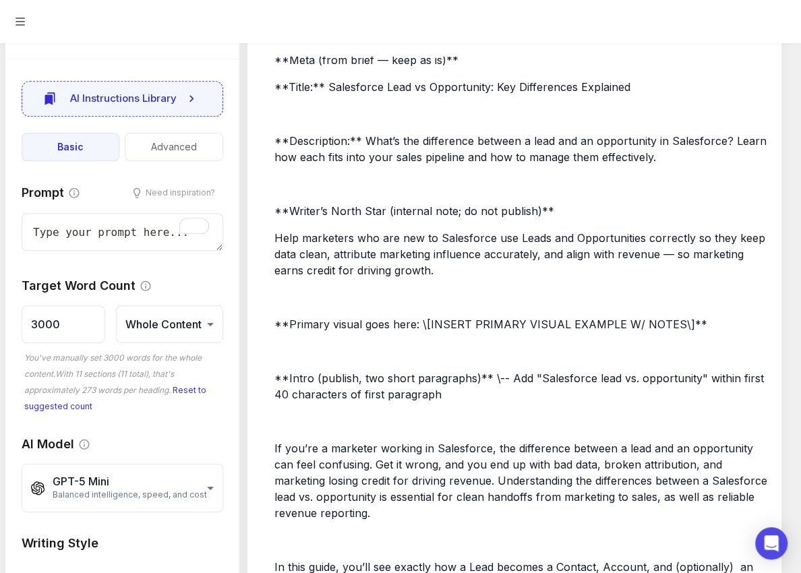
scroll to position [673, 0]
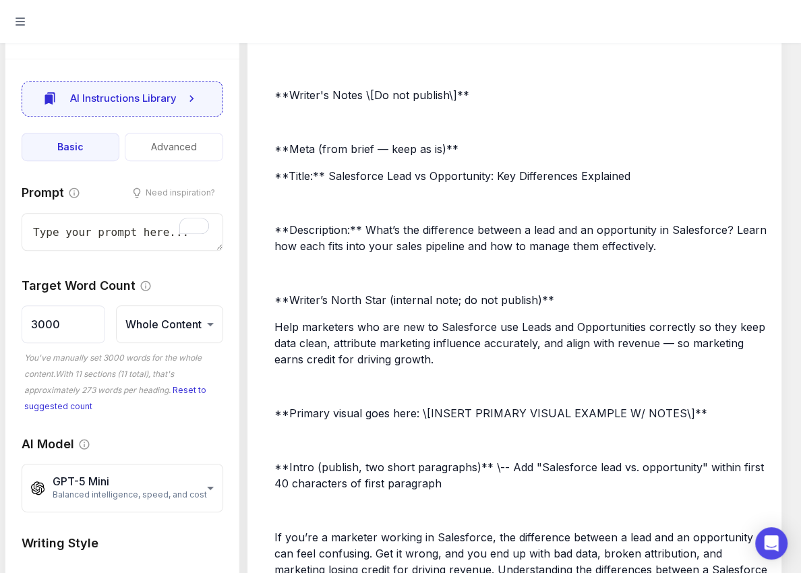
scroll to position [584, 0]
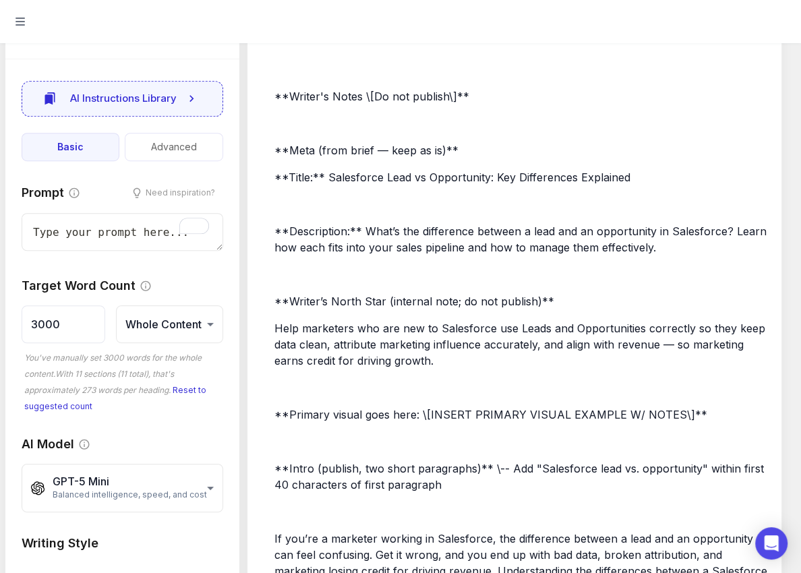
drag, startPoint x: 693, startPoint y: 249, endPoint x: 656, endPoint y: 247, distance: 37.1
click at [508, 208] on div "﻿ **Writer's Notes \[Do not publish\]** ﻿ **Meta (from brief — keep as is)** **…" at bounding box center [521, 552] width 499 height 984
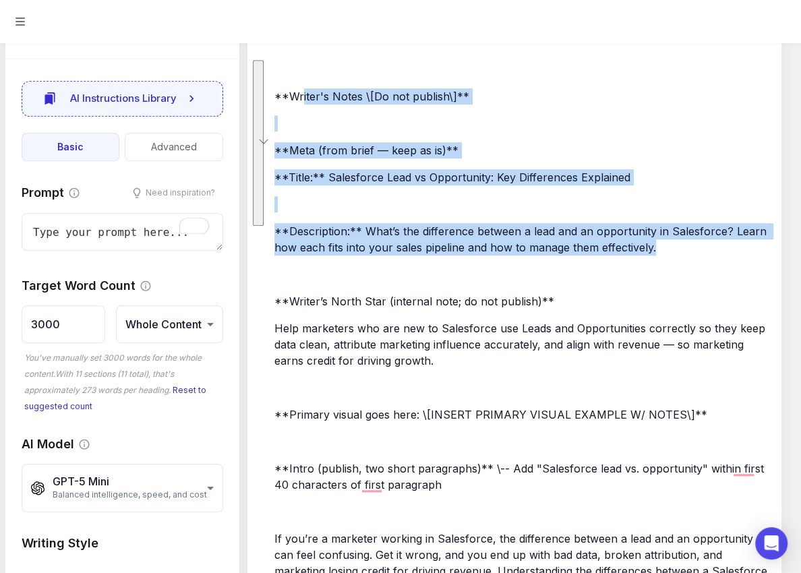
drag, startPoint x: 656, startPoint y: 247, endPoint x: 228, endPoint y: 52, distance: 470.4
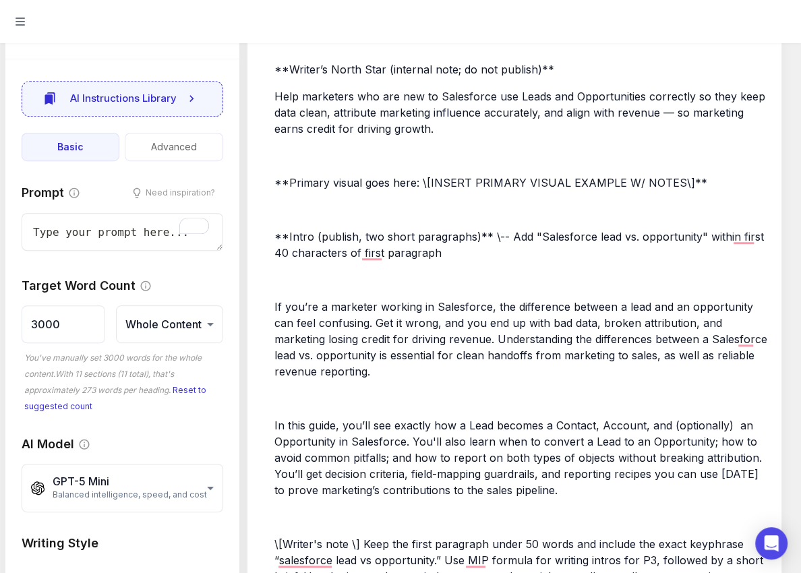
click at [297, 160] on p "﻿" at bounding box center [520, 156] width 493 height 16
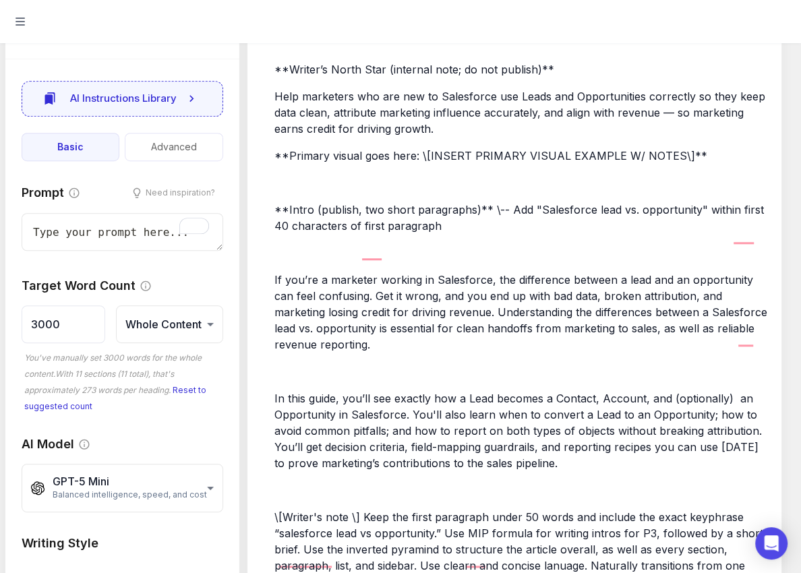
click at [295, 183] on p "﻿" at bounding box center [520, 183] width 493 height 16
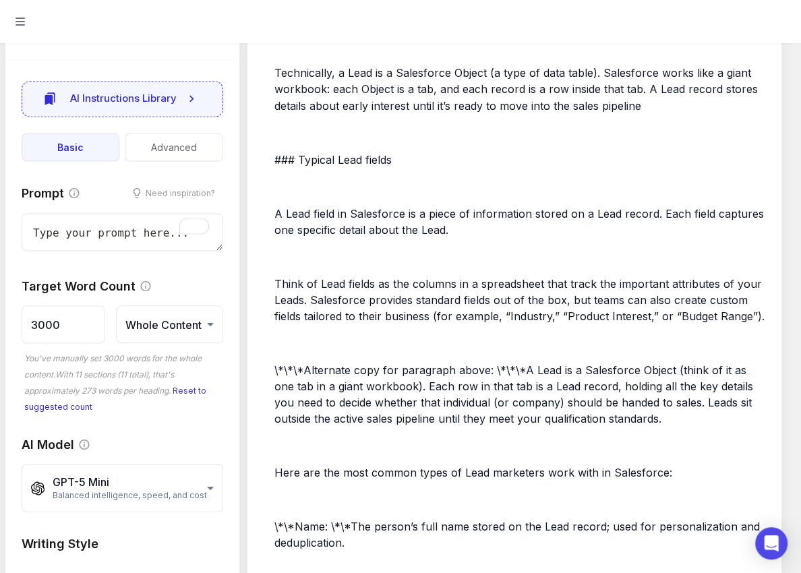
scroll to position [1719, 0]
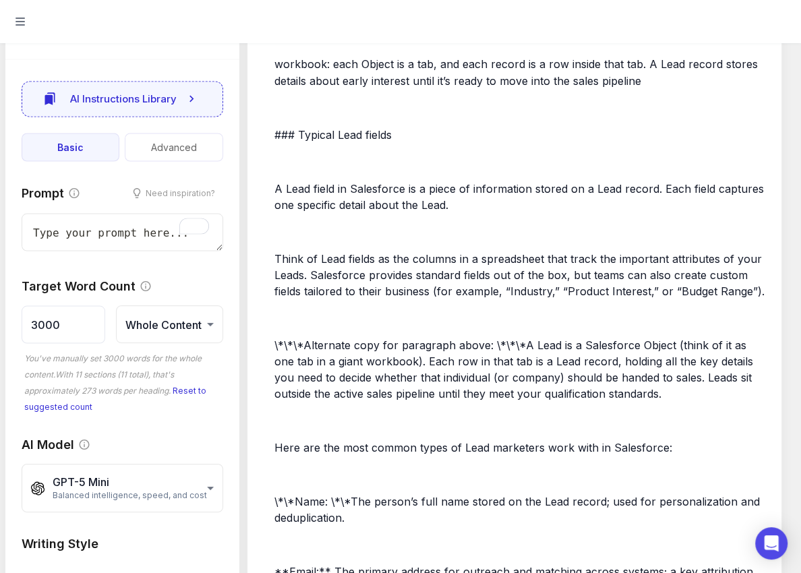
click at [309, 239] on p "﻿" at bounding box center [520, 231] width 493 height 16
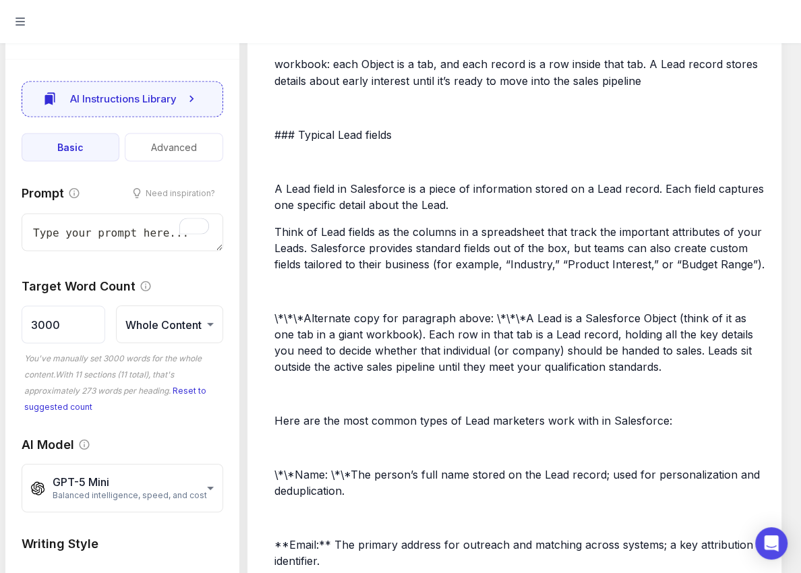
click at [292, 284] on p "﻿" at bounding box center [520, 290] width 493 height 16
click at [282, 289] on p "﻿" at bounding box center [520, 290] width 493 height 16
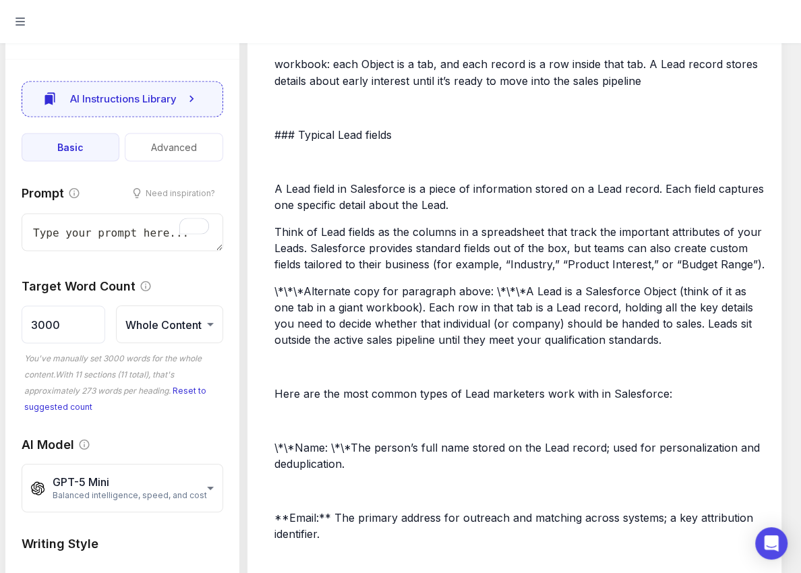
click at [288, 359] on p "﻿" at bounding box center [520, 366] width 493 height 16
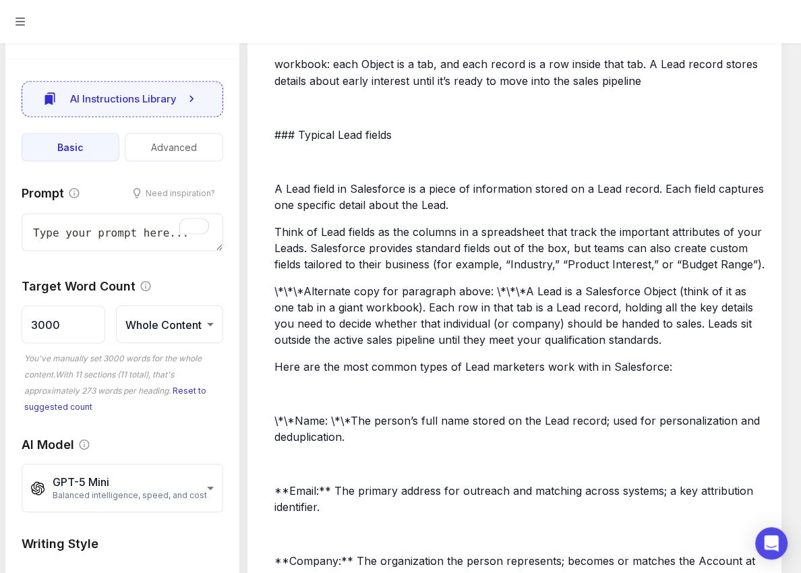
click at [284, 391] on p "﻿" at bounding box center [520, 393] width 493 height 16
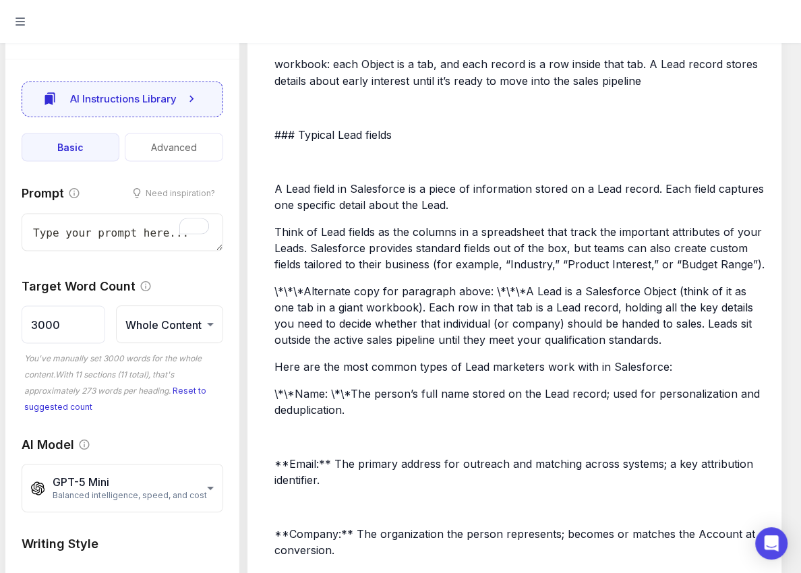
click at [289, 429] on p "﻿" at bounding box center [520, 436] width 493 height 16
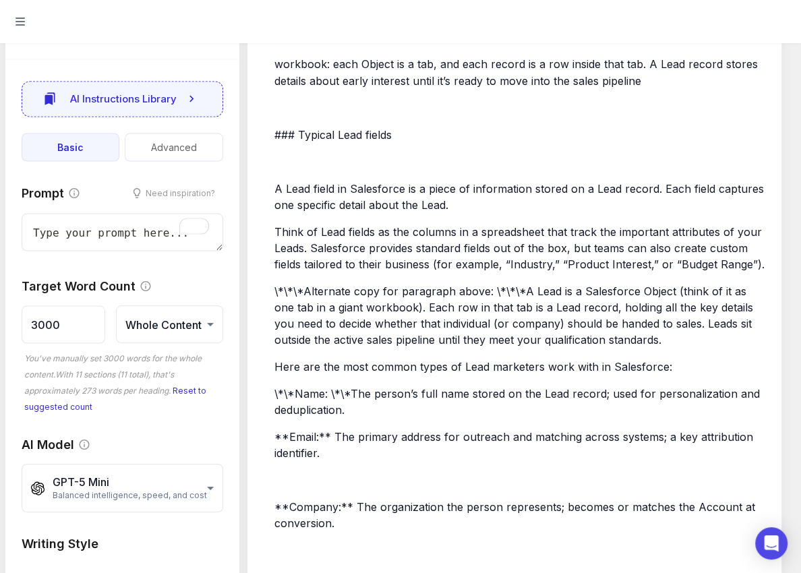
click at [285, 471] on p "﻿" at bounding box center [520, 479] width 493 height 16
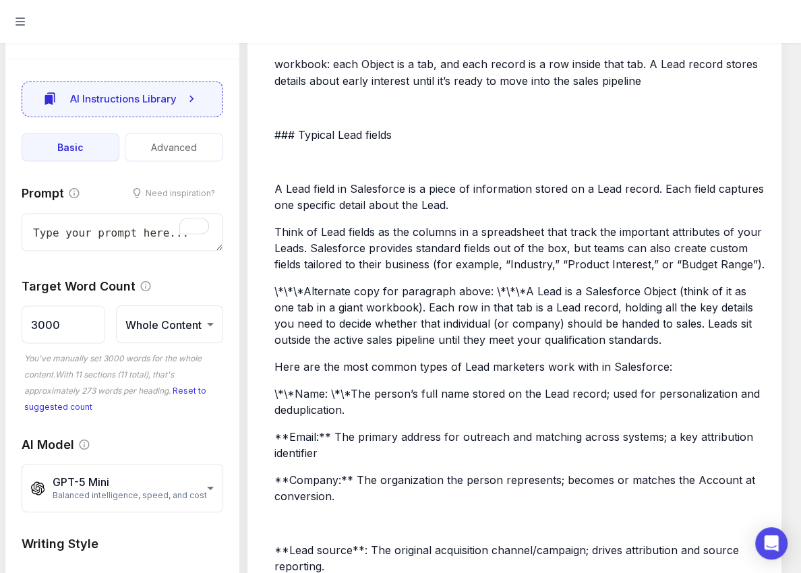
click at [286, 520] on p "﻿" at bounding box center [520, 522] width 493 height 16
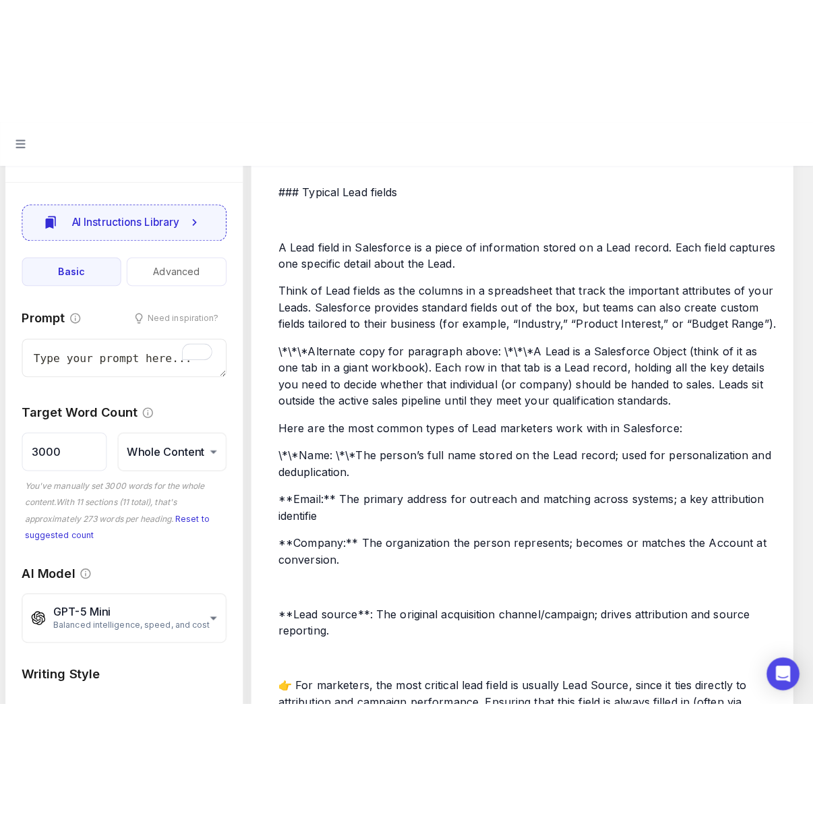
scroll to position [2125, 0]
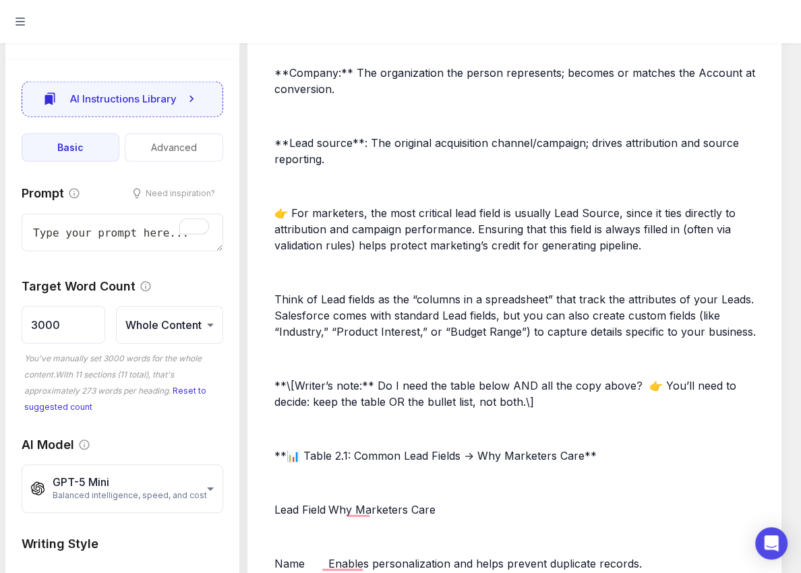
click at [290, 356] on p "﻿" at bounding box center [520, 358] width 493 height 16
